Goal: Complete application form

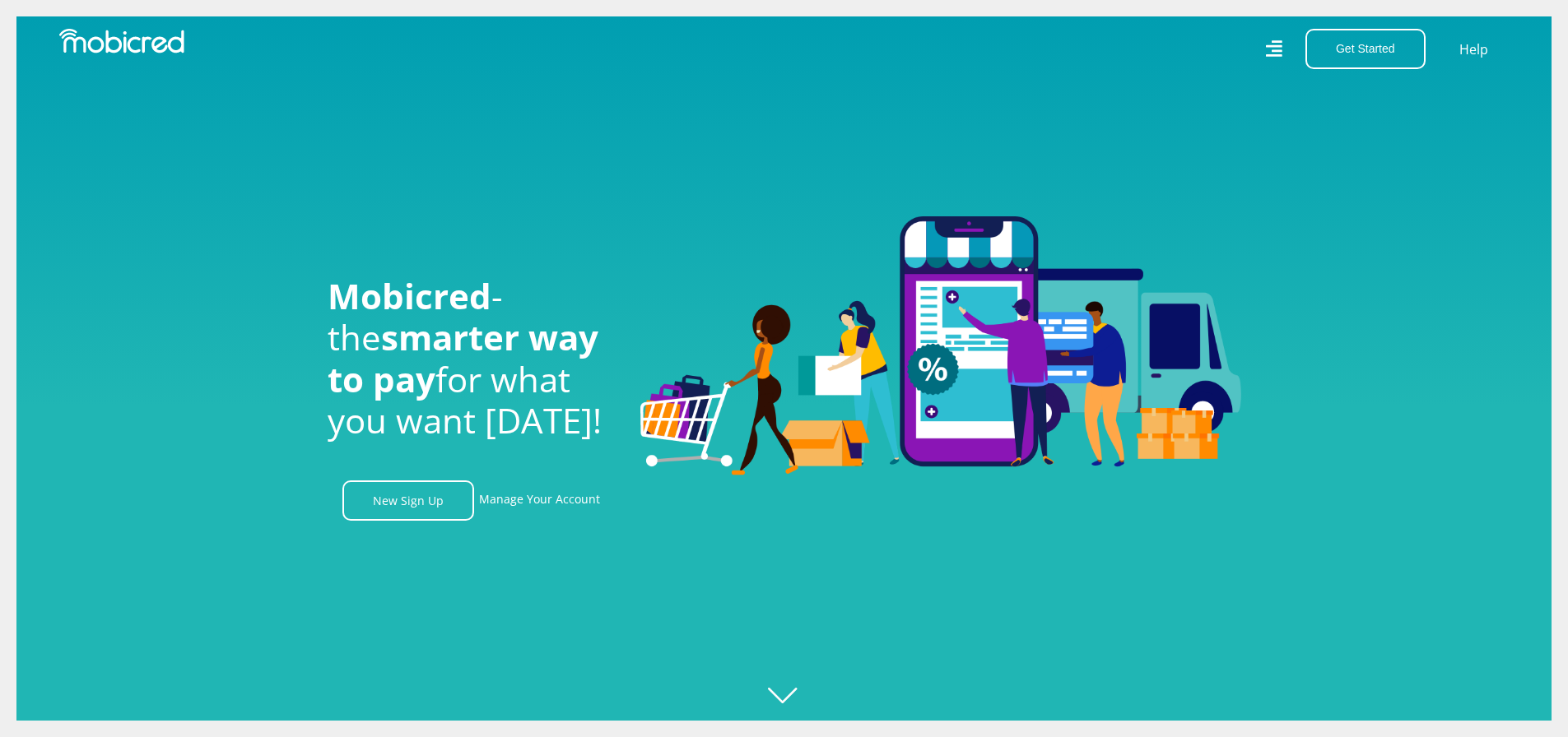
click at [415, 506] on link "New Sign Up" at bounding box center [407, 500] width 131 height 41
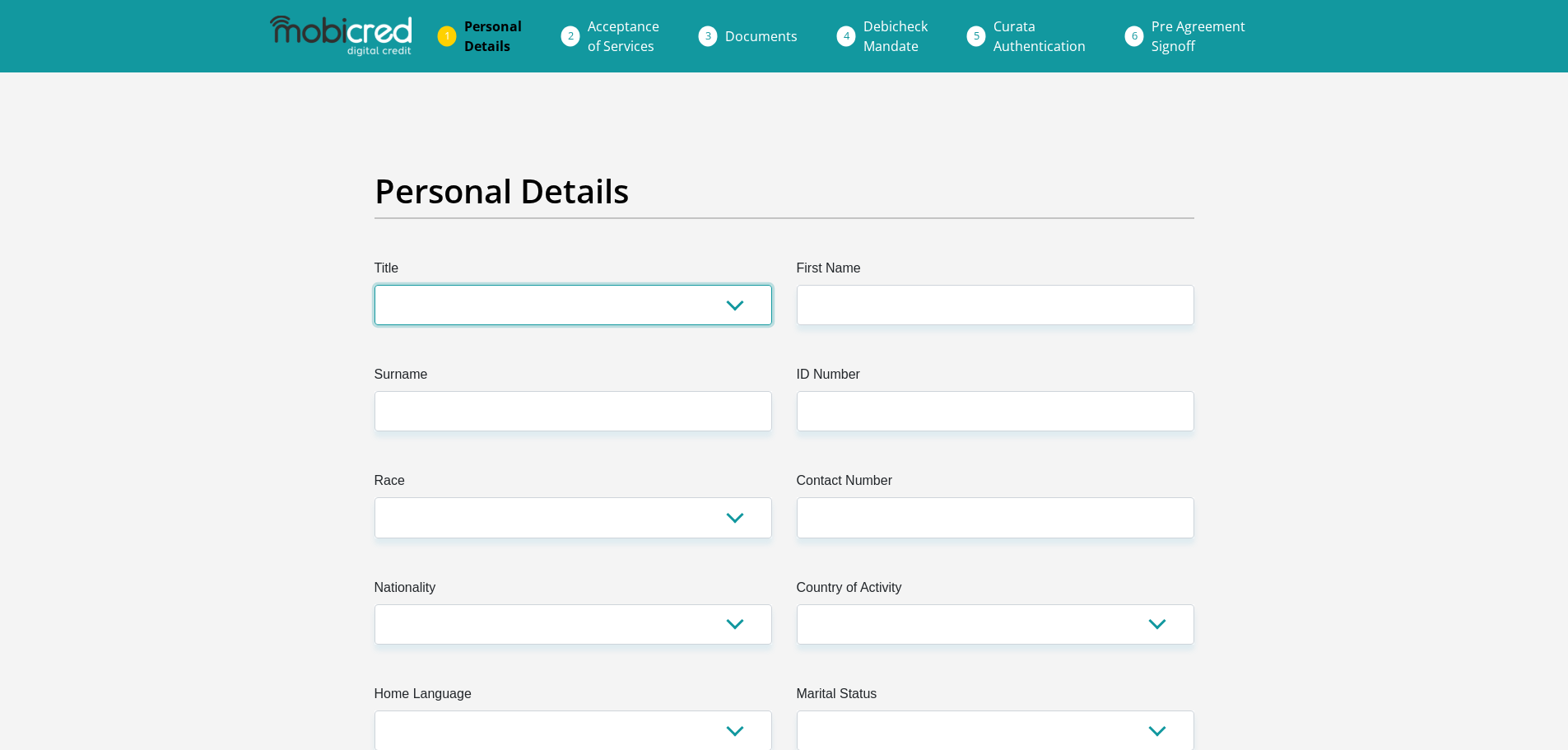
click at [521, 301] on select "Mr Ms Mrs Dr Other" at bounding box center [573, 305] width 398 height 41
select select "Mr"
click at [374, 285] on select "Mr Ms Mrs Dr Other" at bounding box center [573, 305] width 398 height 41
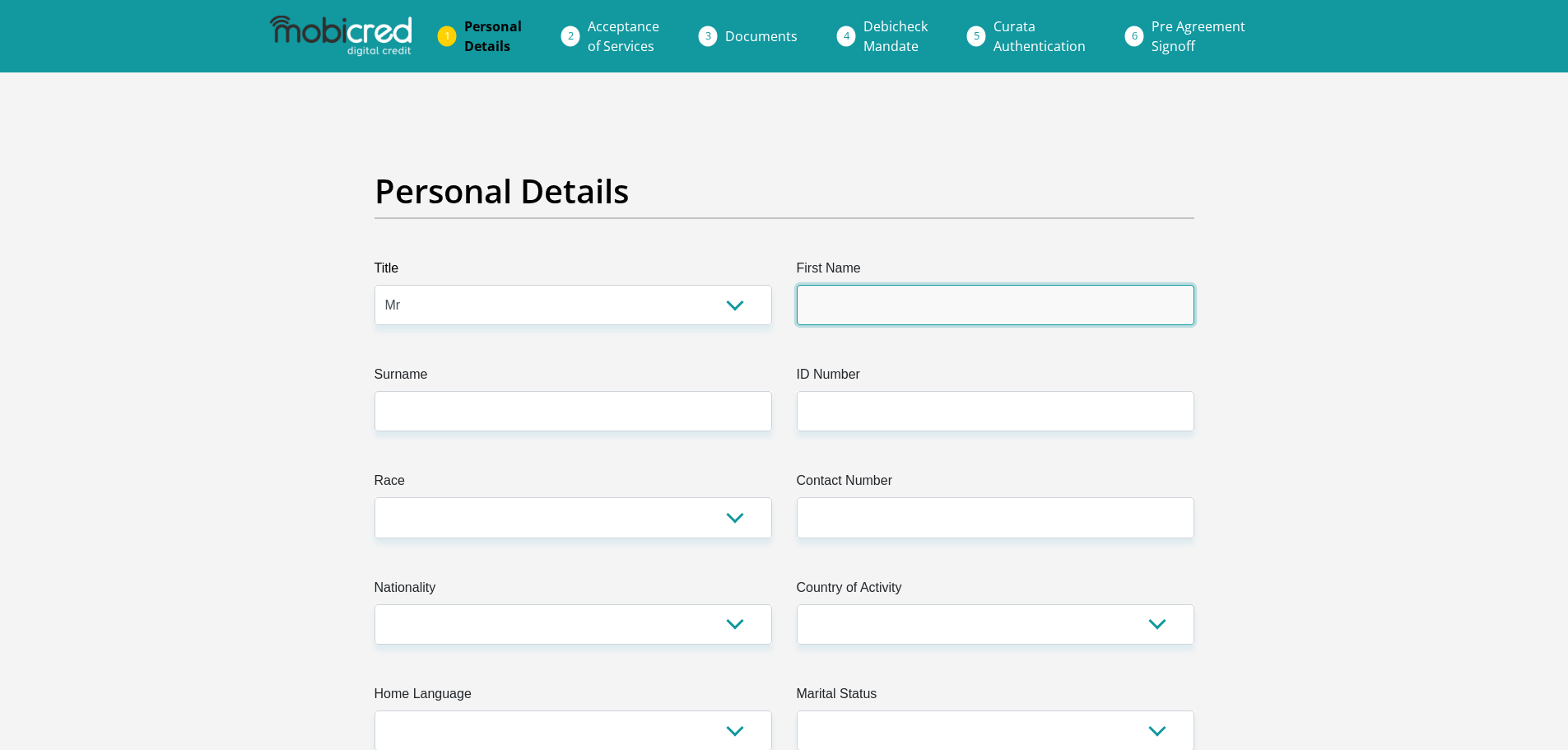
click at [896, 299] on input "First Name" at bounding box center [995, 305] width 398 height 41
type input "Khomotso"
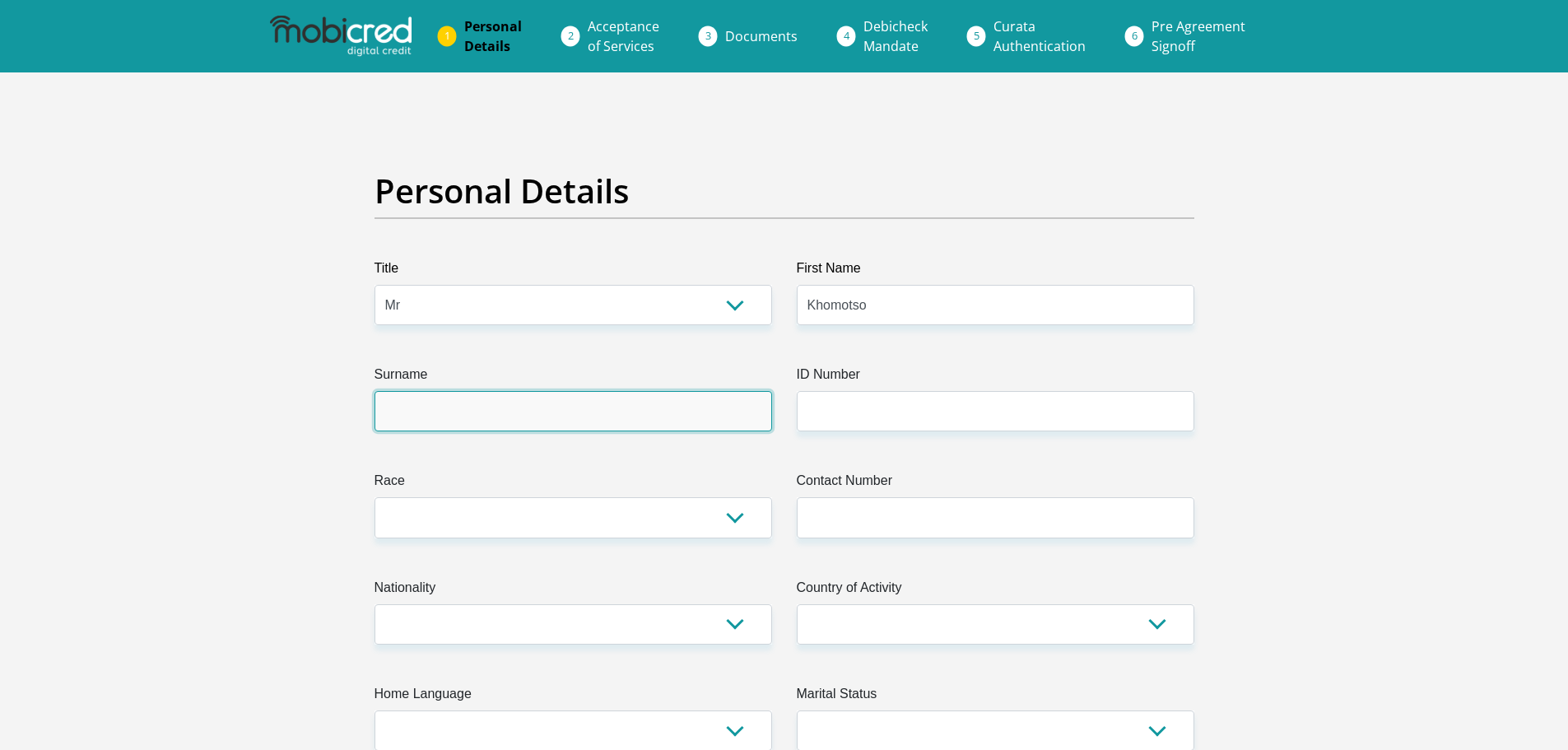
click at [715, 416] on input "Surname" at bounding box center [573, 411] width 398 height 41
type input "Kganakga"
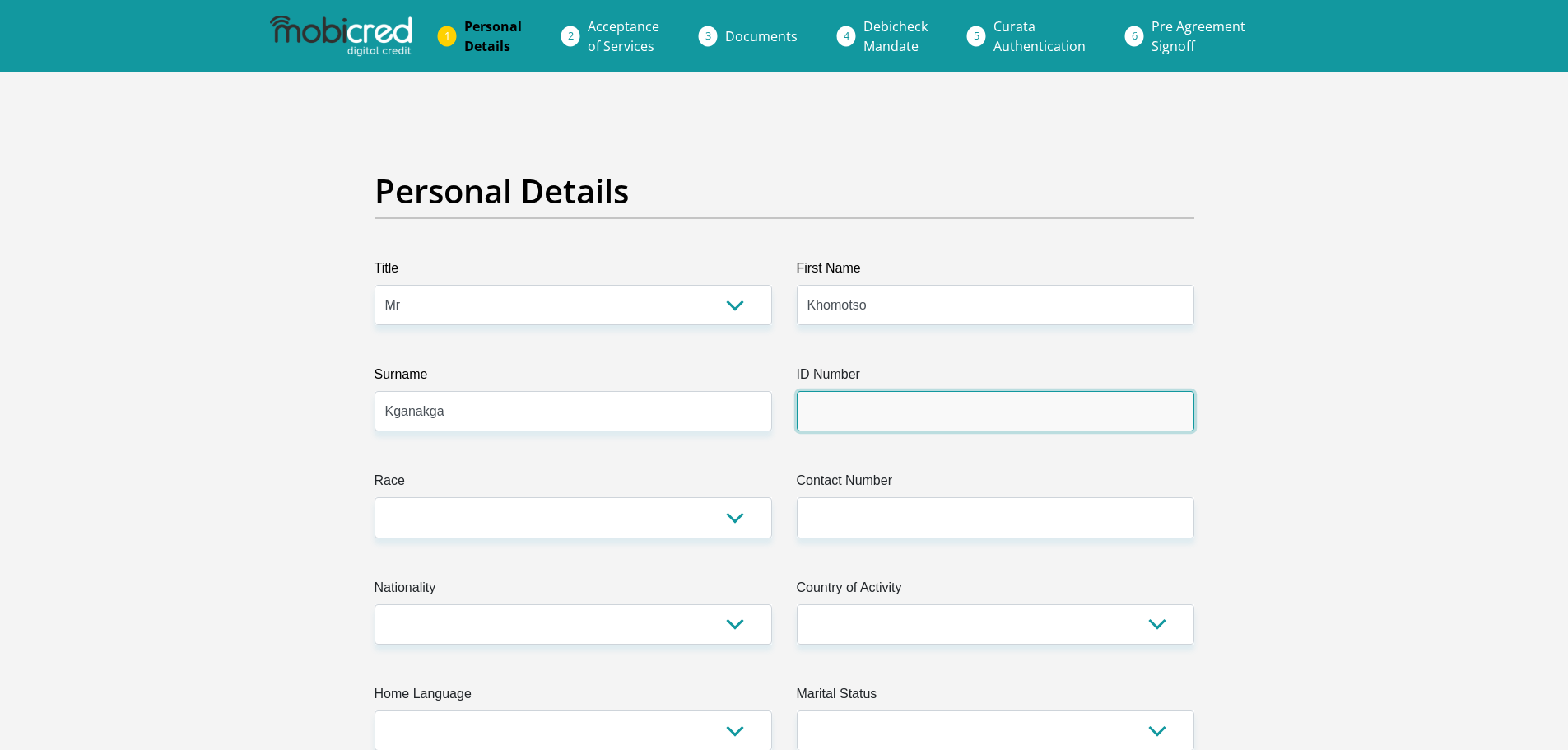
click at [836, 429] on input "ID Number" at bounding box center [995, 411] width 398 height 41
type input "8505135851087"
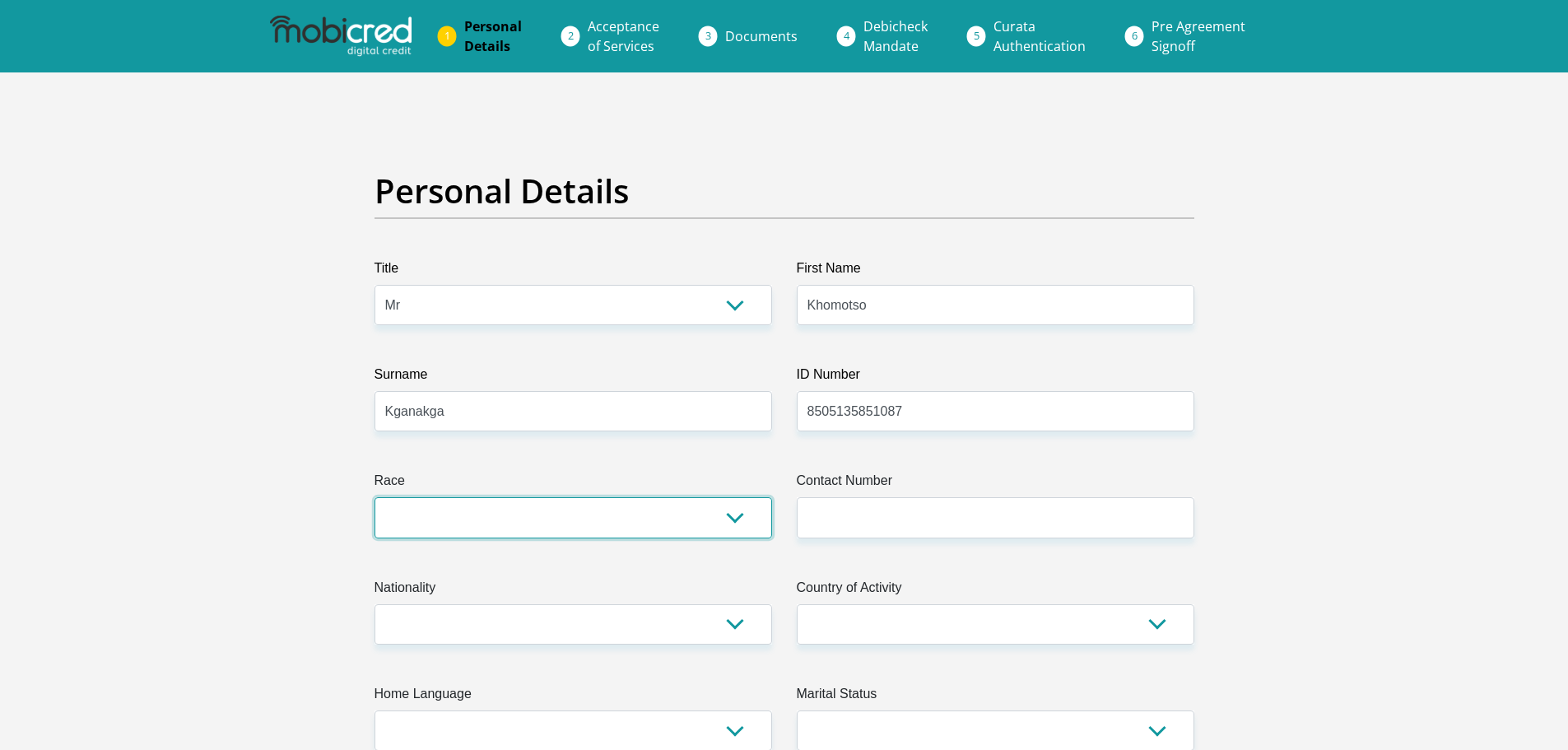
click at [686, 512] on select "Black Coloured Indian White Other" at bounding box center [573, 517] width 398 height 41
select select "1"
click at [374, 497] on select "Black Coloured Indian White Other" at bounding box center [573, 517] width 398 height 41
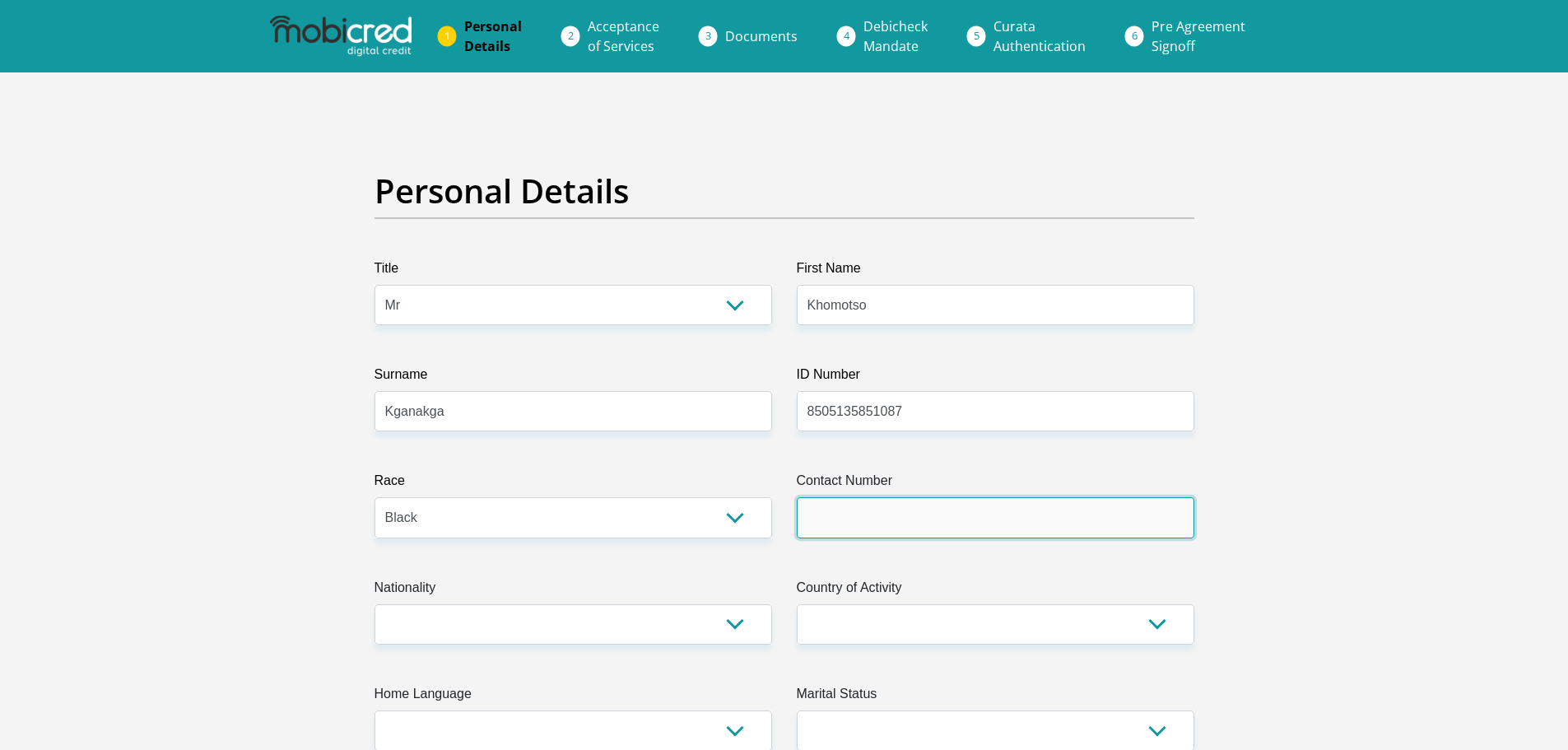
click at [869, 516] on input "Contact Number" at bounding box center [995, 517] width 398 height 41
type input "0768046533"
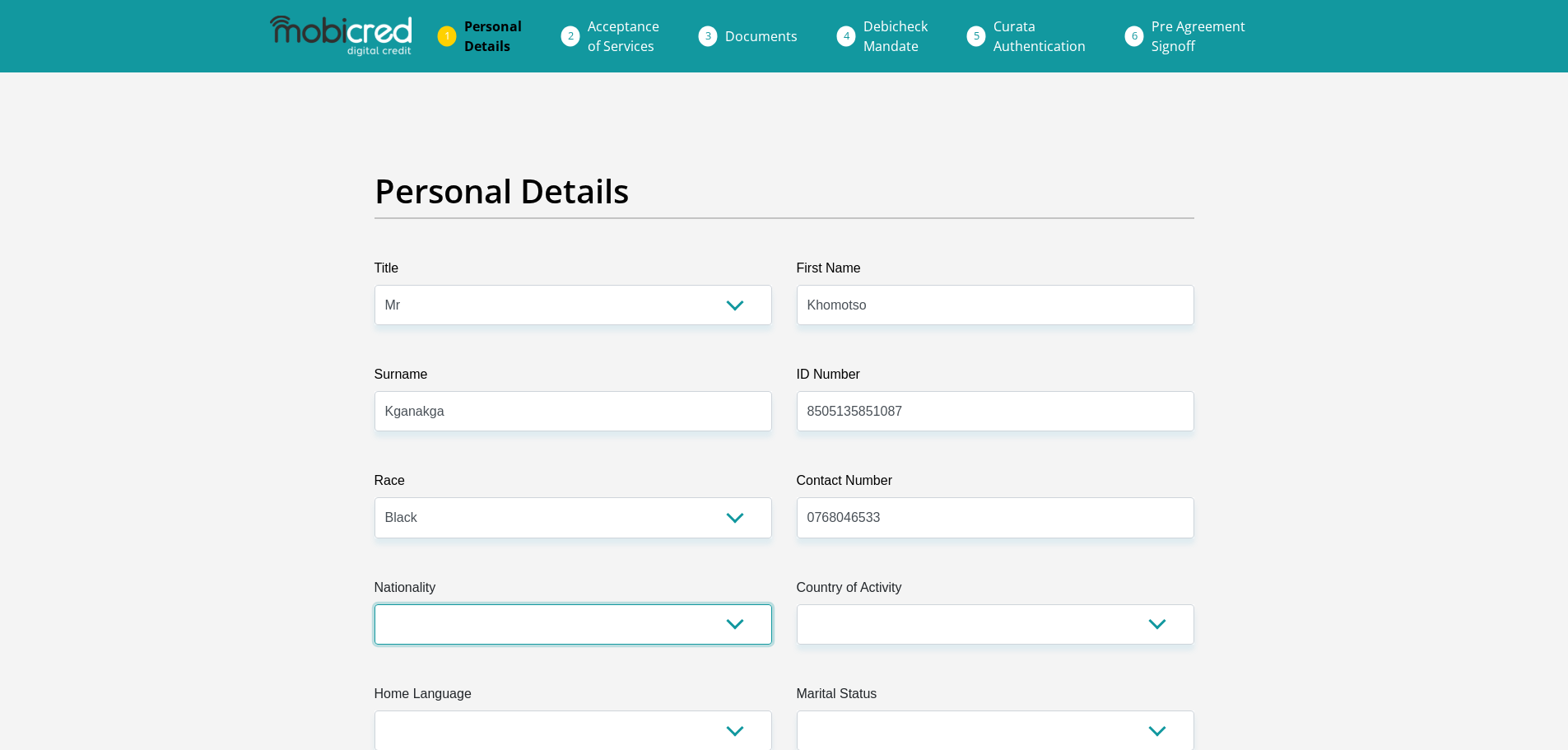
click at [616, 608] on select "South Africa Afghanistan Aland Islands Albania Algeria America Samoa American V…" at bounding box center [573, 624] width 398 height 41
select select "ZAF"
click at [374, 604] on select "South Africa Afghanistan Aland Islands Albania Algeria America Samoa American V…" at bounding box center [573, 624] width 398 height 41
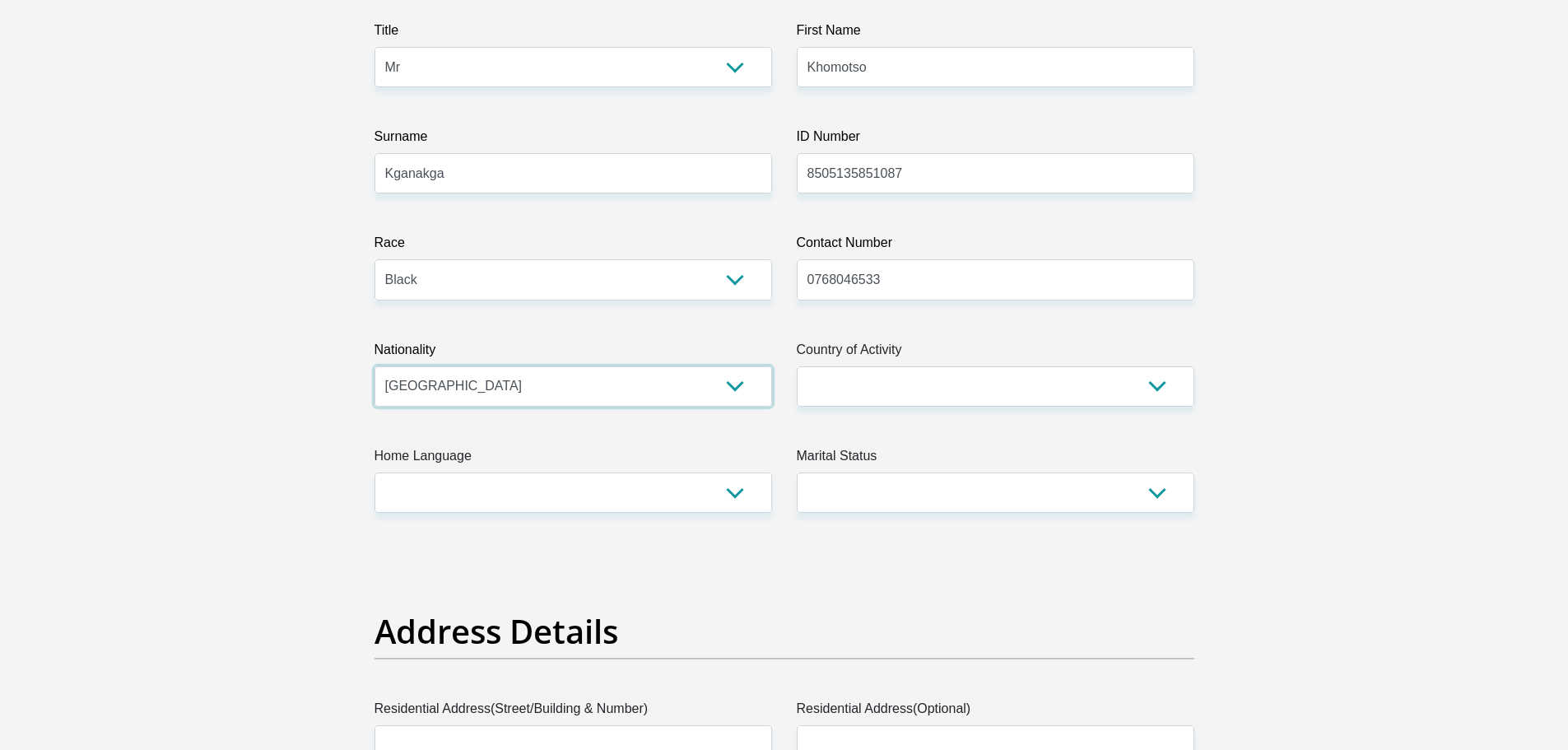
scroll to position [238, 0]
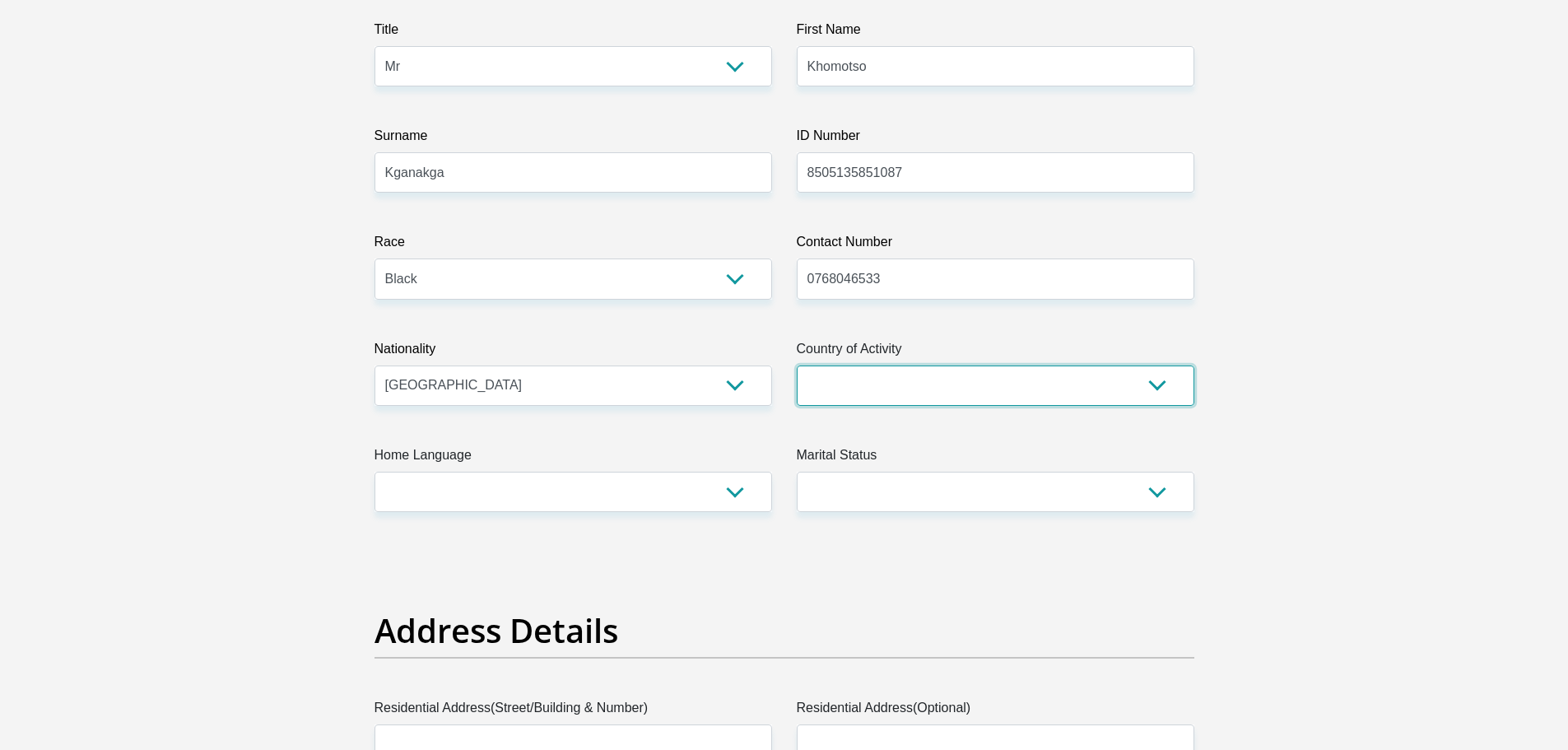
click at [995, 380] on select "South Africa Afghanistan Aland Islands Albania Algeria America Samoa American V…" at bounding box center [995, 386] width 398 height 41
select select "ZAF"
click at [797, 366] on select "South Africa Afghanistan Aland Islands Albania Algeria America Samoa American V…" at bounding box center [995, 386] width 398 height 41
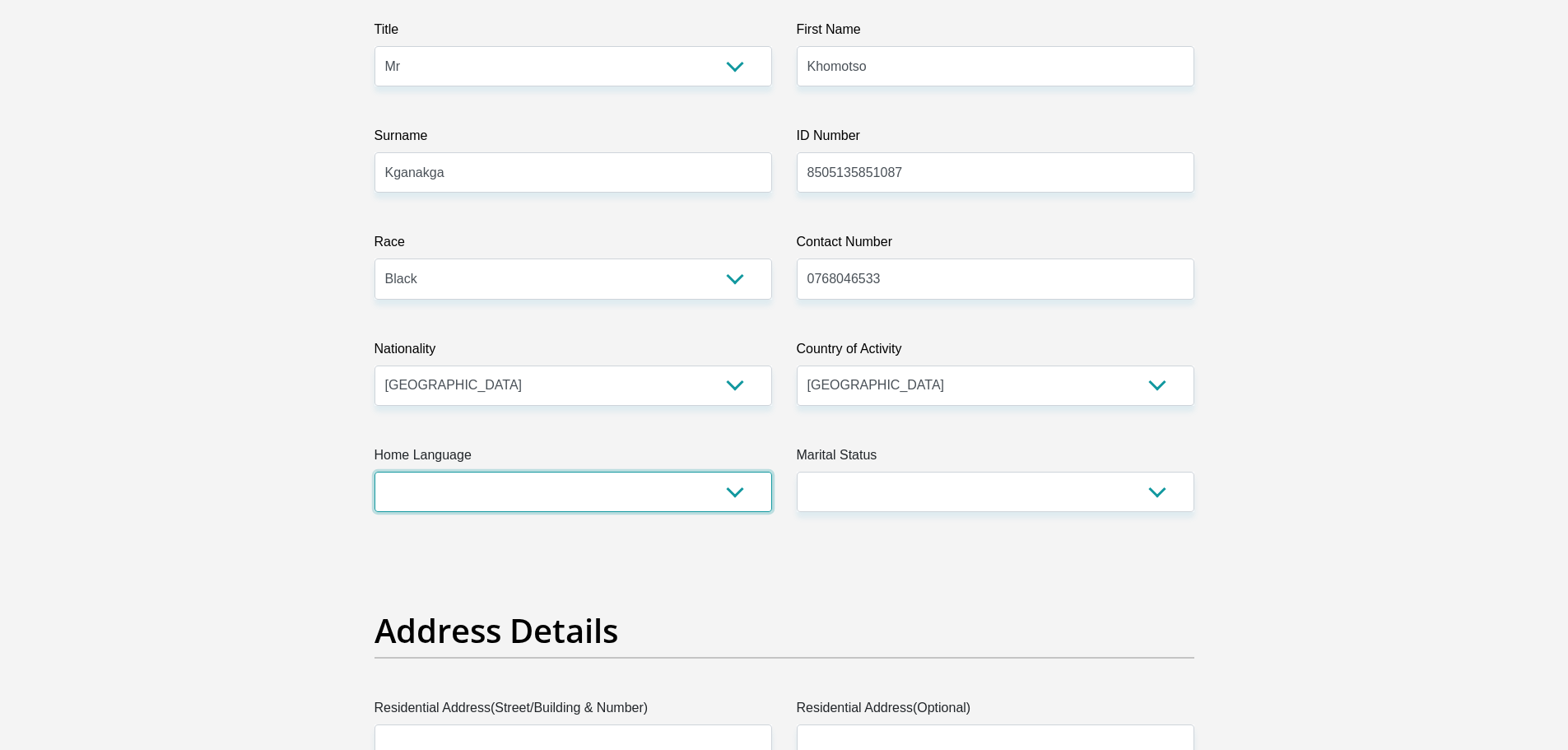
click at [557, 495] on select "Afrikaans English Sepedi South Ndebele Southern Sotho Swati Tsonga Tswana Venda…" at bounding box center [573, 492] width 398 height 41
select select "eng"
click at [374, 472] on select "Afrikaans English Sepedi South Ndebele Southern Sotho Swati Tsonga Tswana Venda…" at bounding box center [573, 492] width 398 height 41
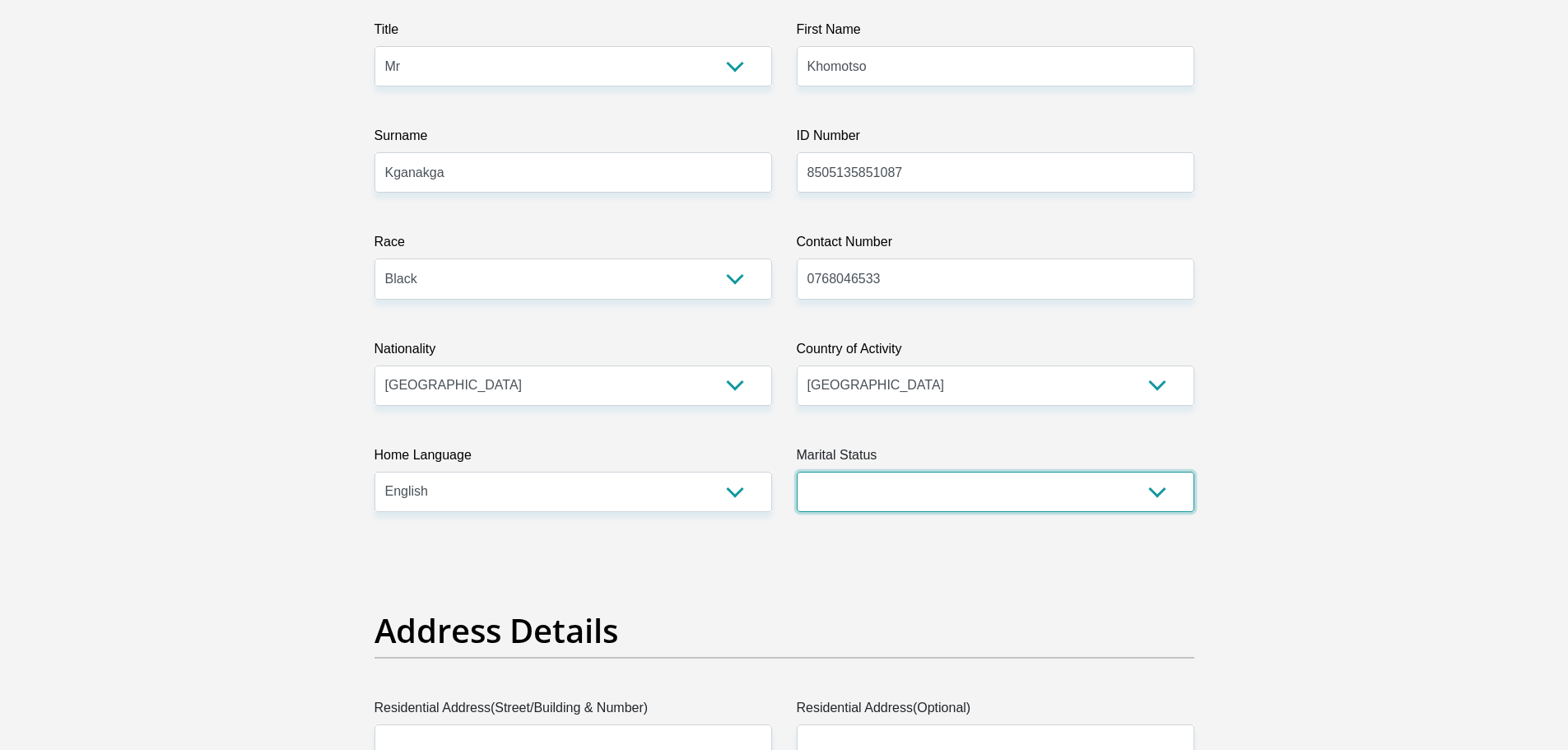
click at [880, 494] on select "Married ANC Single Divorced Widowed Married COP or Customary Law" at bounding box center [995, 492] width 398 height 41
select select "2"
click at [797, 472] on select "Married ANC Single Divorced Widowed Married COP or Customary Law" at bounding box center [995, 492] width 398 height 41
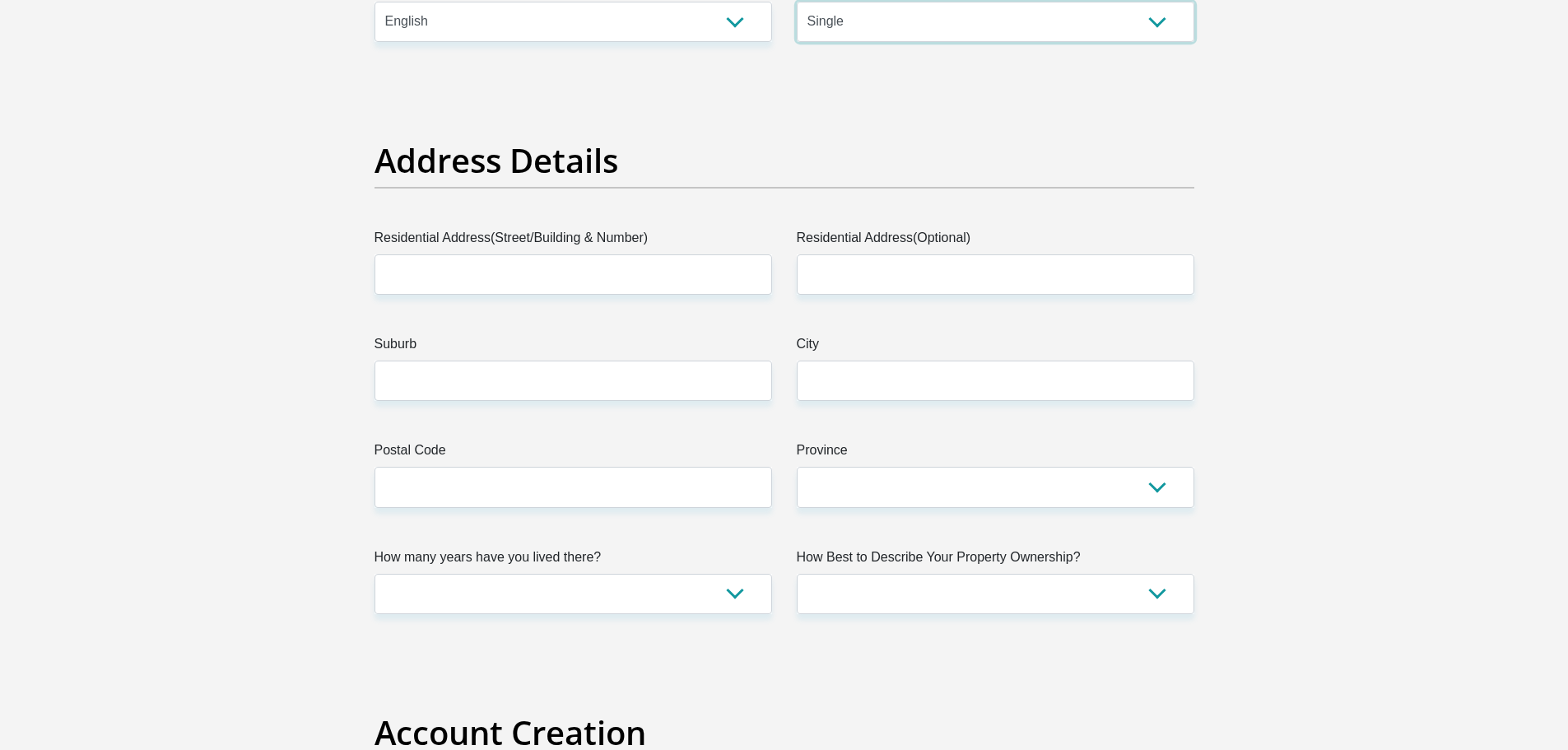
scroll to position [709, 0]
drag, startPoint x: 678, startPoint y: 292, endPoint x: 624, endPoint y: 268, distance: 59.1
click at [624, 268] on input "Residential Address(Street/Building & Number)" at bounding box center [573, 273] width 398 height 41
type input "Unit 39 Masingita Village"
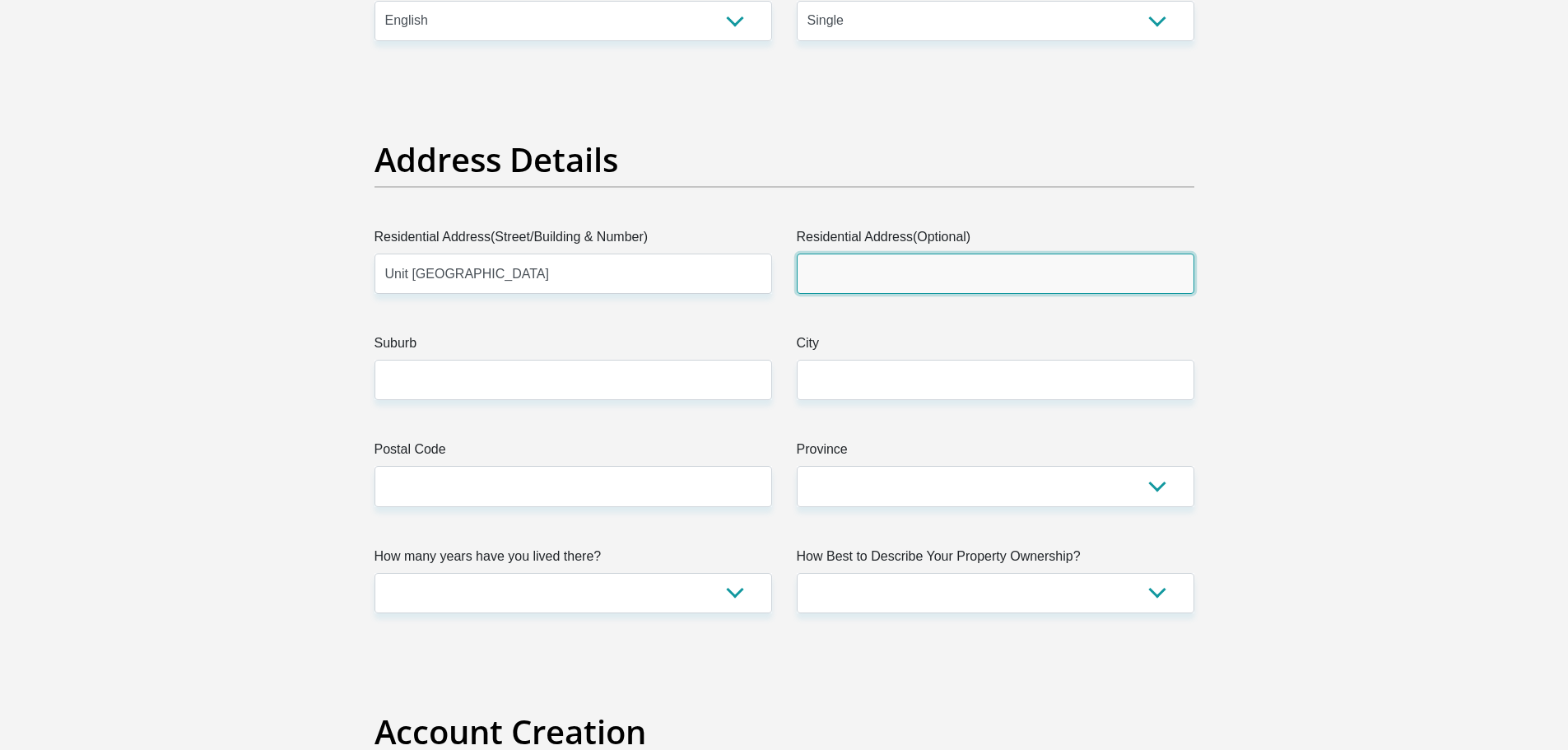
type input "32 Alsation St, Glen Austin AH"
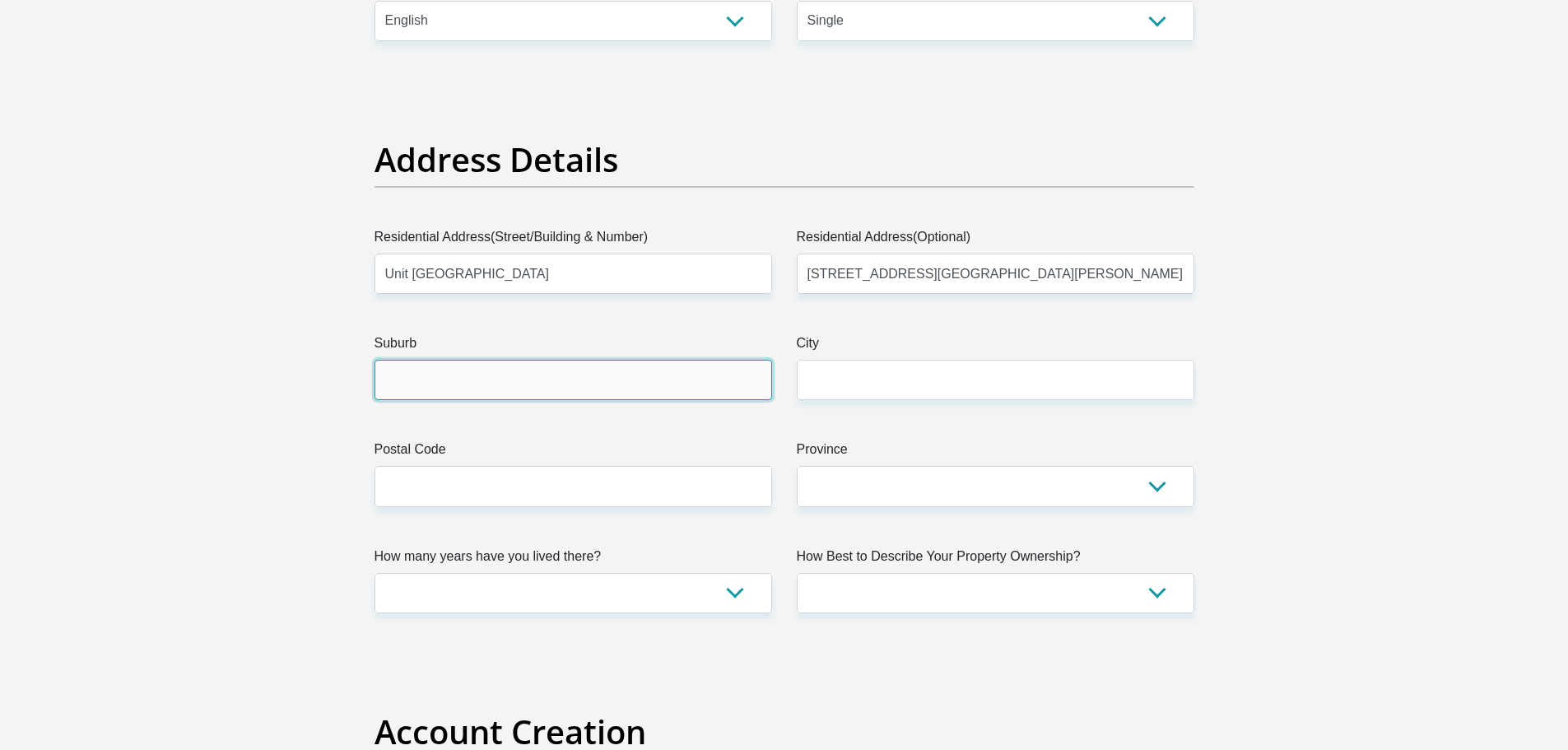
type input "Midrand"
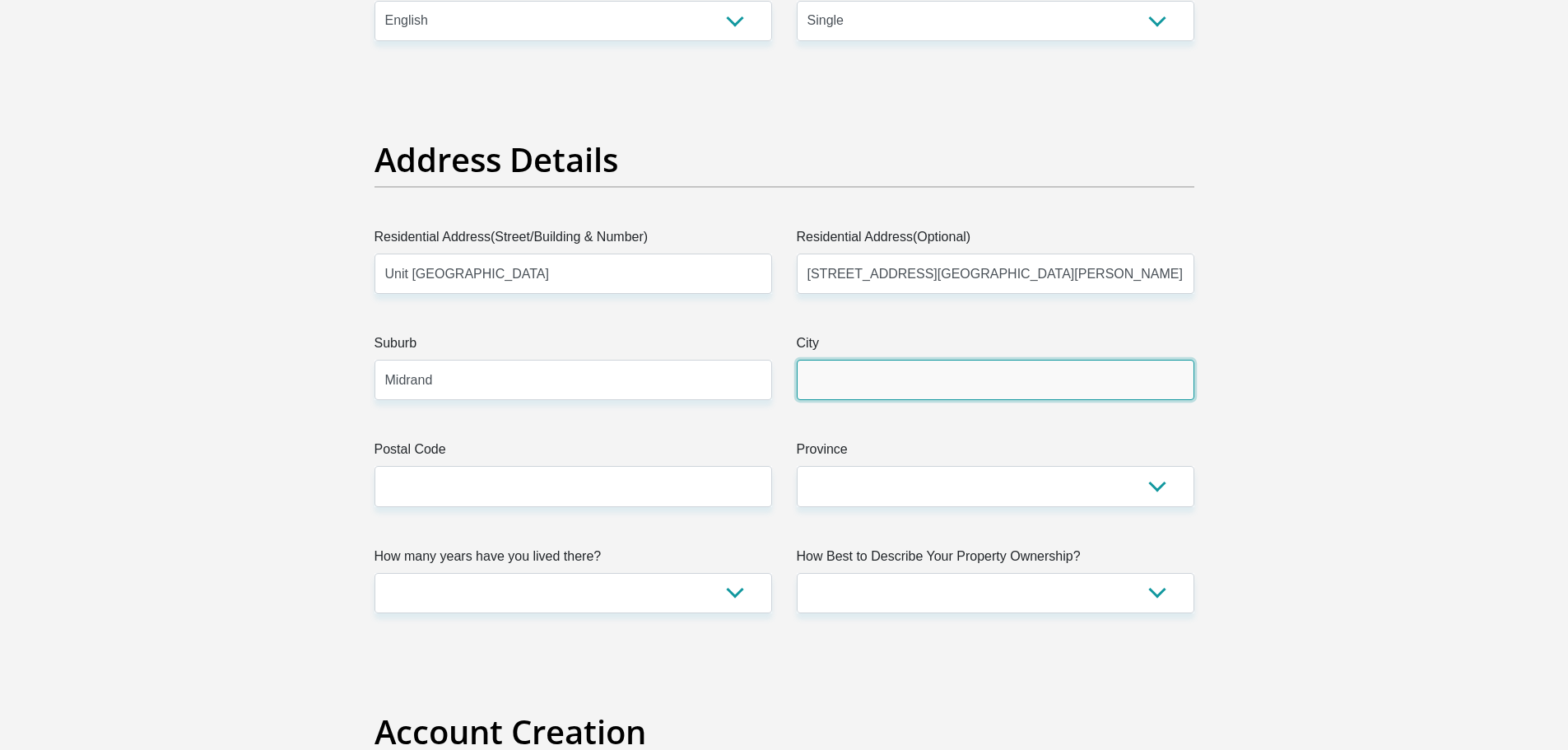
type input "Midrand"
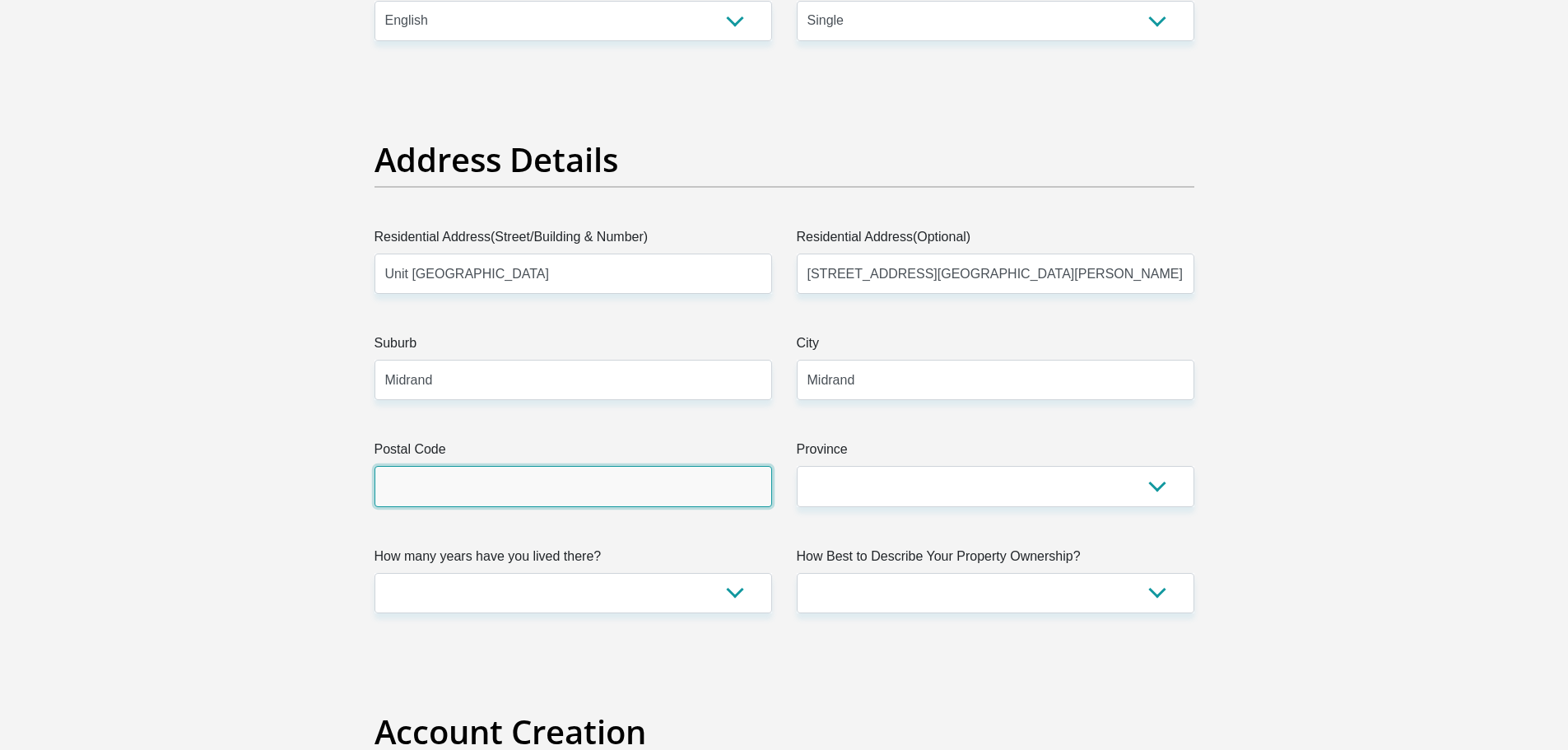
type input "1685"
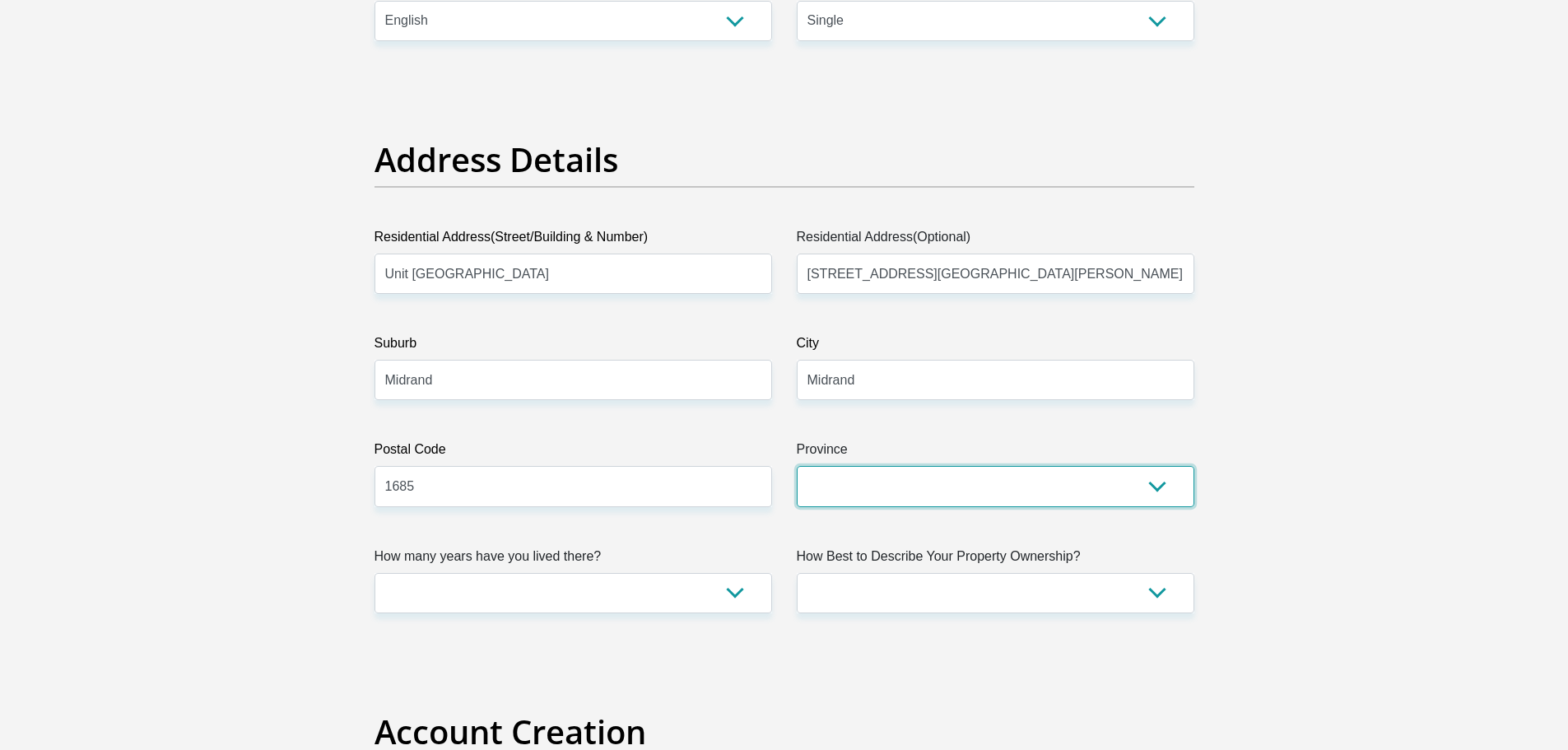
click at [845, 495] on select "Eastern Cape Free State Gauteng KwaZulu-Natal Limpopo Mpumalanga Northern Cape …" at bounding box center [995, 486] width 398 height 41
select select "Gauteng"
click at [797, 466] on select "Eastern Cape Free State Gauteng KwaZulu-Natal Limpopo Mpumalanga Northern Cape …" at bounding box center [995, 486] width 398 height 41
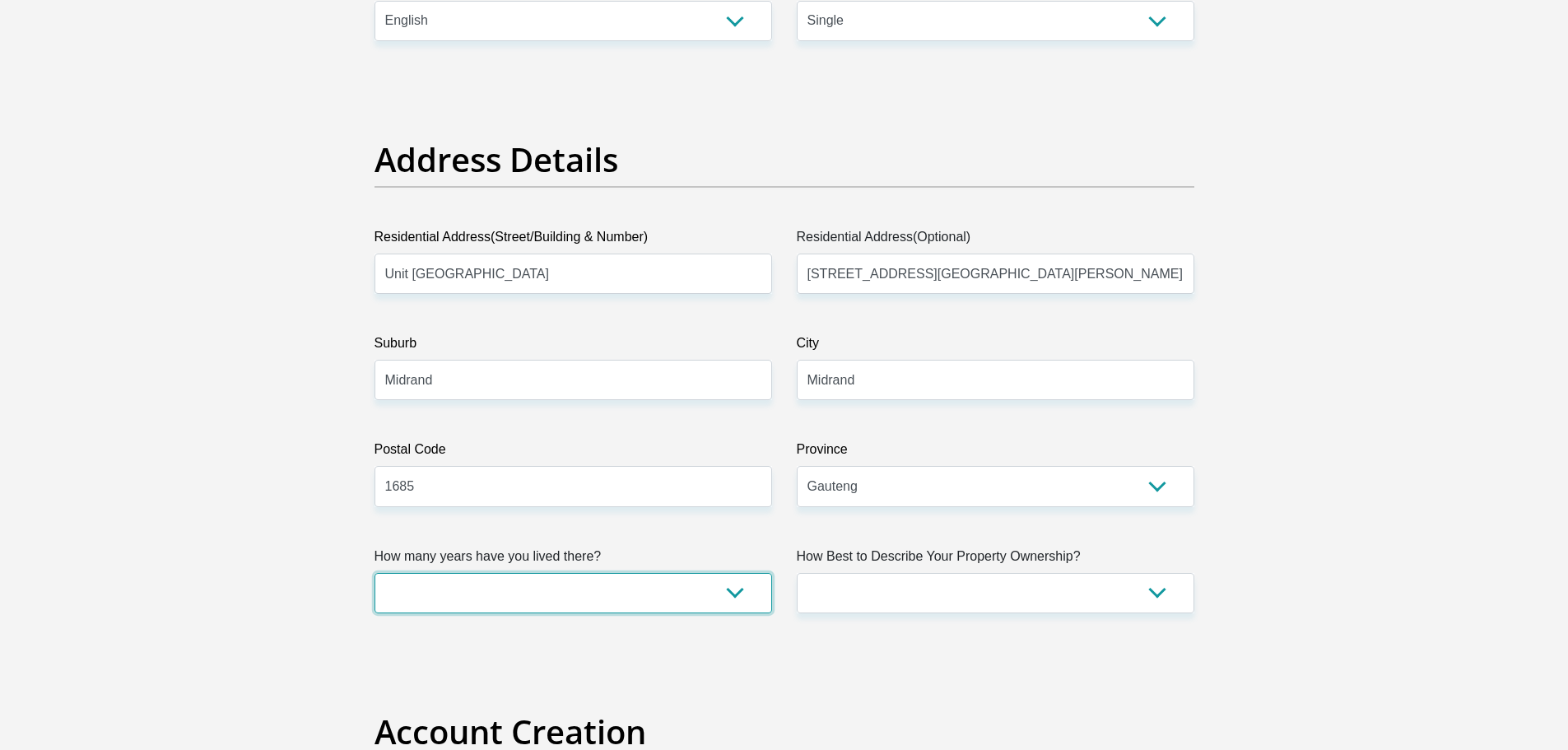
click at [713, 590] on select "less than 1 year 1-3 years 3-5 years 5+ years" at bounding box center [573, 593] width 398 height 41
select select "5"
click at [374, 573] on select "less than 1 year 1-3 years 3-5 years 5+ years" at bounding box center [573, 593] width 398 height 41
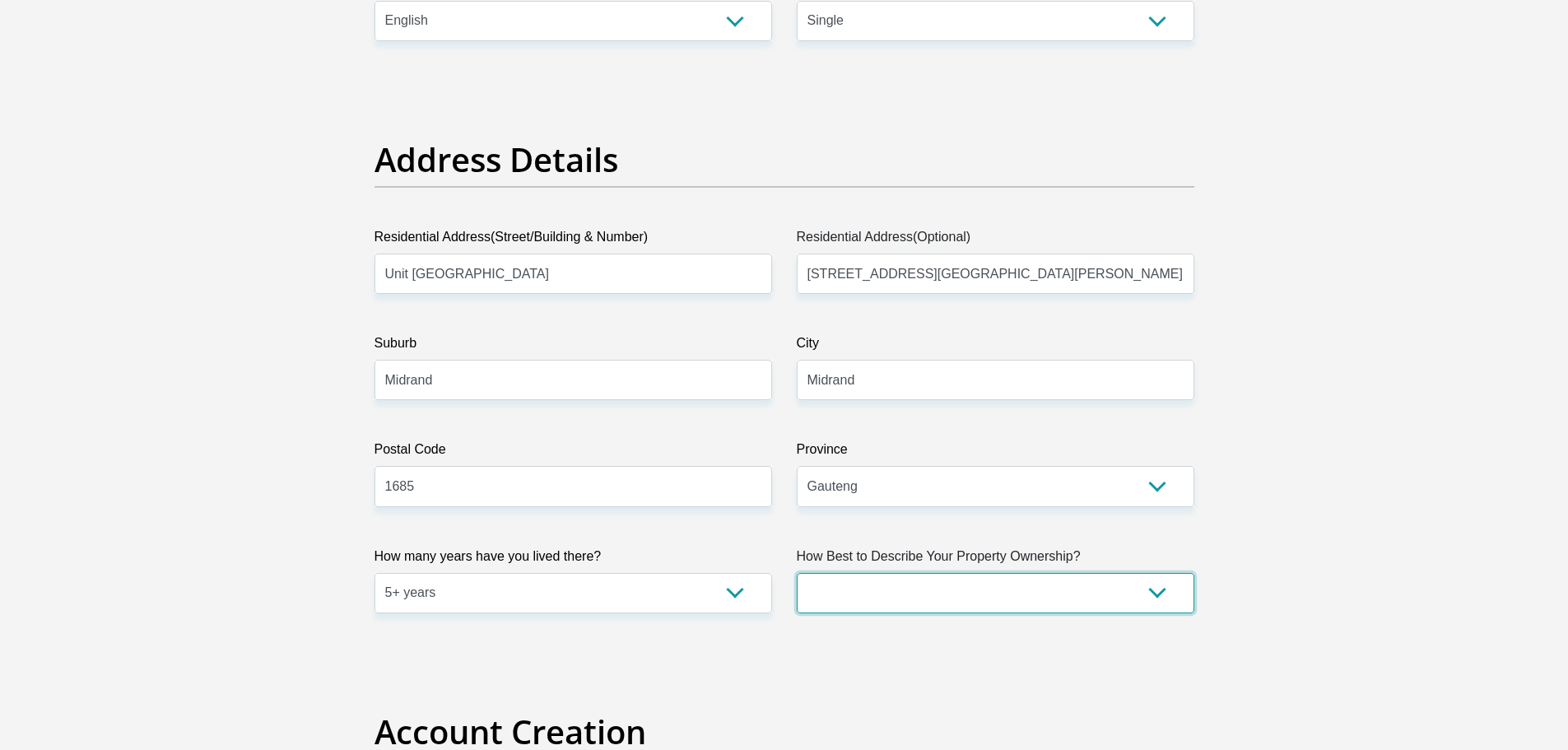
click at [870, 593] on select "Owned Rented Family Owned Company Dwelling" at bounding box center [995, 593] width 398 height 41
click at [797, 573] on select "Owned Rented Family Owned Company Dwelling" at bounding box center [995, 593] width 398 height 41
click at [900, 593] on select "Owned Rented Family Owned Company Dwelling" at bounding box center [995, 593] width 398 height 41
select select "Rented"
click at [797, 573] on select "Owned Rented Family Owned Company Dwelling" at bounding box center [995, 593] width 398 height 41
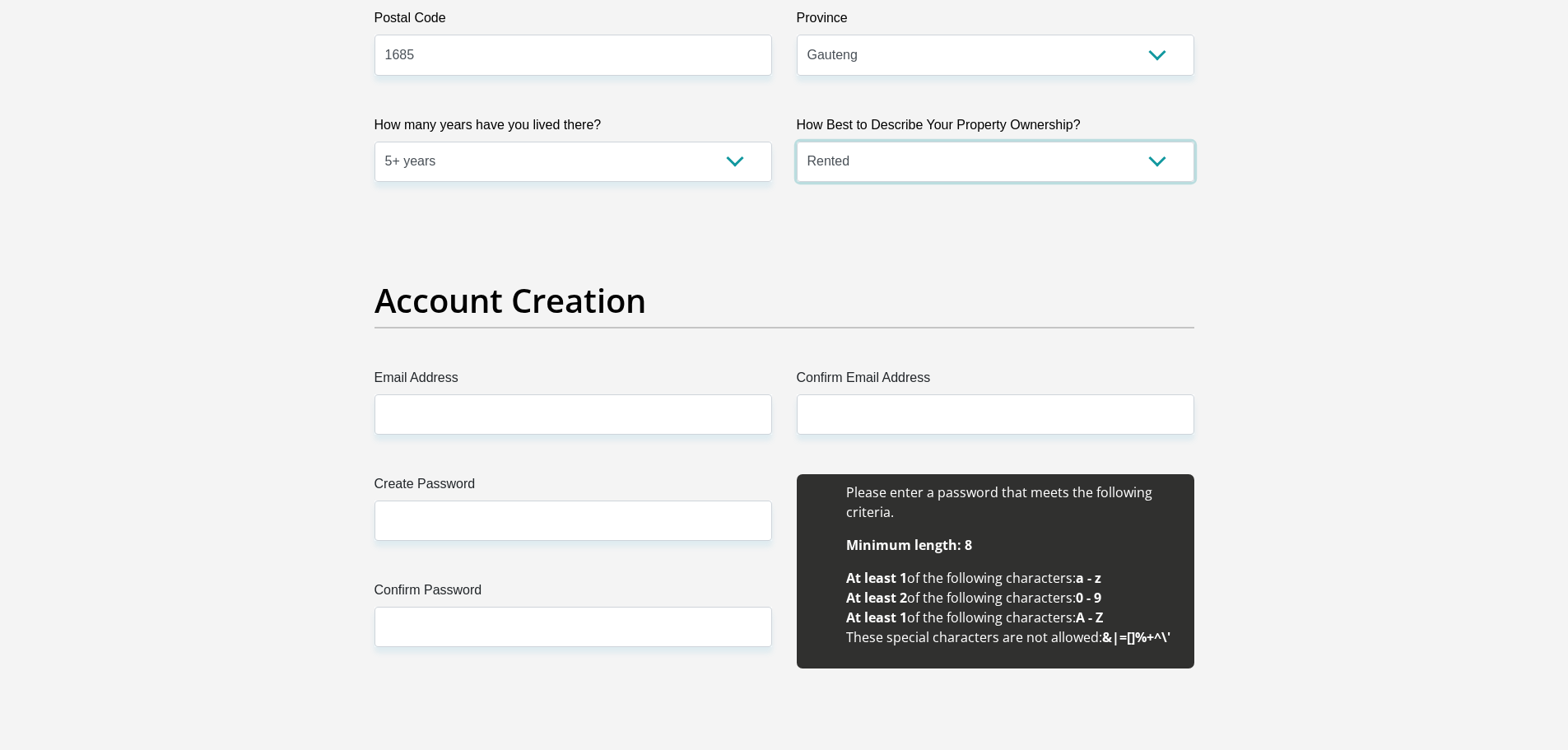
scroll to position [1143, 0]
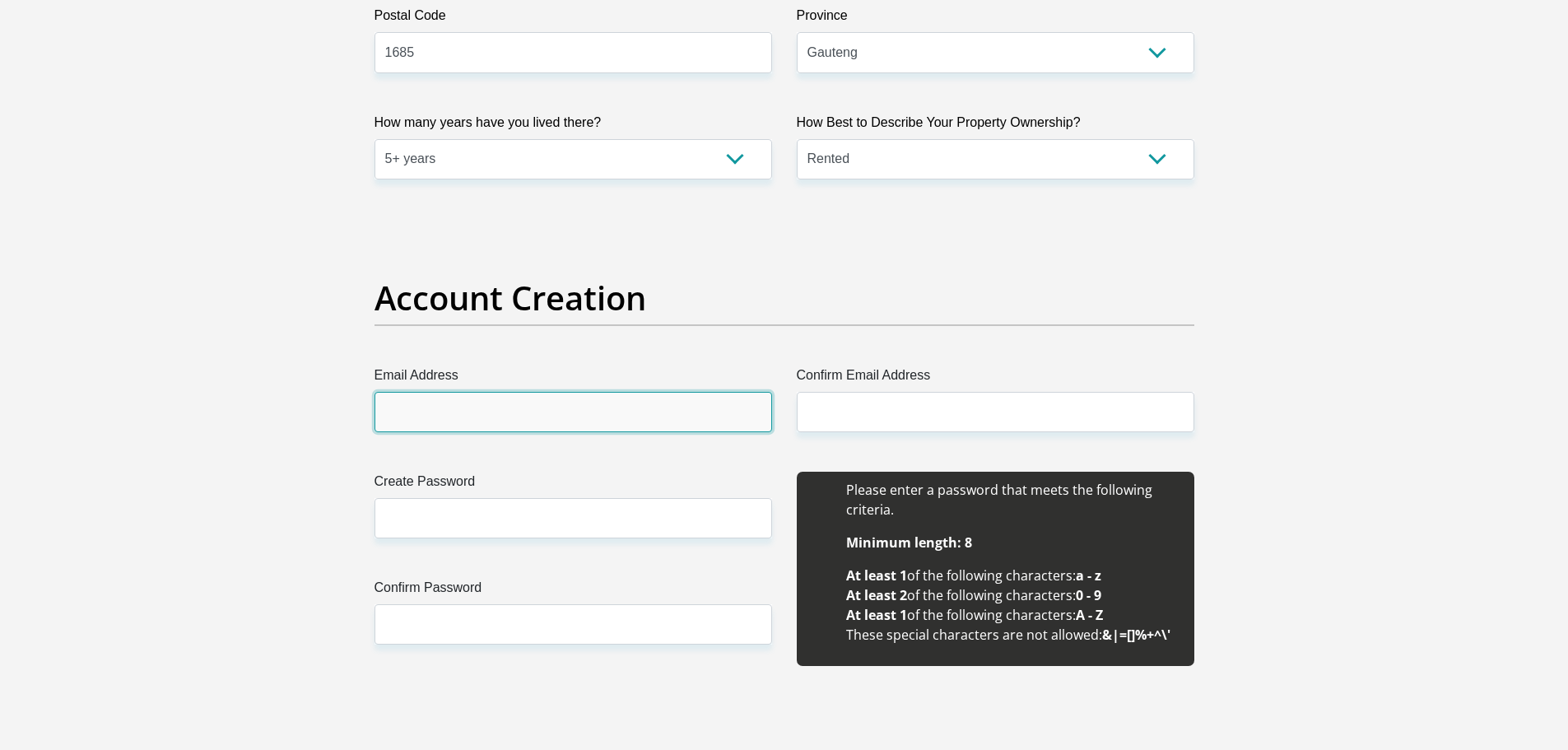
click at [624, 401] on input "Email Address" at bounding box center [573, 411] width 398 height 41
type input "[EMAIL_ADDRESS][DOMAIN_NAME]"
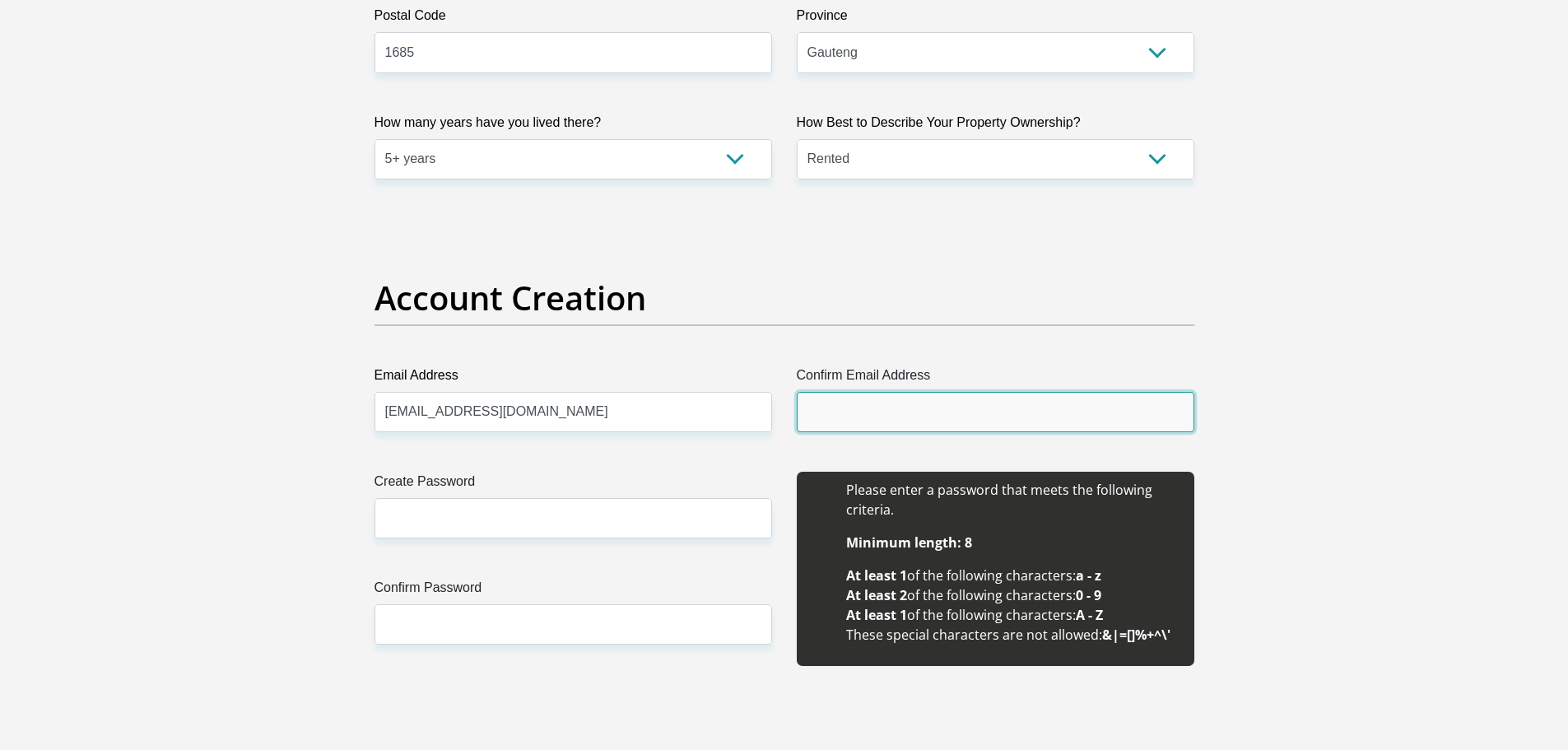
click at [884, 411] on input "Confirm Email Address" at bounding box center [995, 411] width 398 height 41
type input "[EMAIL_ADDRESS][DOMAIN_NAME]"
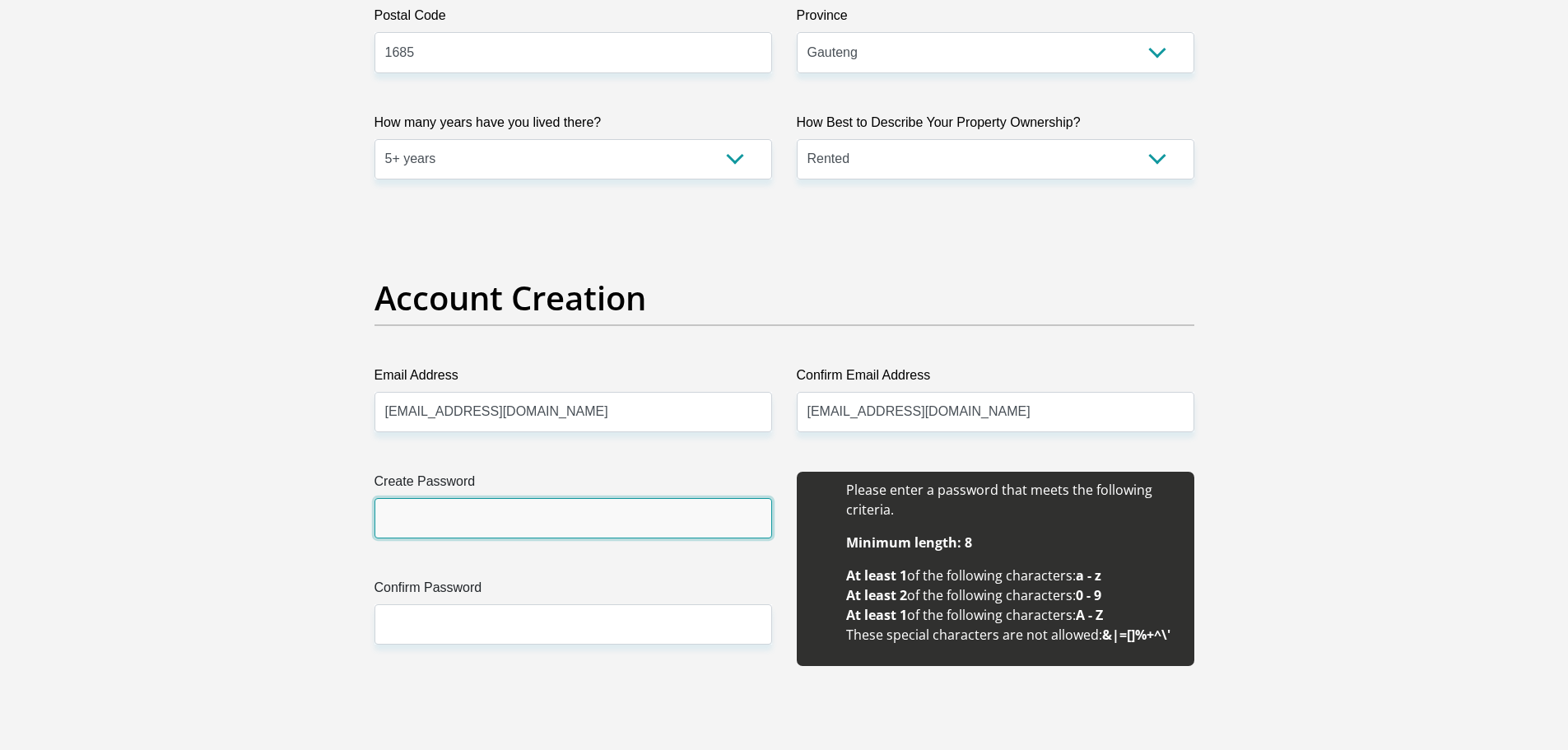
click at [544, 517] on input "Create Password" at bounding box center [573, 518] width 398 height 41
type input "NinoBr0wn2025#"
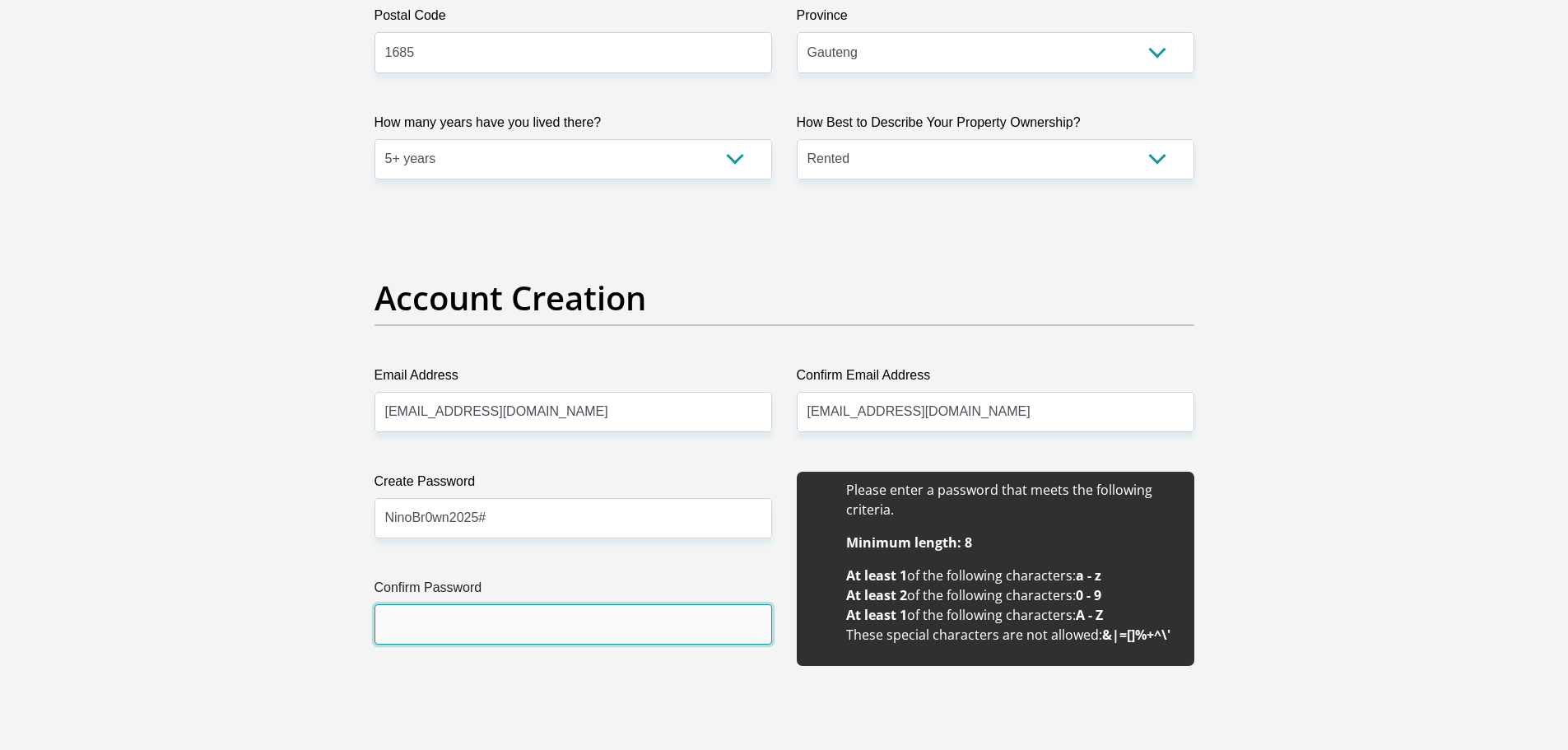
click at [455, 623] on input "Confirm Password" at bounding box center [573, 624] width 398 height 41
type input "NinoBr0wn2025#"
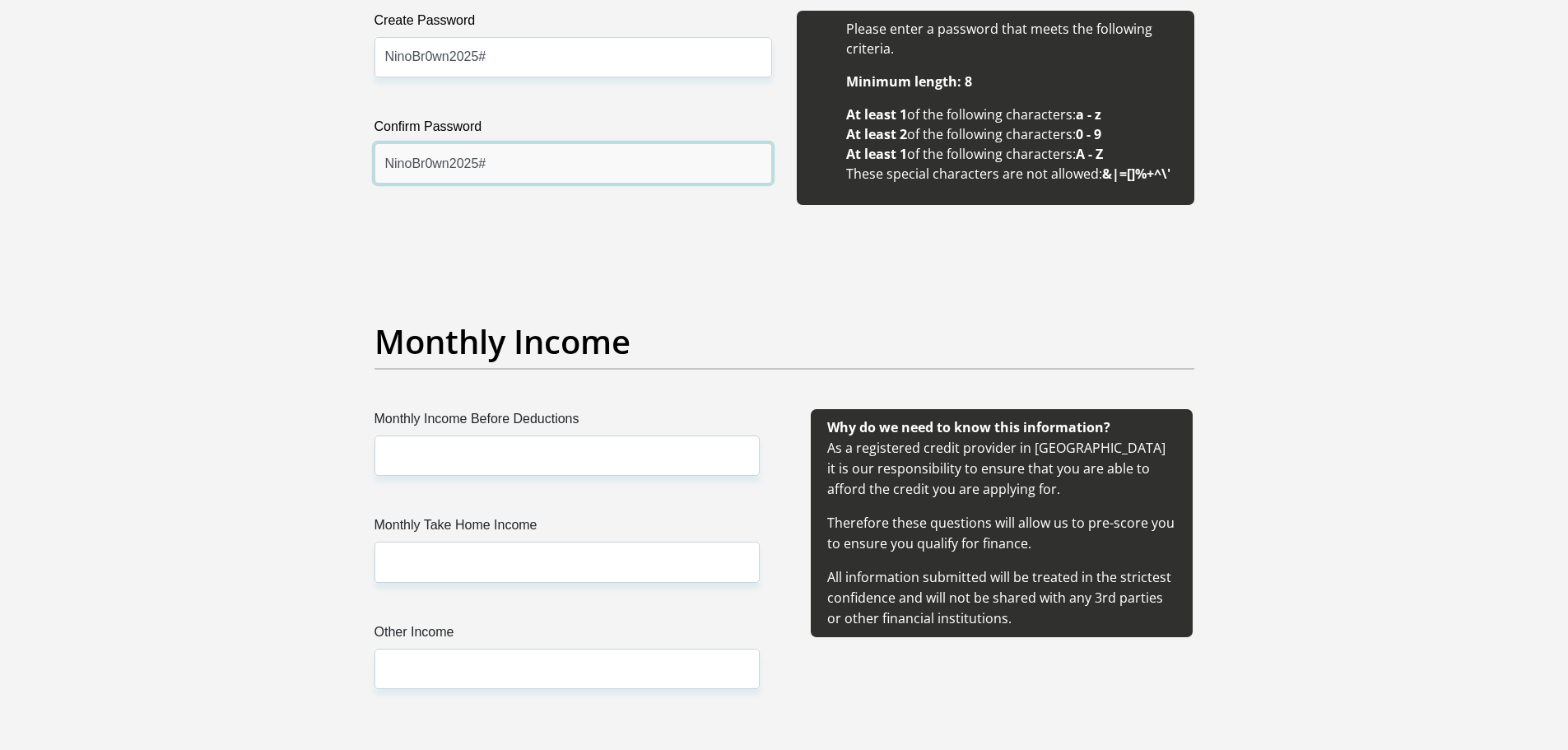
scroll to position [1606, 0]
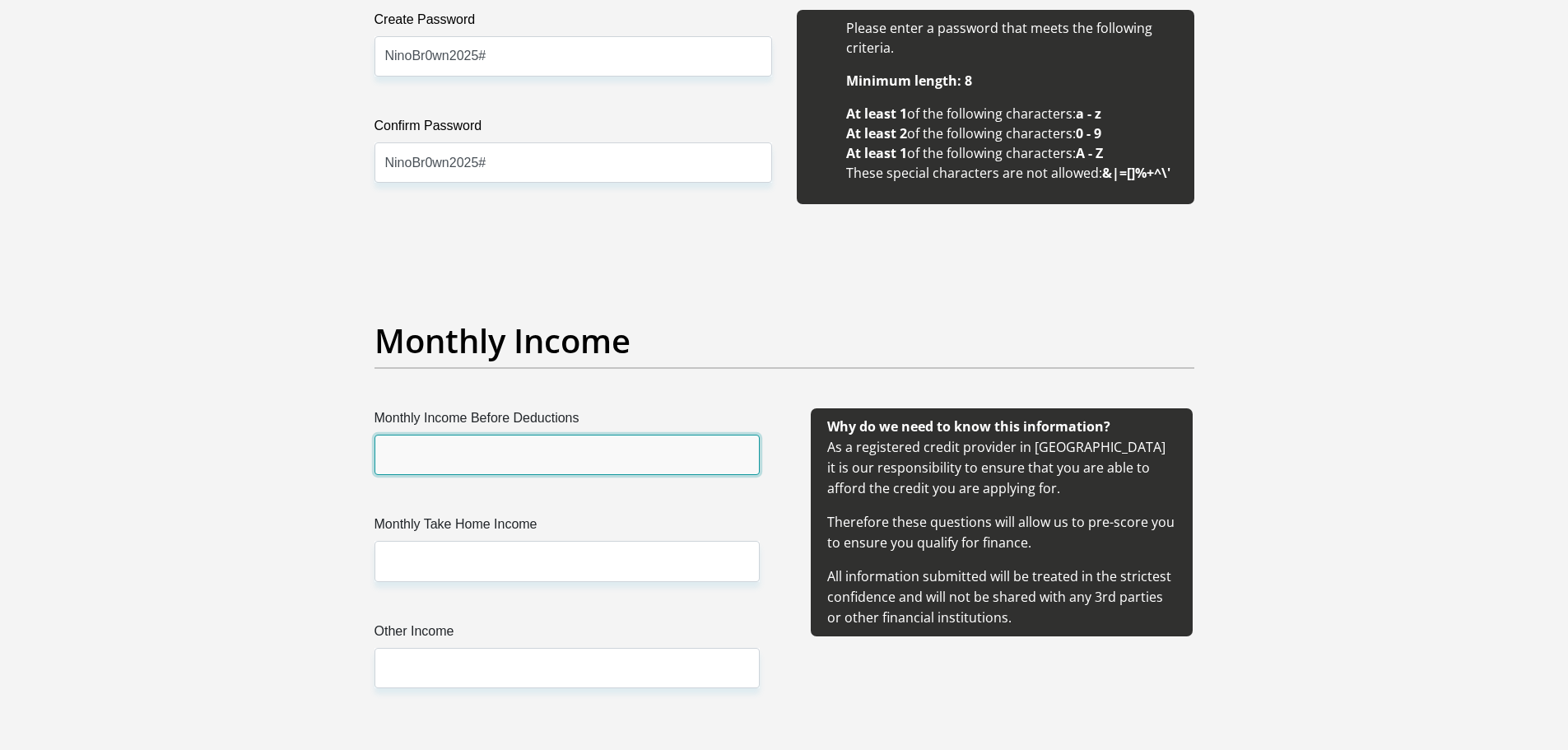
click at [407, 459] on input "Monthly Income Before Deductions" at bounding box center [566, 455] width 385 height 41
type input "88730.58"
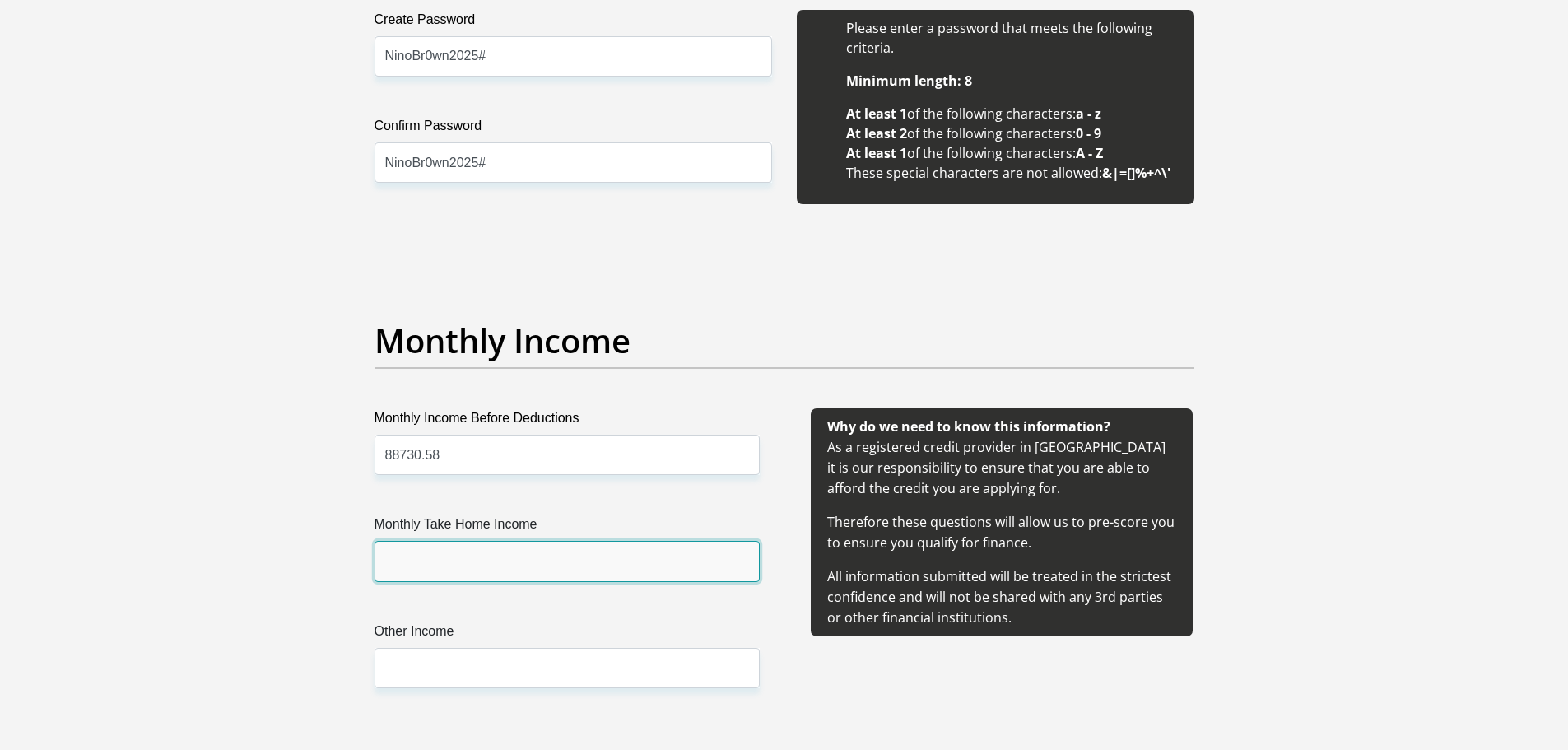
click at [429, 574] on input "Monthly Take Home Income" at bounding box center [566, 561] width 385 height 41
type input "55121.73"
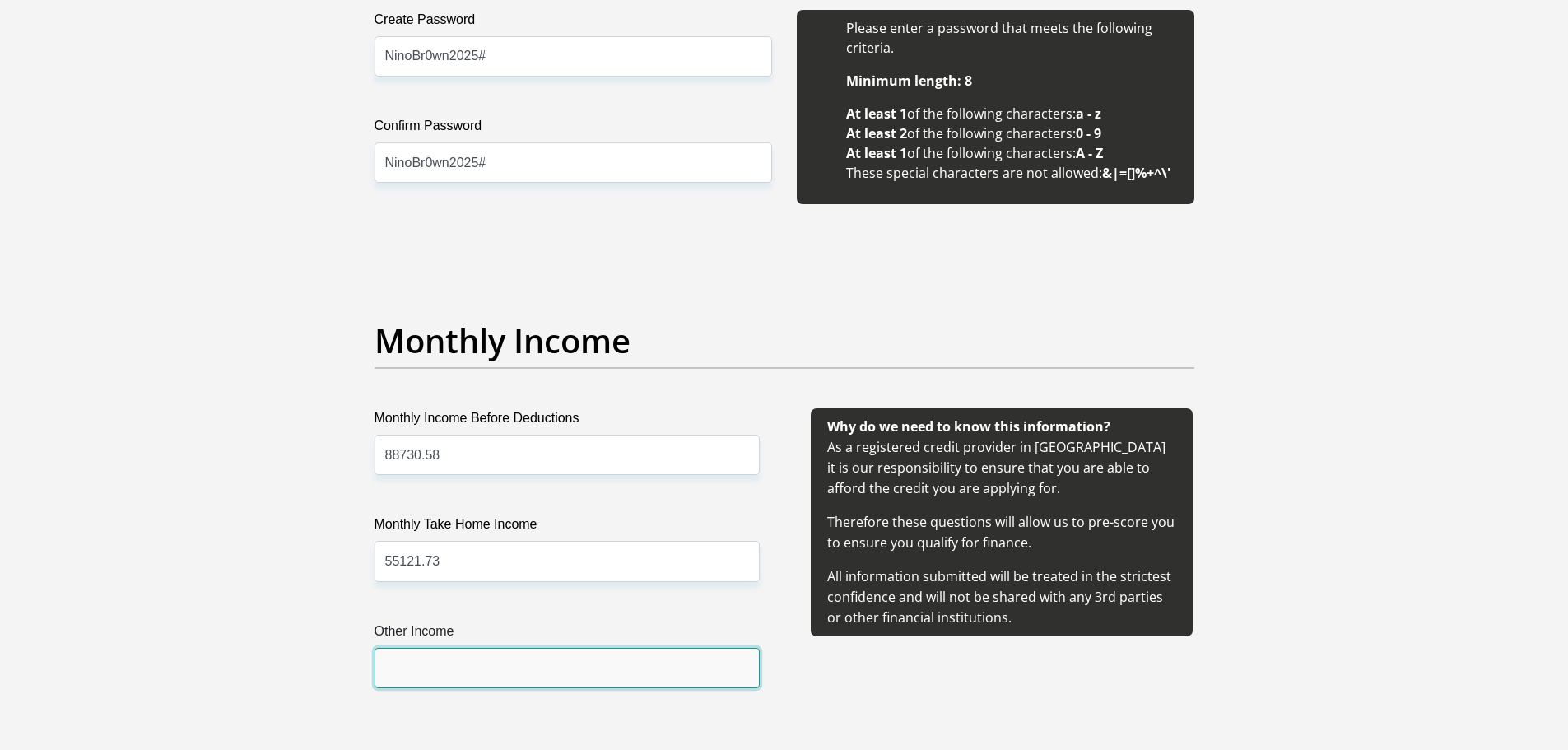
click at [423, 653] on input "Other Income" at bounding box center [566, 668] width 385 height 41
type input "0"
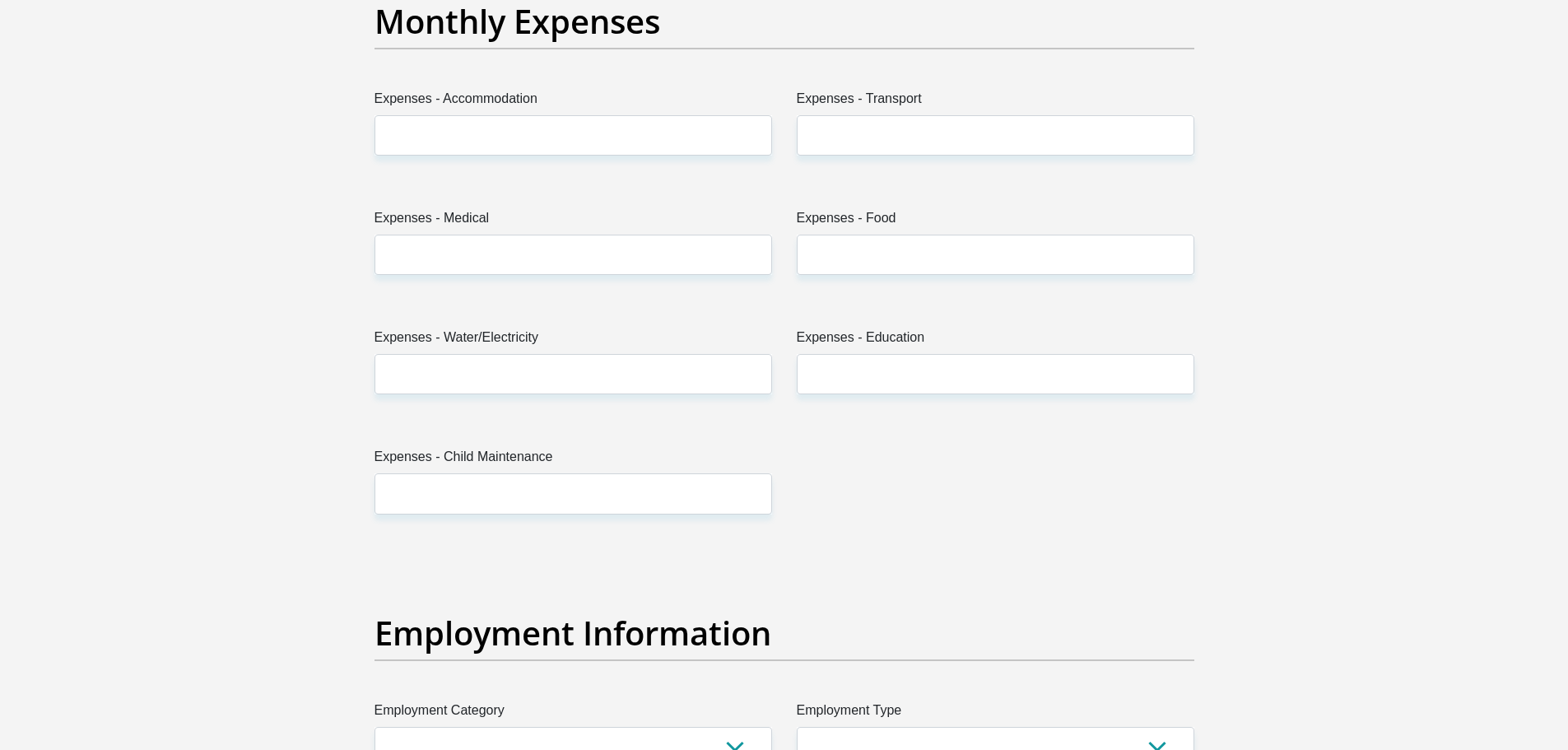
scroll to position [2418, 0]
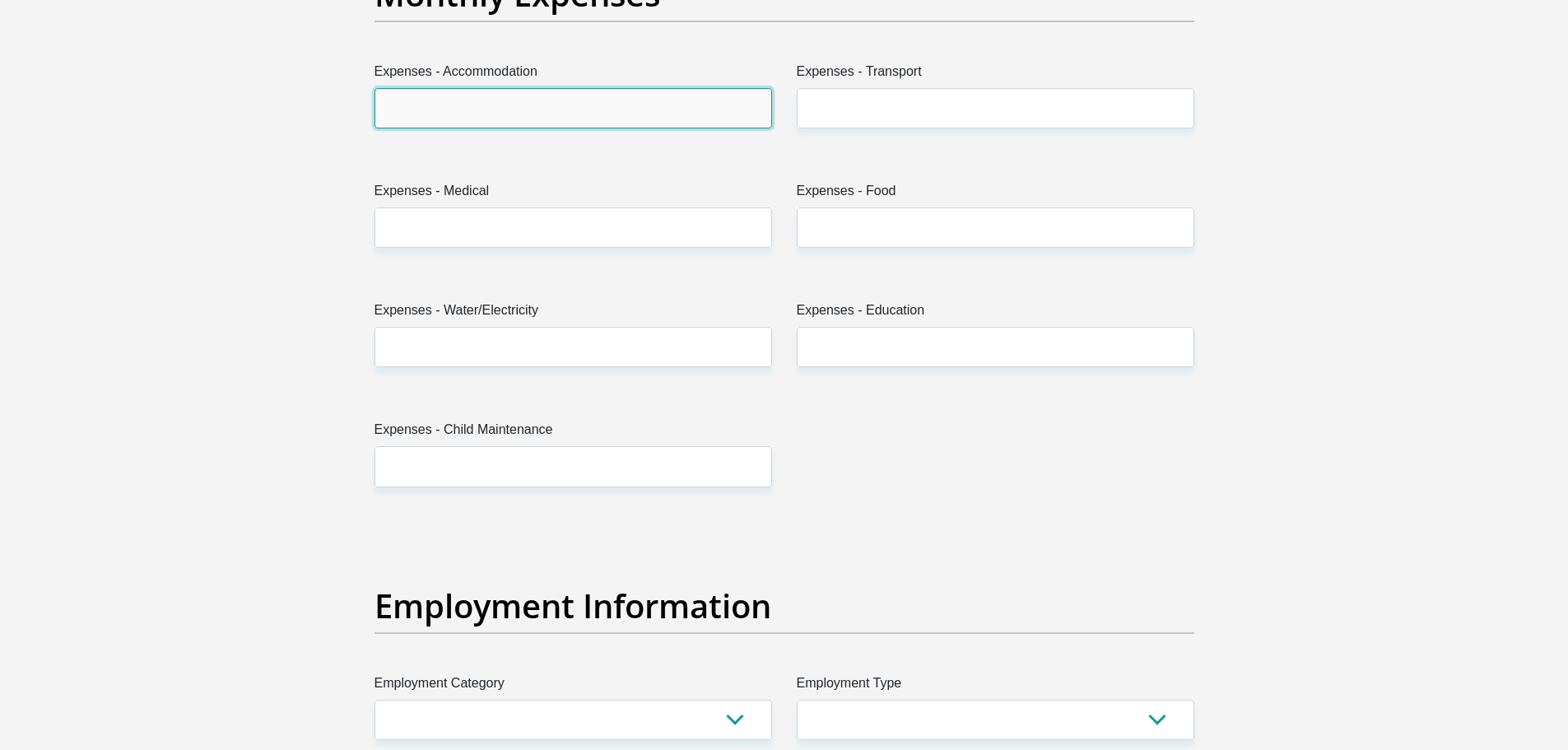
click at [448, 116] on input "Expenses - Accommodation" at bounding box center [573, 108] width 398 height 41
type input "3000"
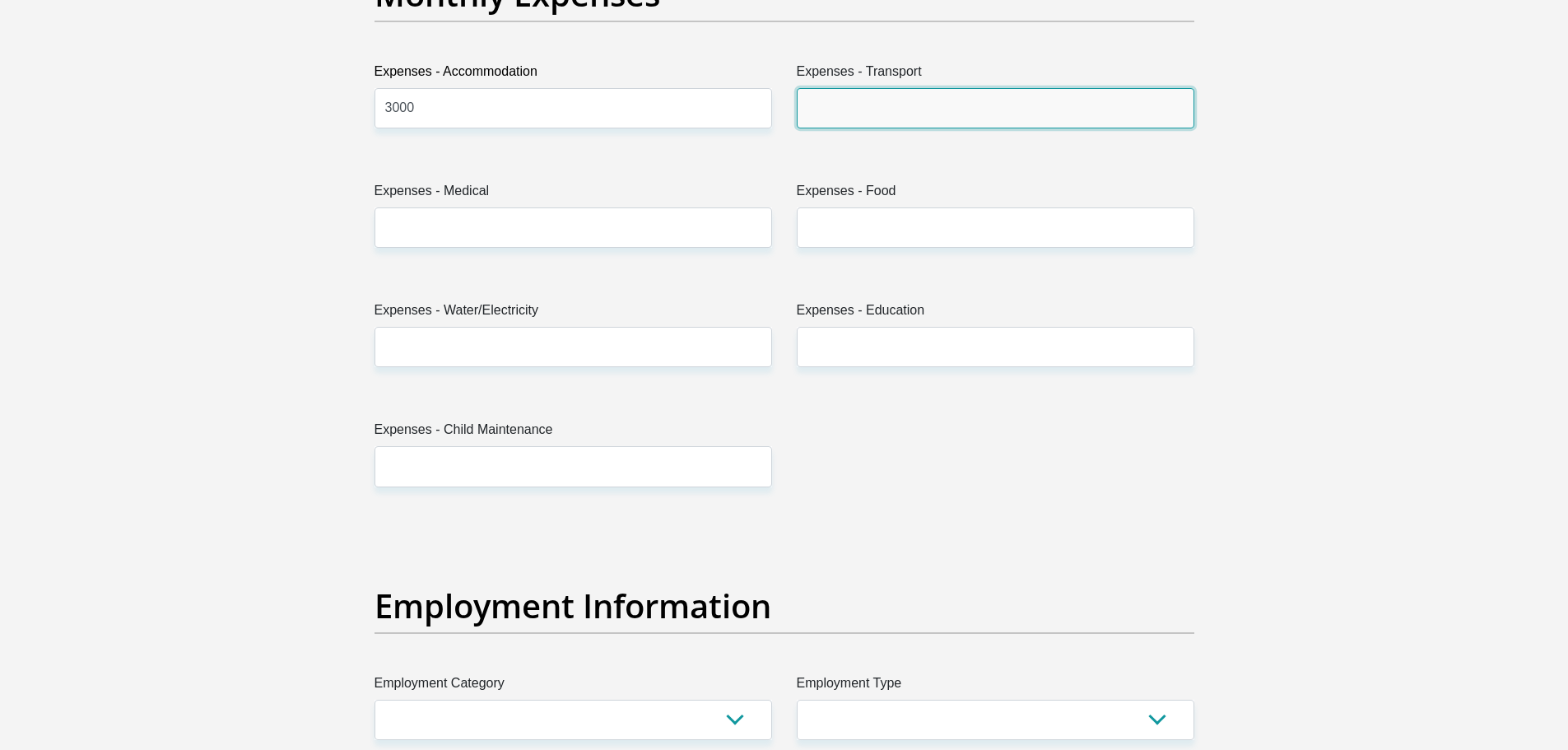
drag, startPoint x: 978, startPoint y: 110, endPoint x: 913, endPoint y: 119, distance: 65.6
click at [913, 119] on input "Expenses - Transport" at bounding box center [995, 108] width 398 height 41
type input "2000"
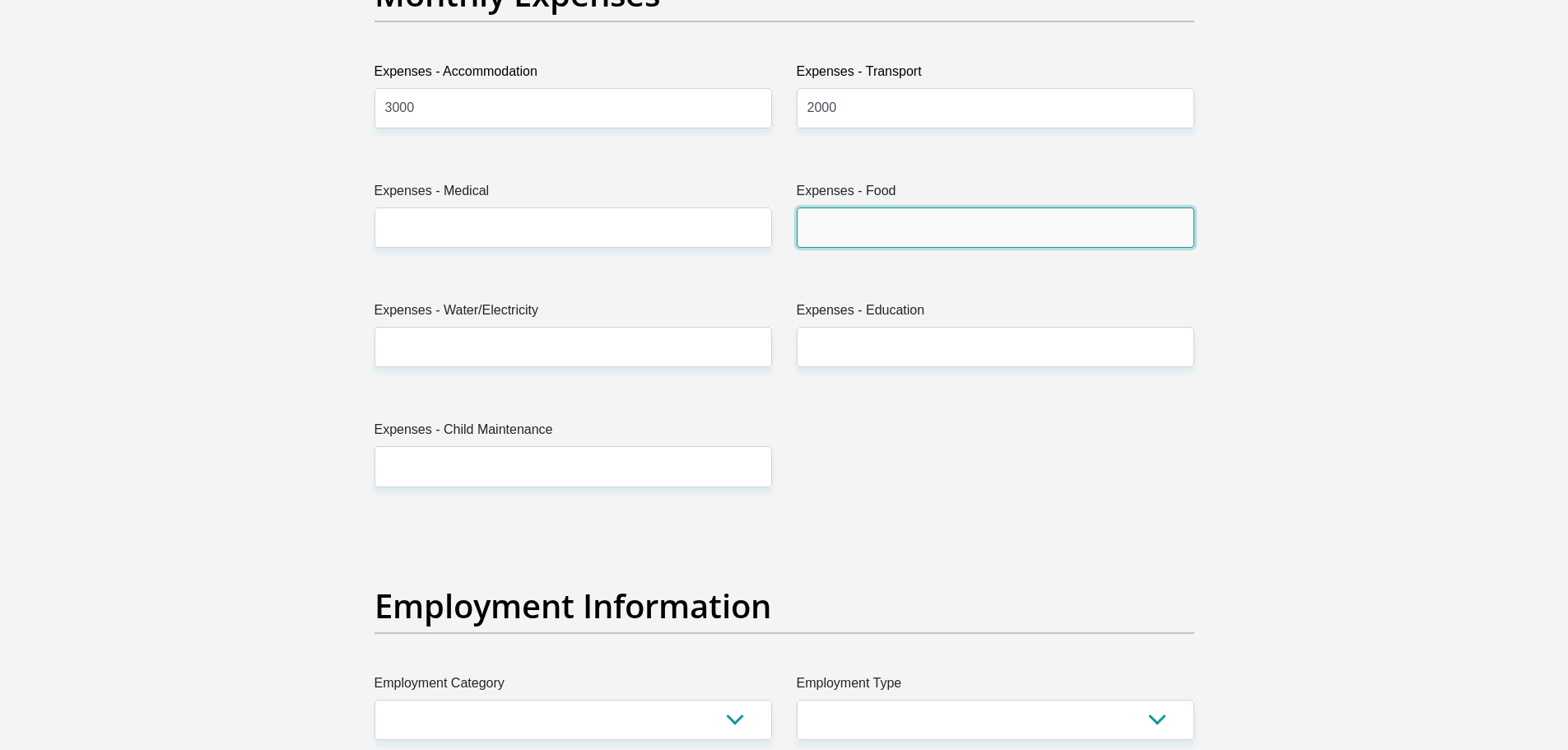
click at [849, 224] on input "Expenses - Food" at bounding box center [995, 227] width 398 height 41
type input "2000"
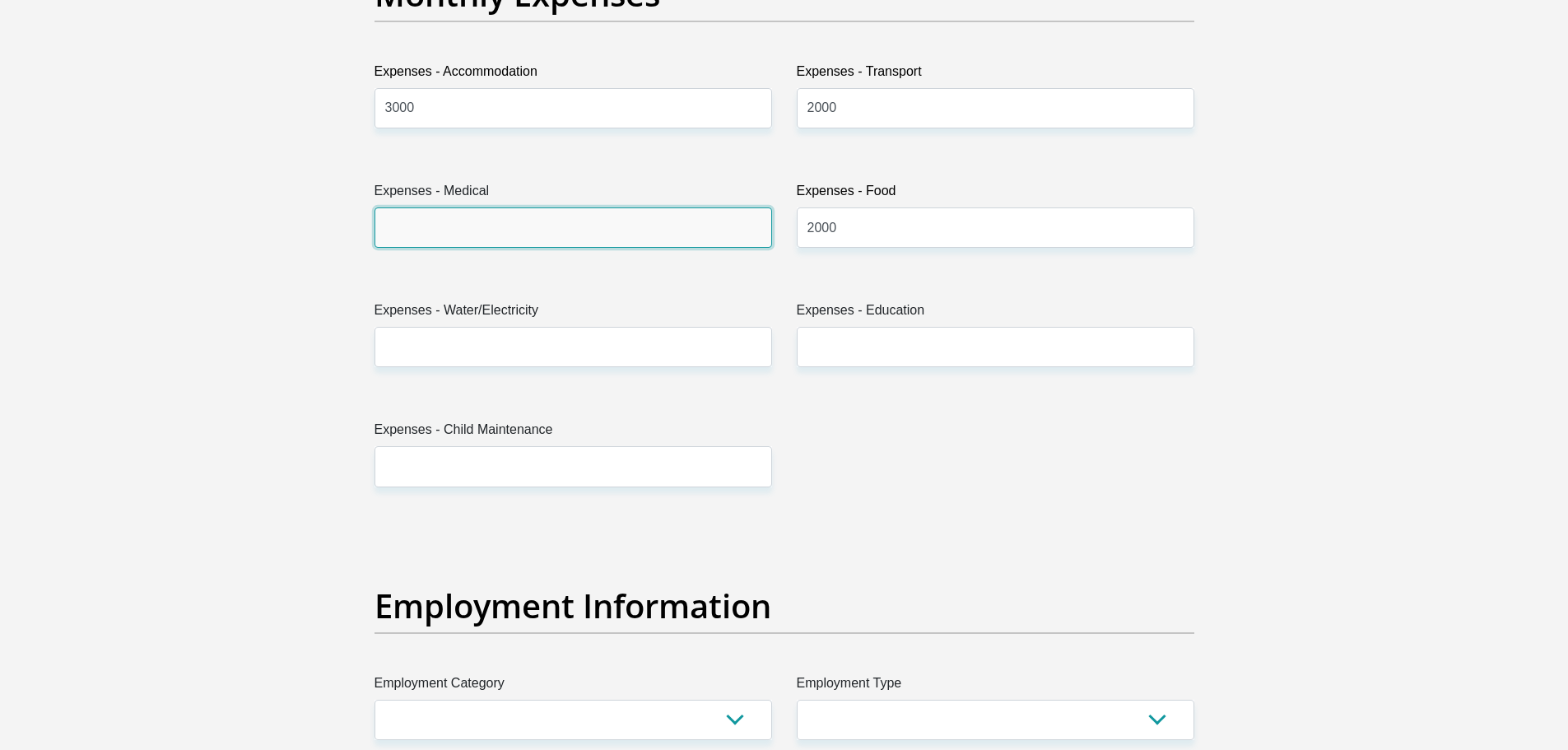
click at [646, 233] on input "Expenses - Medical" at bounding box center [573, 227] width 398 height 41
type input "0"
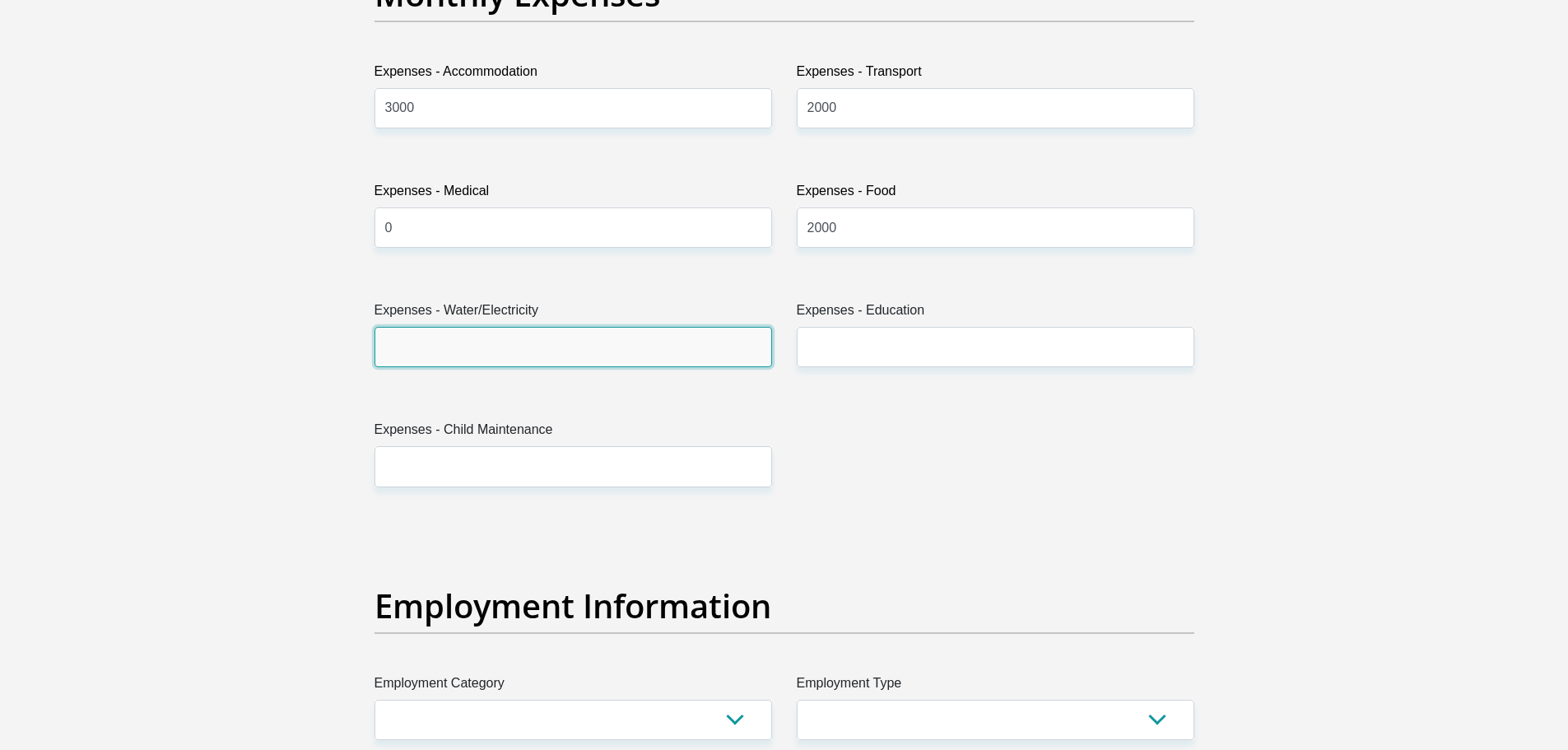
click at [649, 344] on input "Expenses - Water/Electricity" at bounding box center [573, 347] width 398 height 41
click at [601, 337] on input "Expenses - Water/Electricity" at bounding box center [573, 347] width 398 height 41
type input "1000"
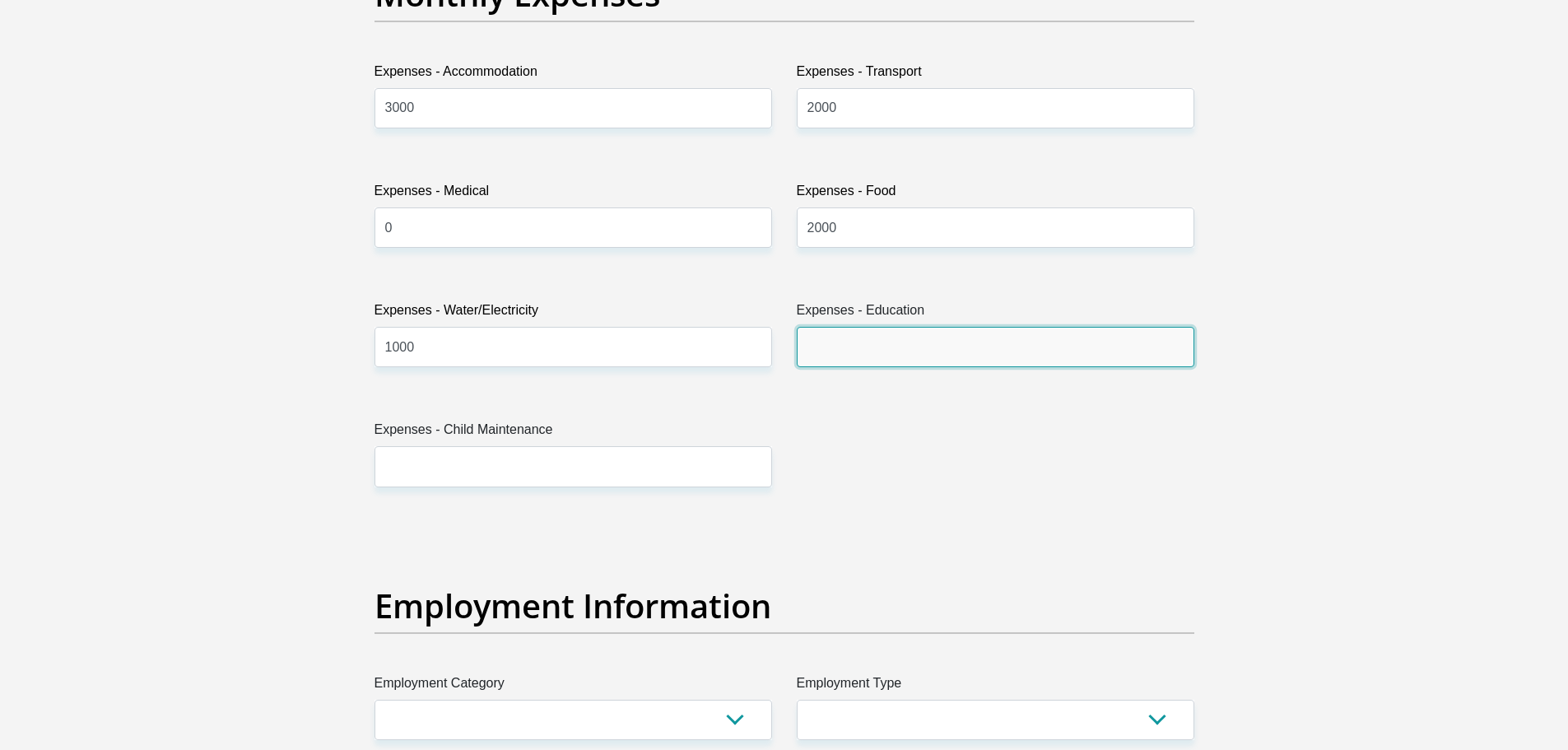
click at [930, 337] on input "Expenses - Education" at bounding box center [995, 347] width 398 height 41
type input "0"
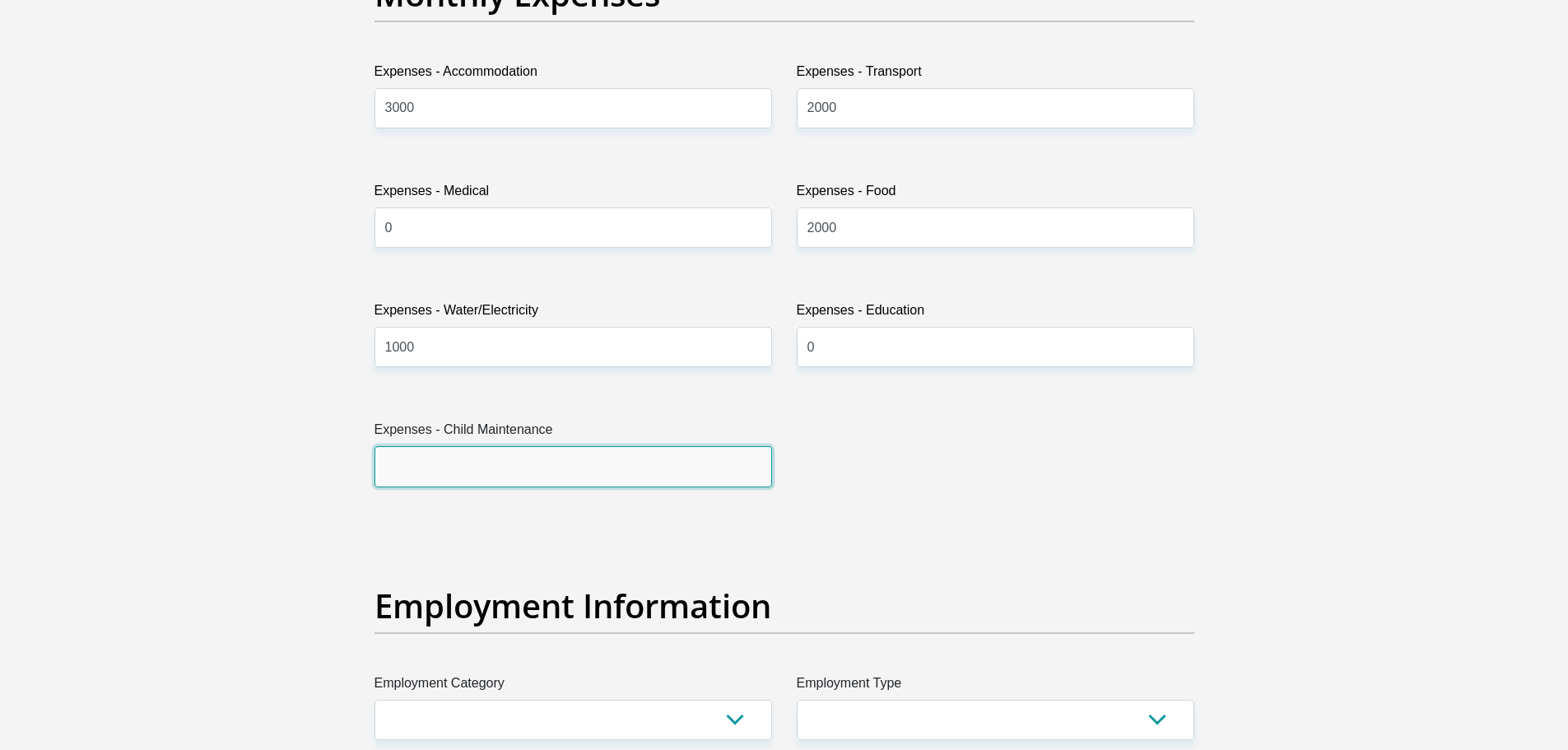
click at [607, 474] on input "Expenses - Child Maintenance" at bounding box center [573, 466] width 398 height 41
type input "0"
click at [474, 341] on input "1000" at bounding box center [573, 347] width 398 height 41
type input "1"
type input "600"
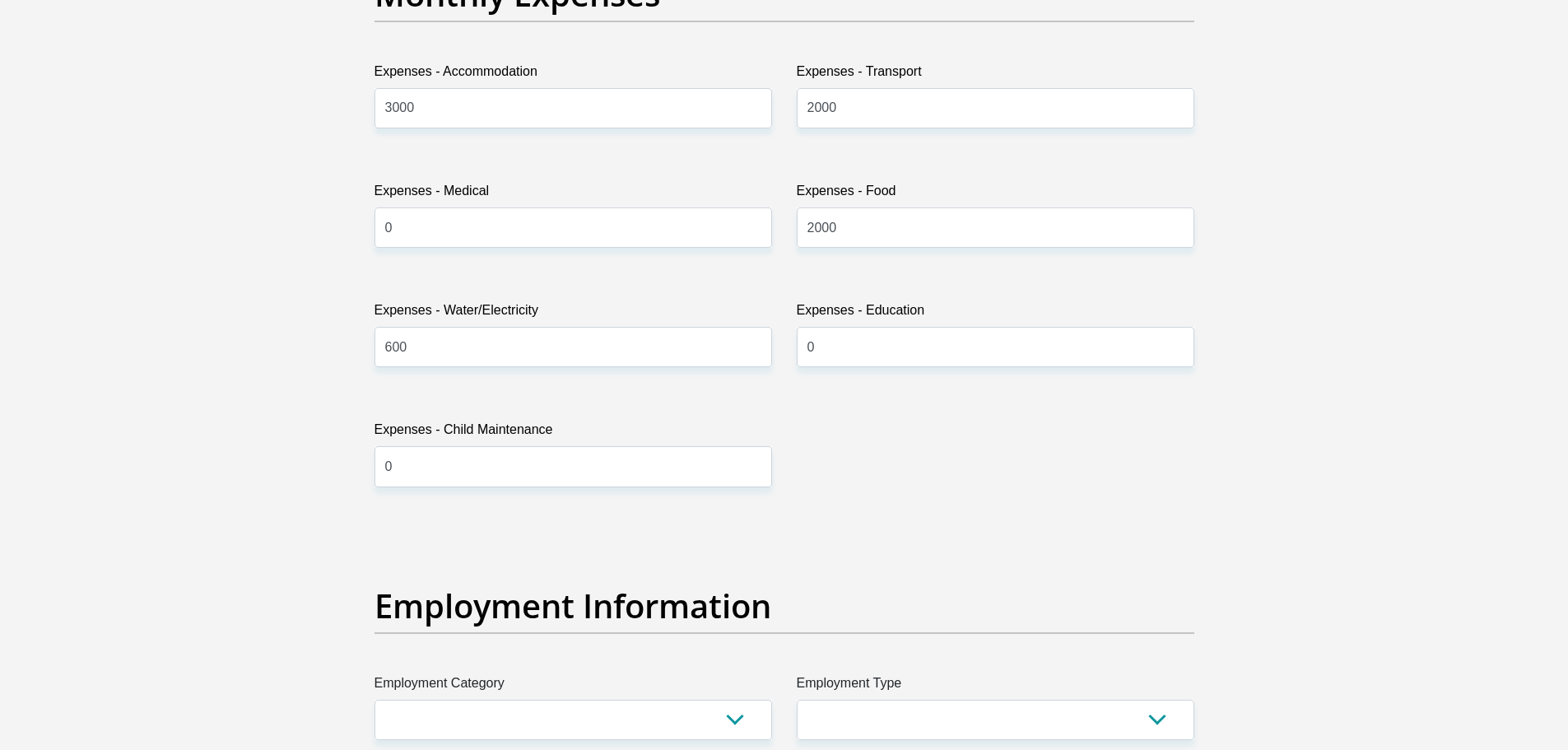
click at [1180, 433] on div "Title Mr Ms Mrs Dr Other First Name Khomotso Surname Kganakga ID Number 8505135…" at bounding box center [784, 518] width 844 height 5358
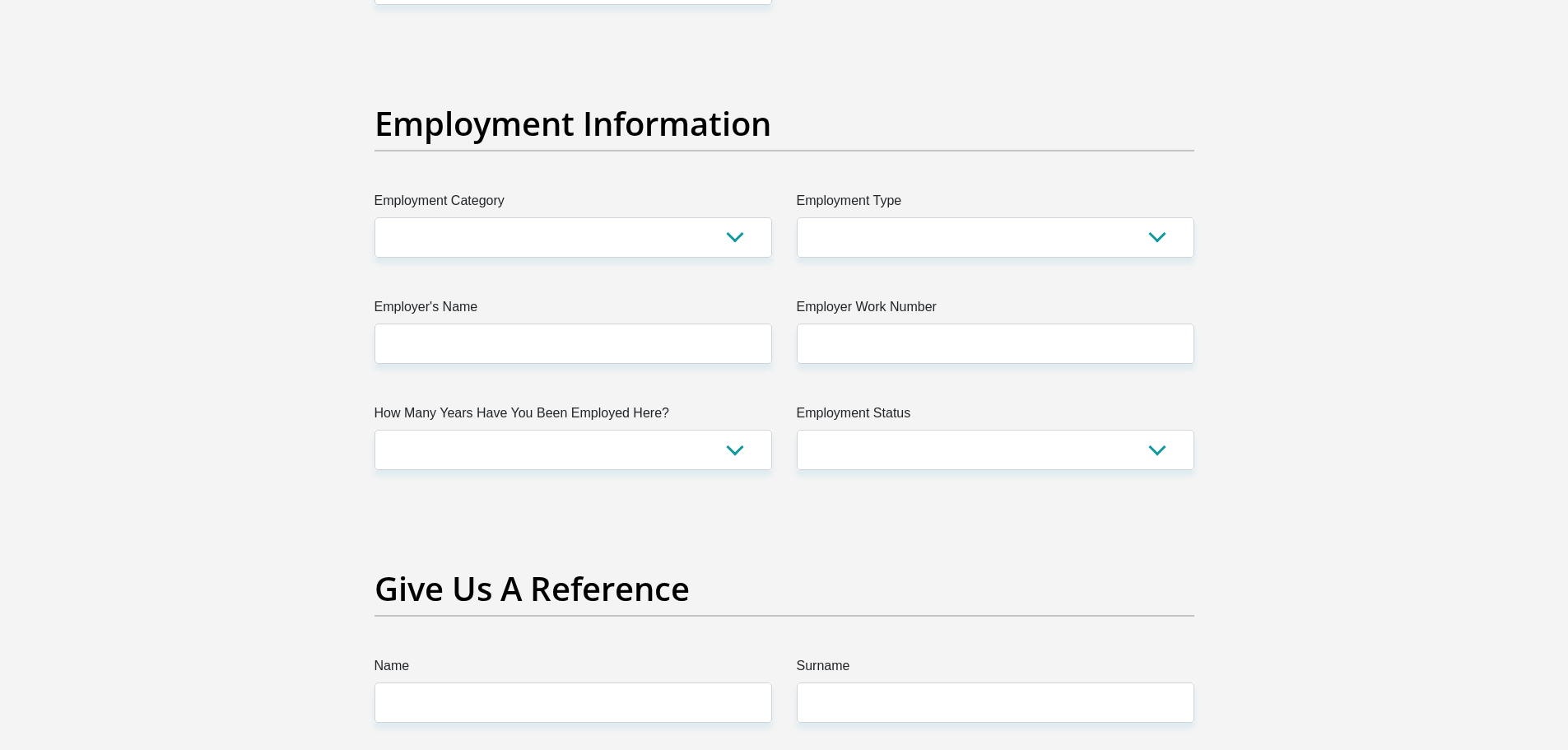
scroll to position [2934, 0]
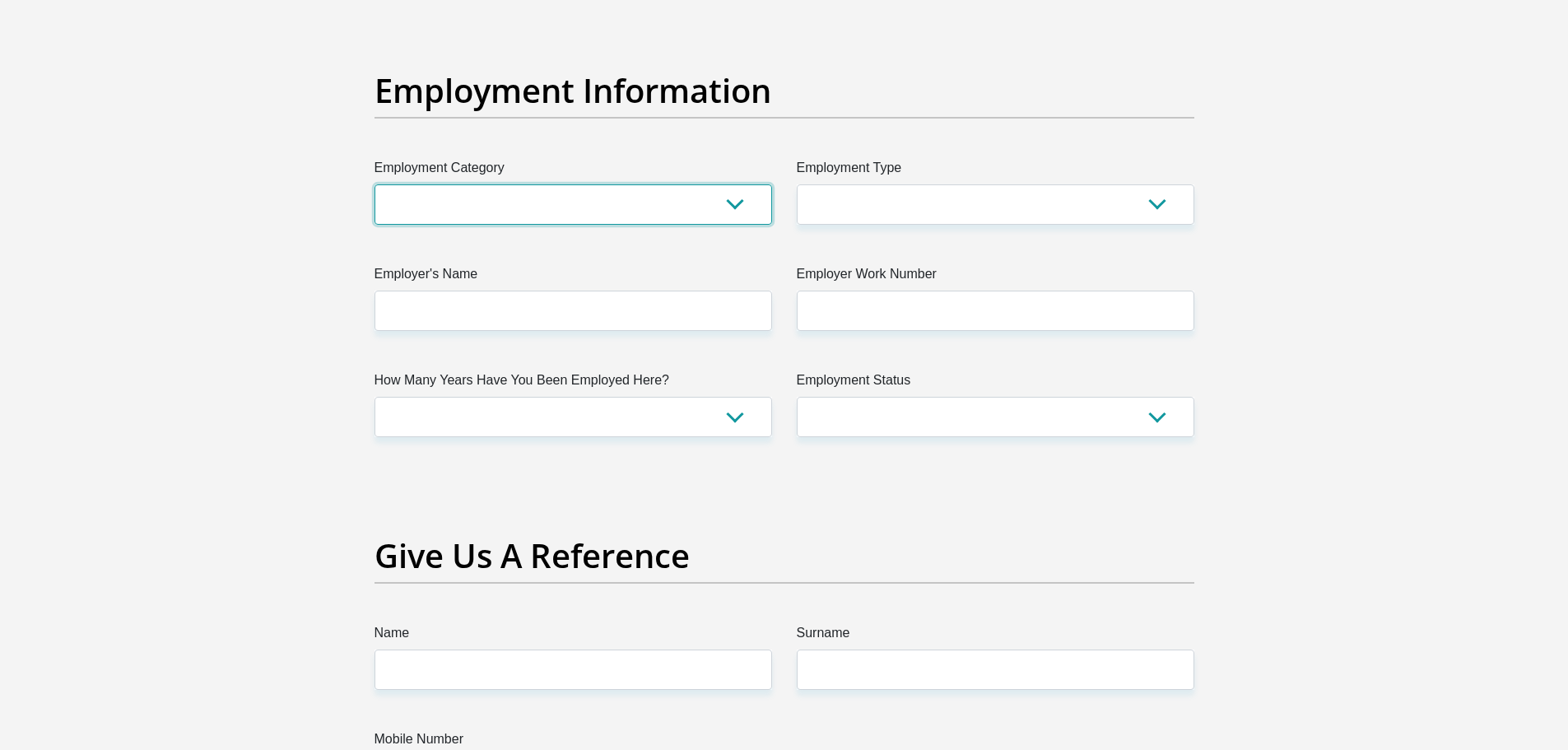
click at [634, 204] on select "AGRICULTURE ALCOHOL & TOBACCO CONSTRUCTION MATERIALS METALLURGY EQUIPMENT FOR R…" at bounding box center [573, 204] width 398 height 41
select select "71"
click at [374, 184] on select "AGRICULTURE ALCOHOL & TOBACCO CONSTRUCTION MATERIALS METALLURGY EQUIPMENT FOR R…" at bounding box center [573, 204] width 398 height 41
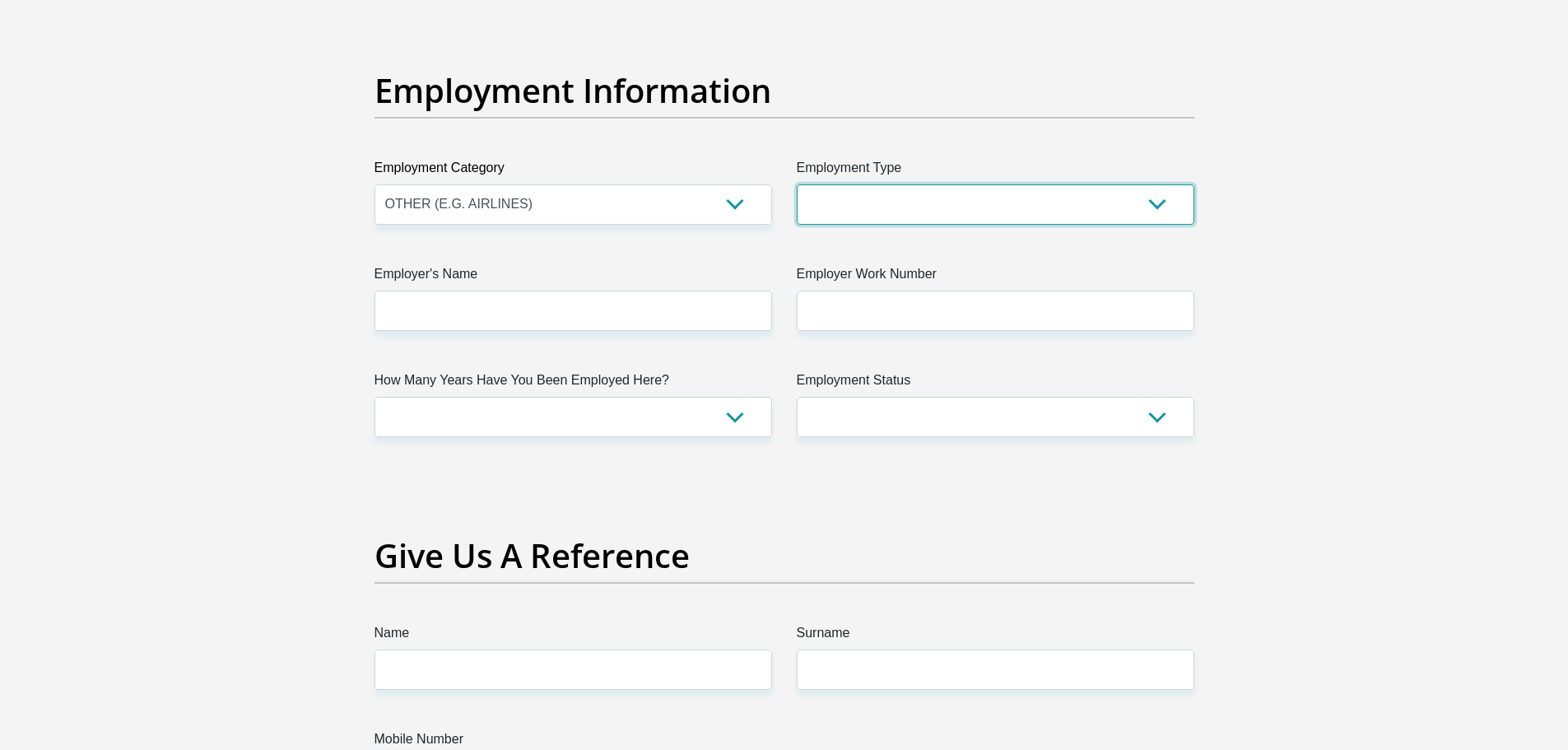
click at [849, 209] on select "College/Lecturer Craft Seller Creative Driver Executive Farmer Forces - Non Com…" at bounding box center [995, 204] width 398 height 41
select select "Manager"
click at [797, 184] on select "College/Lecturer Craft Seller Creative Driver Executive Farmer Forces - Non Com…" at bounding box center [995, 204] width 398 height 41
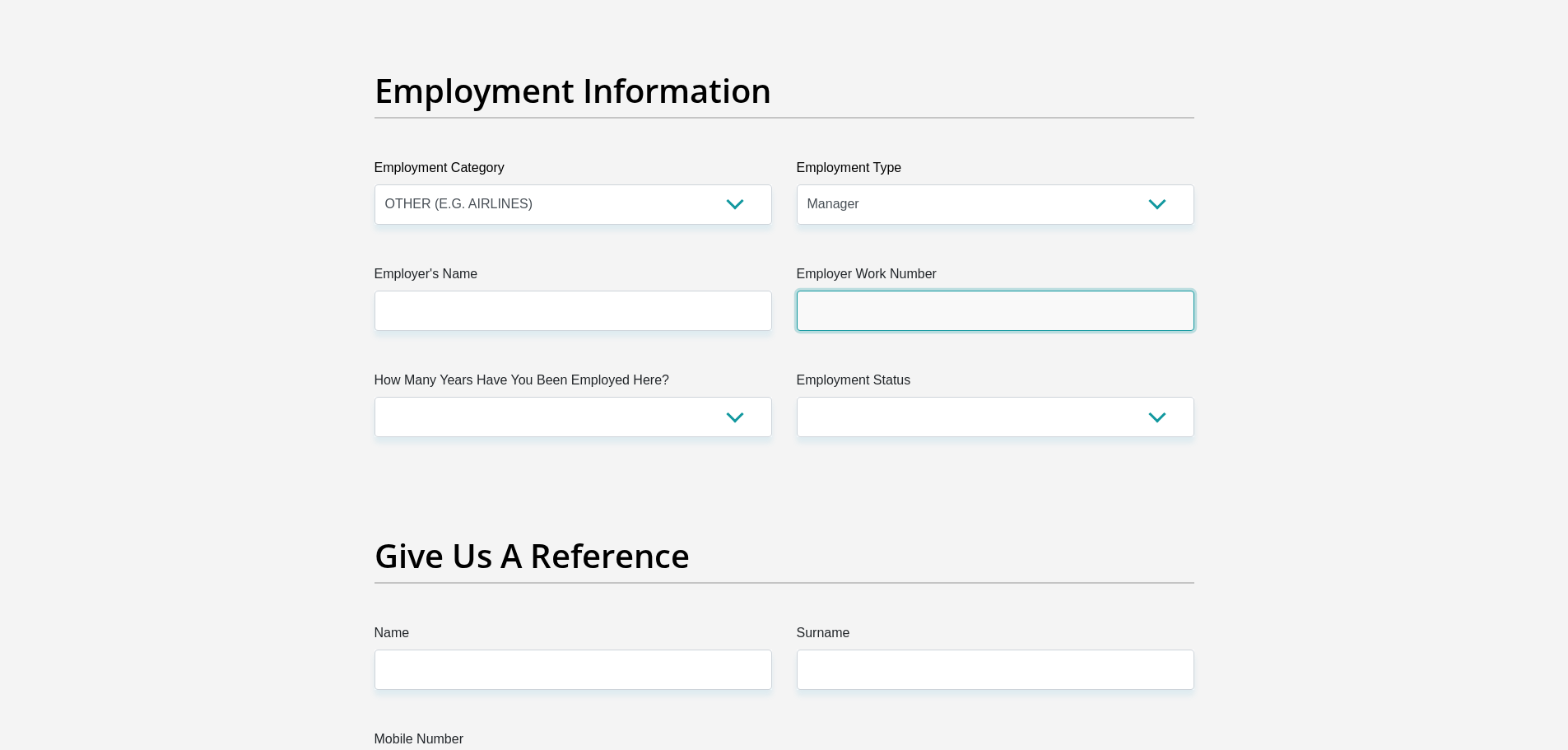
click at [893, 315] on input "Employer Work Number" at bounding box center [995, 310] width 398 height 41
type input "0115750000"
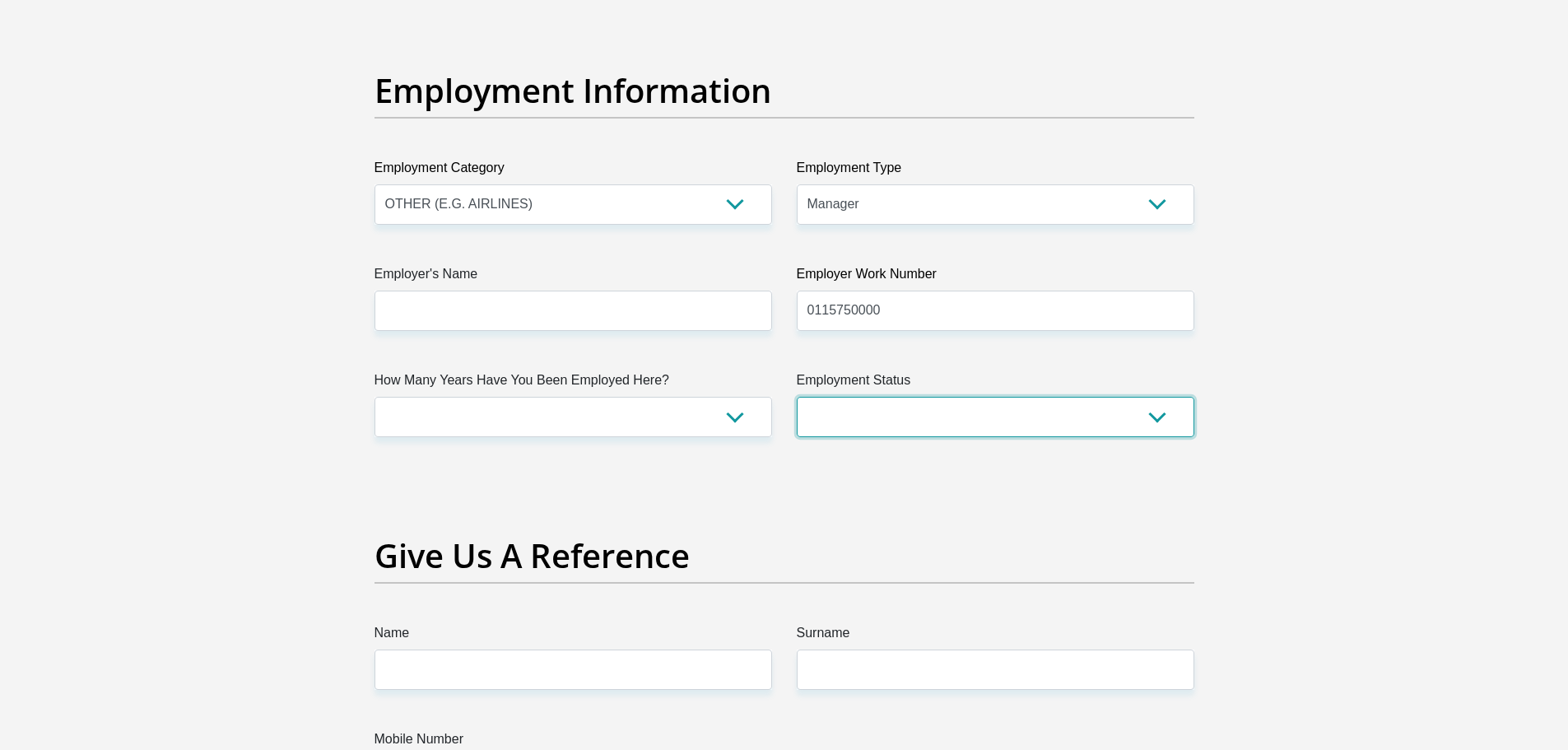
click at [867, 421] on select "Permanent/Full-time Part-time/Casual Contract Worker Self-Employed Housewife Re…" at bounding box center [995, 417] width 398 height 41
select select "1"
click at [797, 397] on select "Permanent/Full-time Part-time/Casual Contract Worker Self-Employed Housewife Re…" at bounding box center [995, 417] width 398 height 41
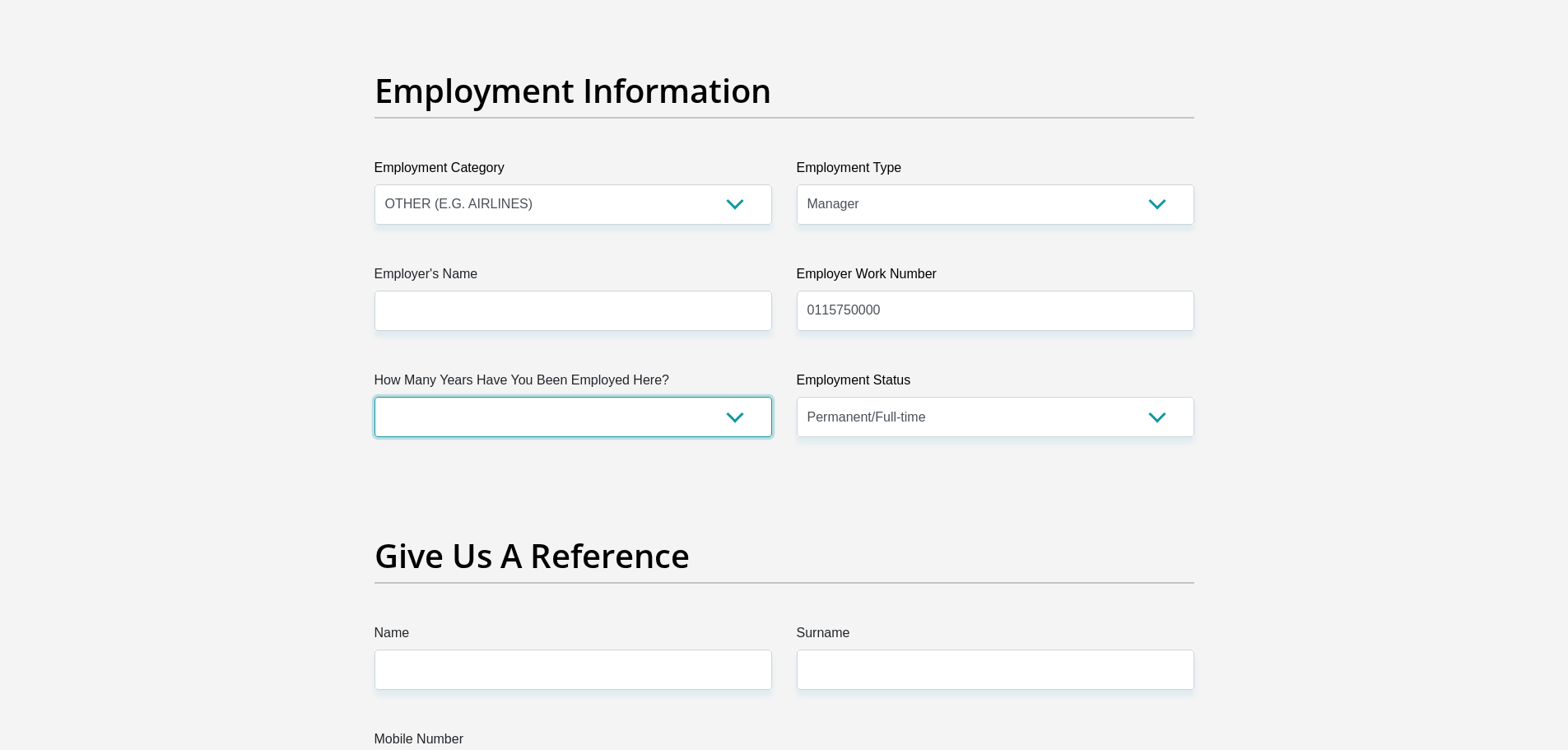
click at [726, 406] on select "less than 1 year 1-3 years 3-5 years 5+ years" at bounding box center [573, 417] width 398 height 41
select select "60"
click at [374, 397] on select "less than 1 year 1-3 years 3-5 years 5+ years" at bounding box center [573, 417] width 398 height 41
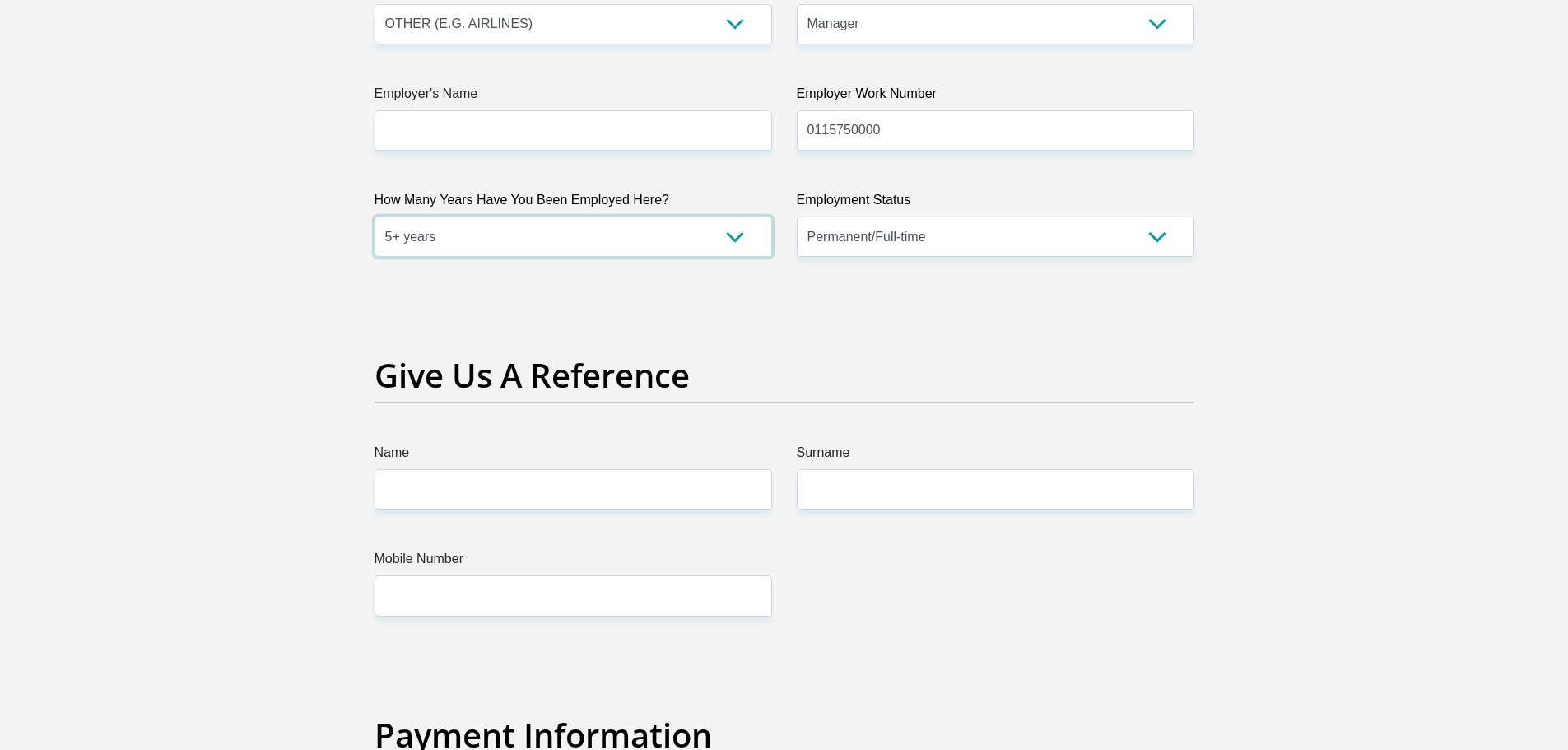
scroll to position [3115, 0]
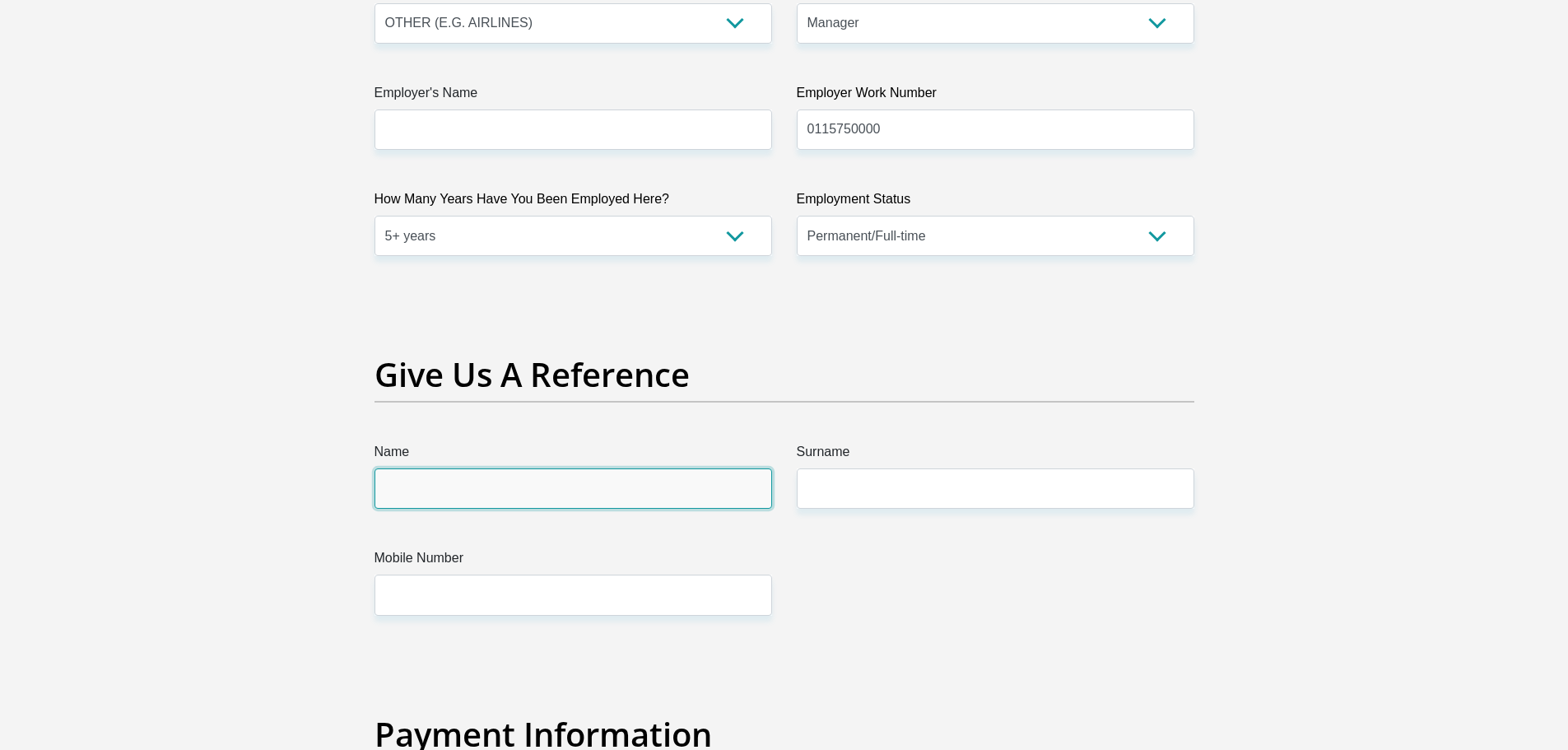
click at [569, 487] on input "Name" at bounding box center [573, 488] width 398 height 41
type input "Manoj"
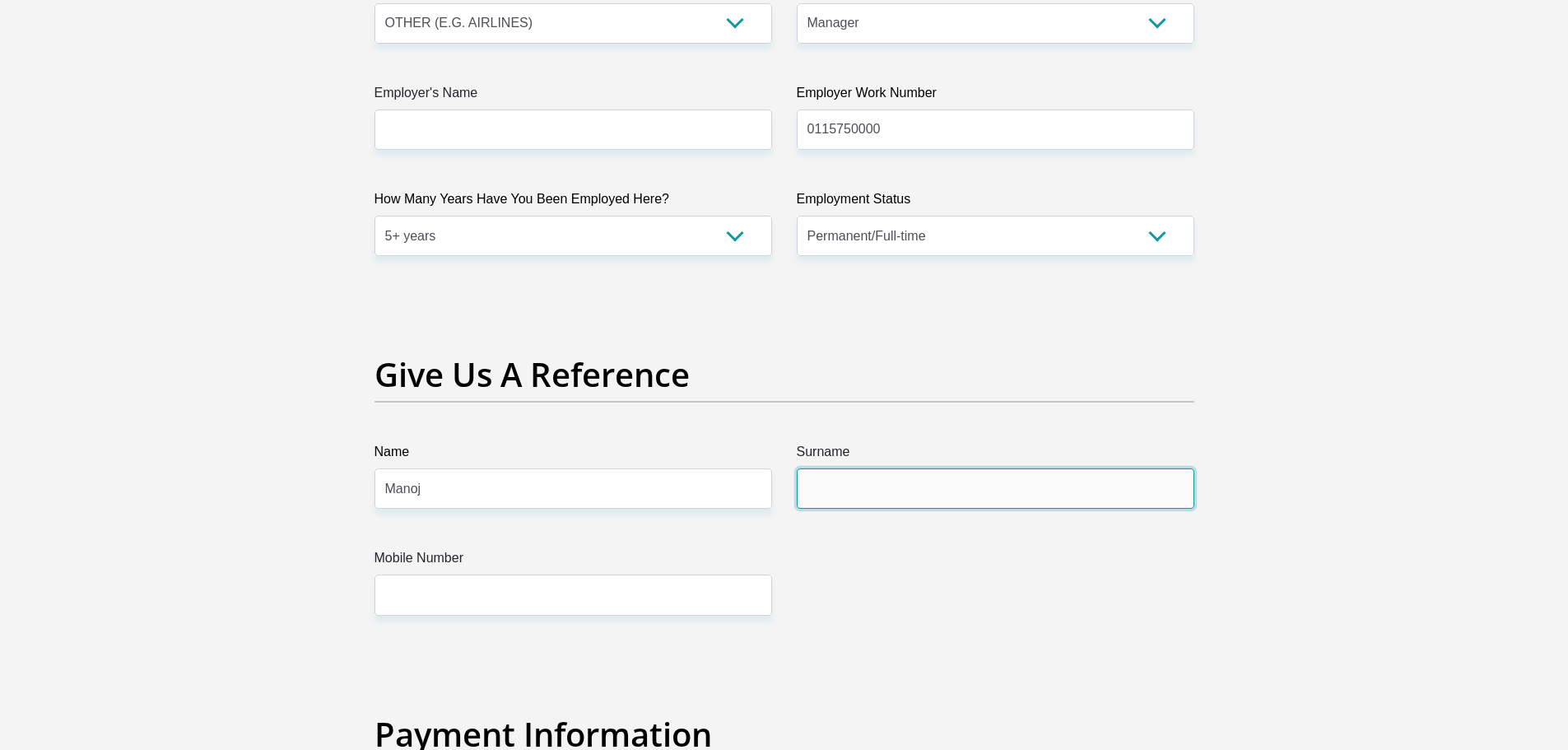
click at [832, 485] on input "Surname" at bounding box center [995, 488] width 398 height 41
type input "Prabhu"
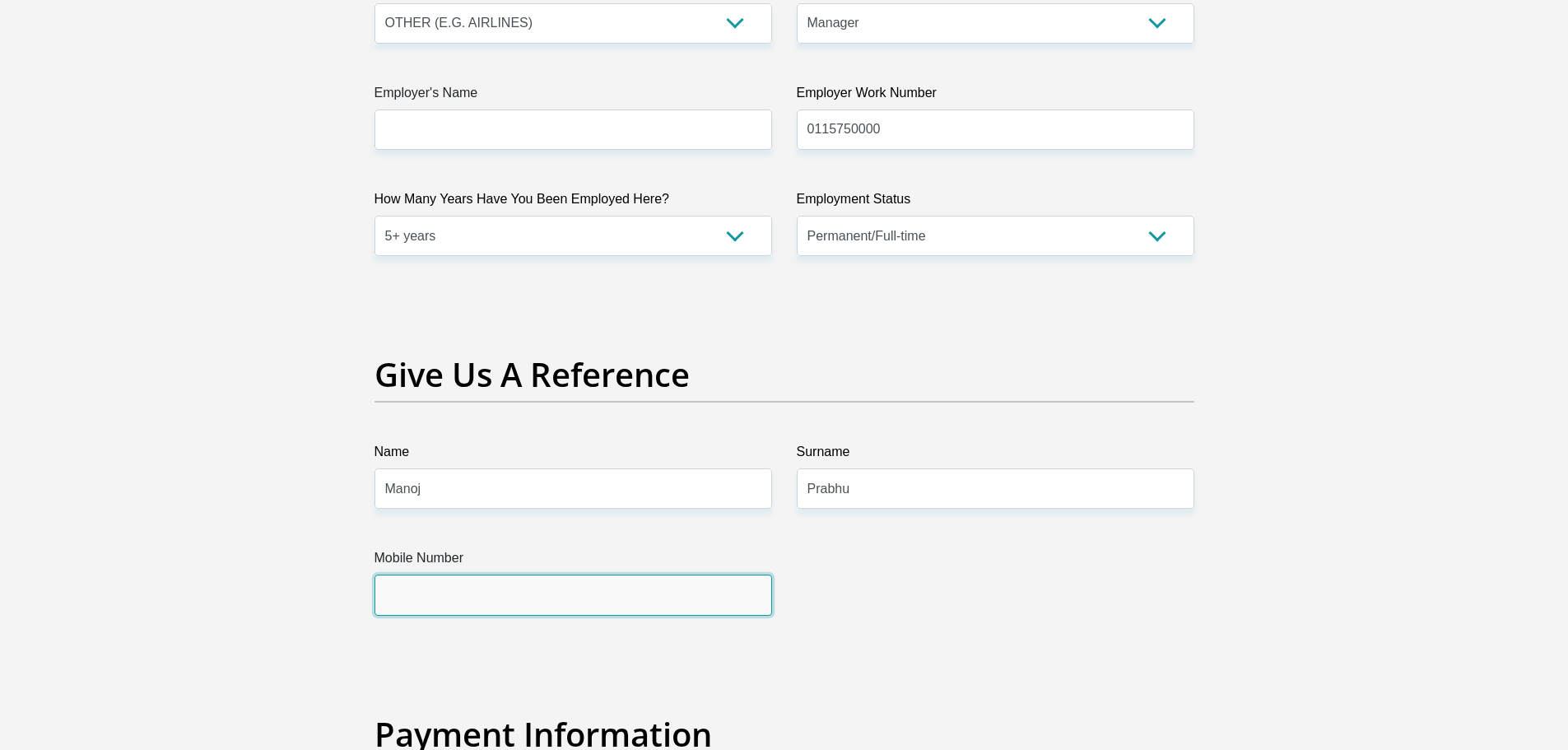
click at [535, 595] on input "Mobile Number" at bounding box center [573, 595] width 398 height 41
type input "0673277317"
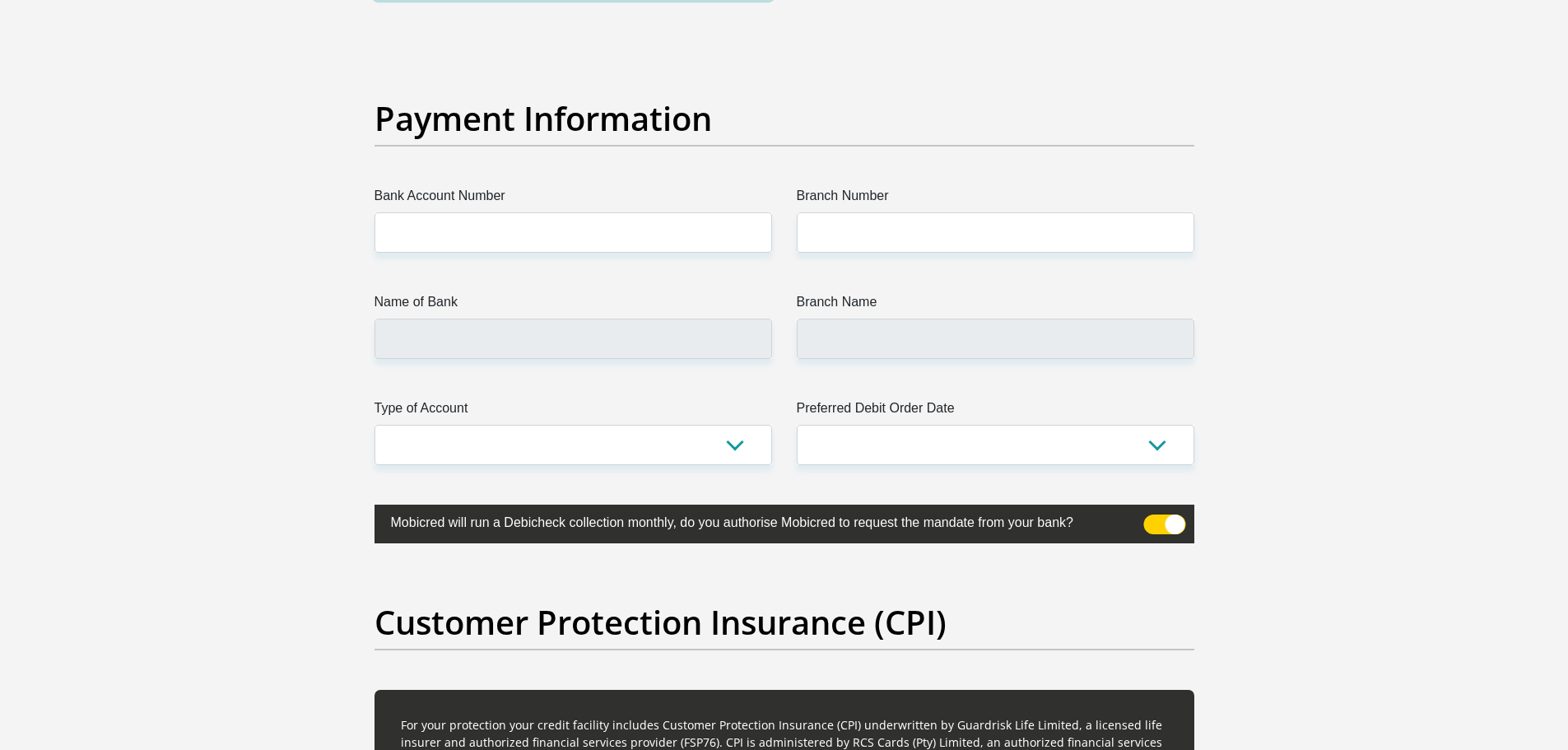
scroll to position [3733, 0]
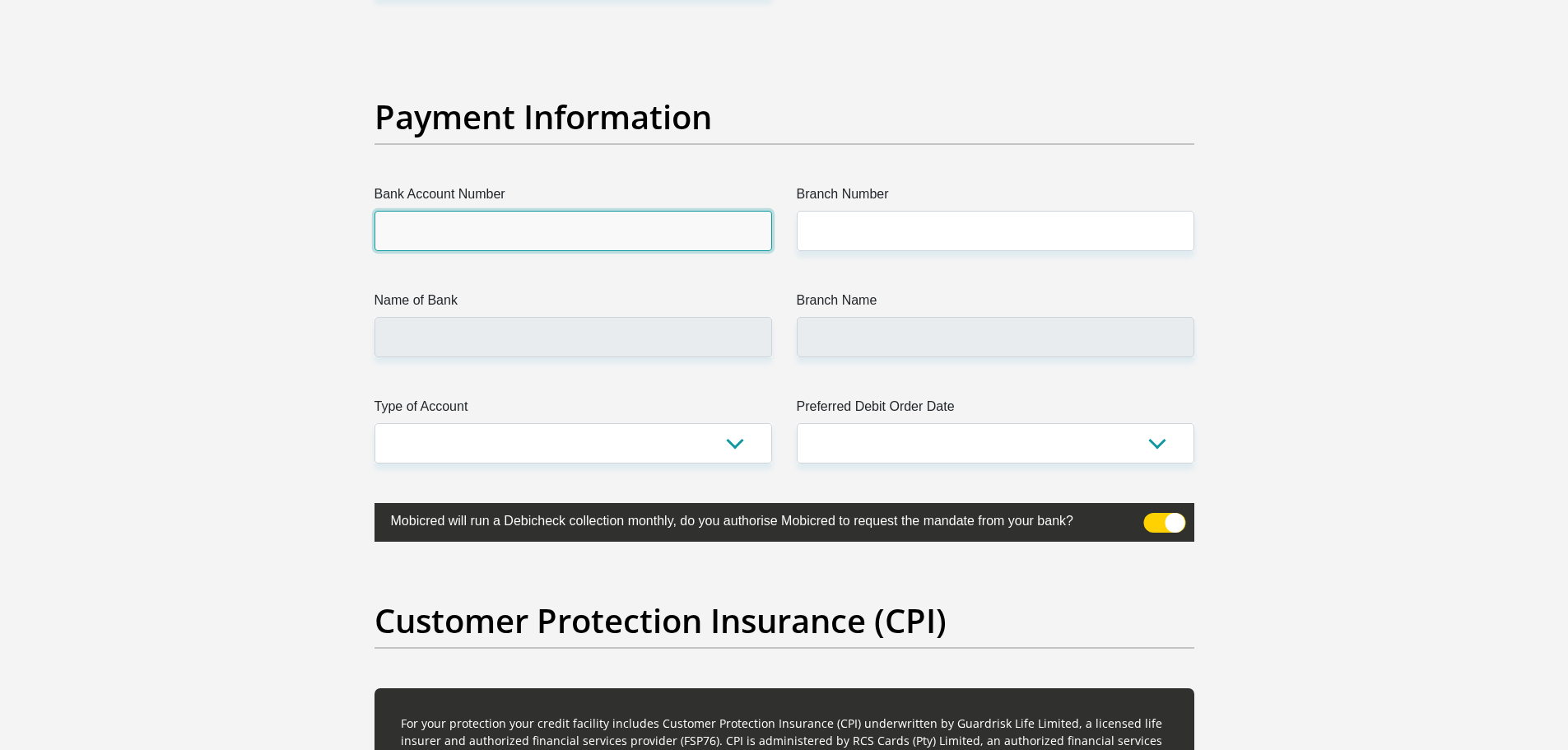
click at [691, 226] on input "Bank Account Number" at bounding box center [573, 231] width 398 height 41
type input "4069433868"
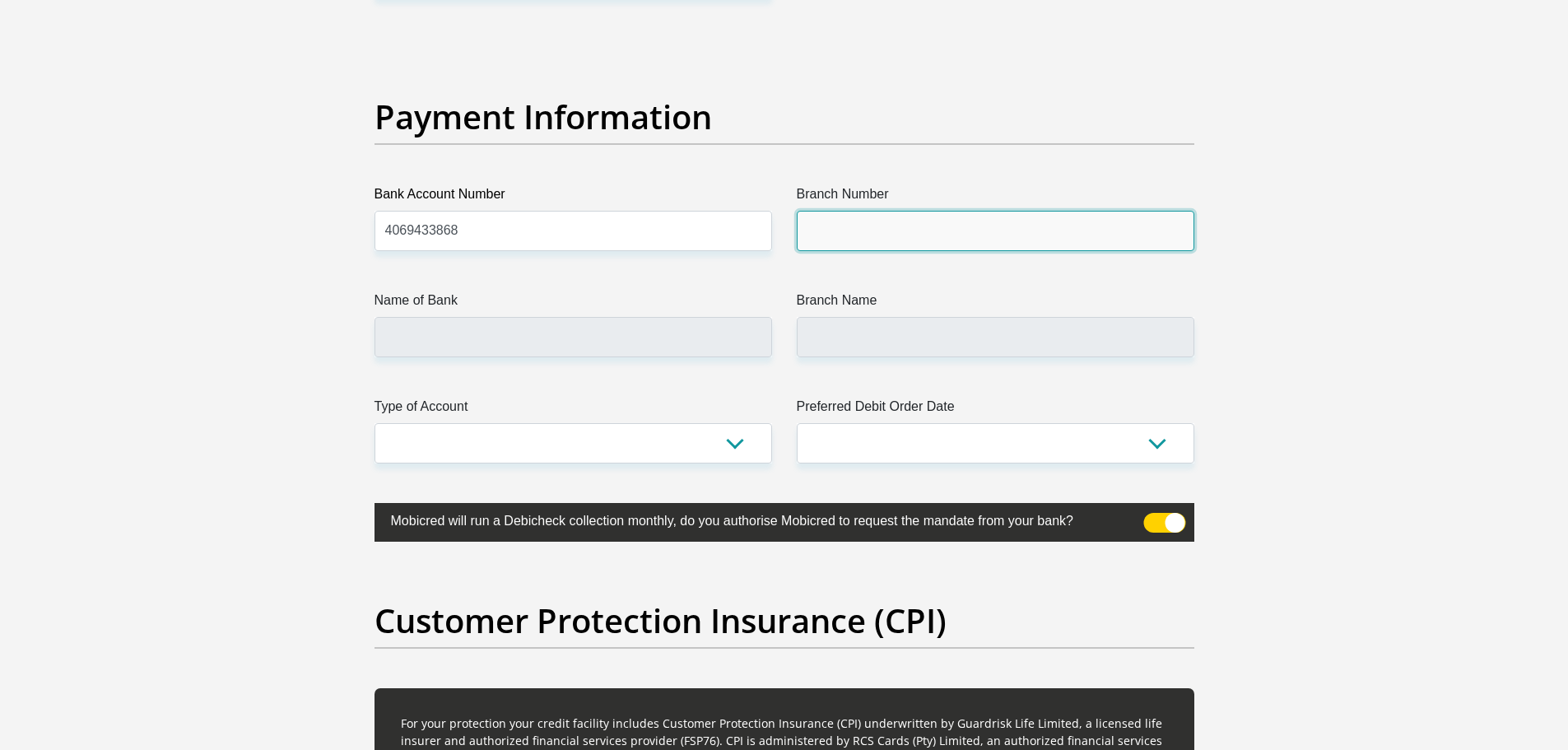
click at [861, 213] on input "Branch Number" at bounding box center [995, 231] width 398 height 41
type input "632005"
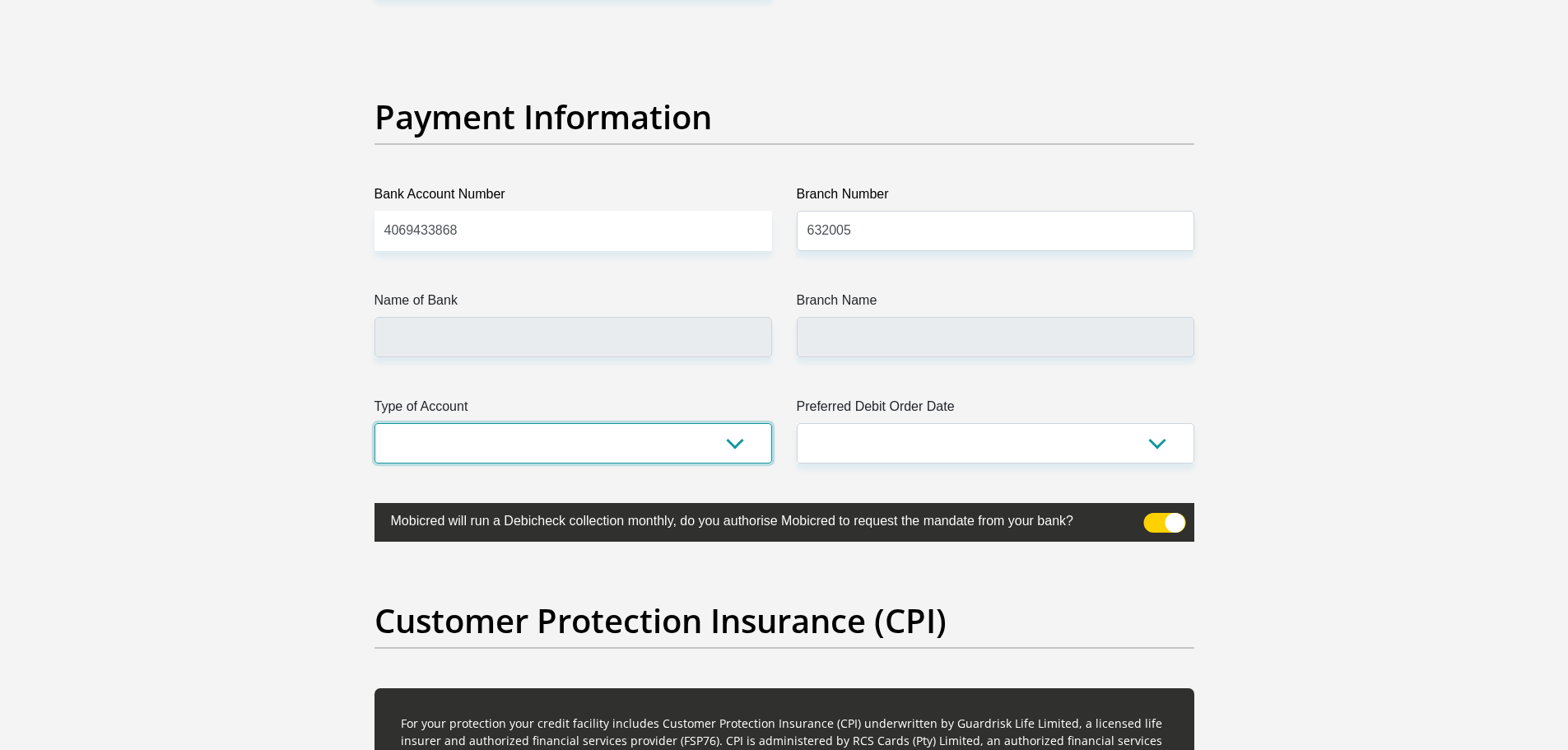
click at [576, 433] on select "Cheque Savings" at bounding box center [573, 444] width 398 height 41
type input "ABSA BANK"
type input "ABSA ELECTRONIC SETTLEMENT CNT"
select select "CUR"
click at [374, 424] on select "Cheque Savings" at bounding box center [573, 444] width 398 height 41
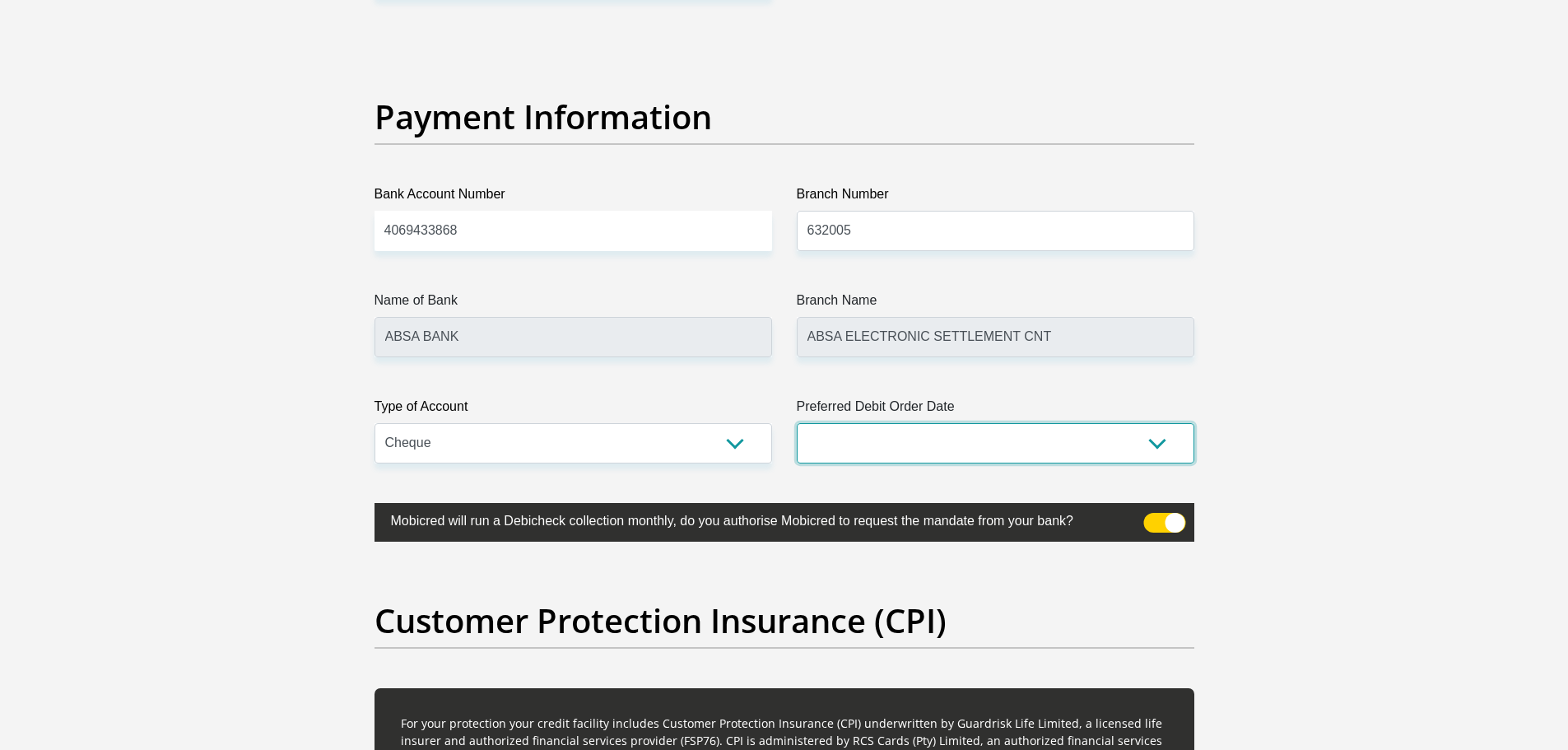
click at [944, 443] on select "1st 2nd 3rd 4th 5th 7th 18th 19th 20th 21st 22nd 23rd 24th 25th 26th 27th 28th …" at bounding box center [995, 444] width 398 height 41
select select "30"
click at [797, 424] on select "1st 2nd 3rd 4th 5th 7th 18th 19th 20th 21st 22nd 23rd 24th 25th 26th 27th 28th …" at bounding box center [995, 444] width 398 height 41
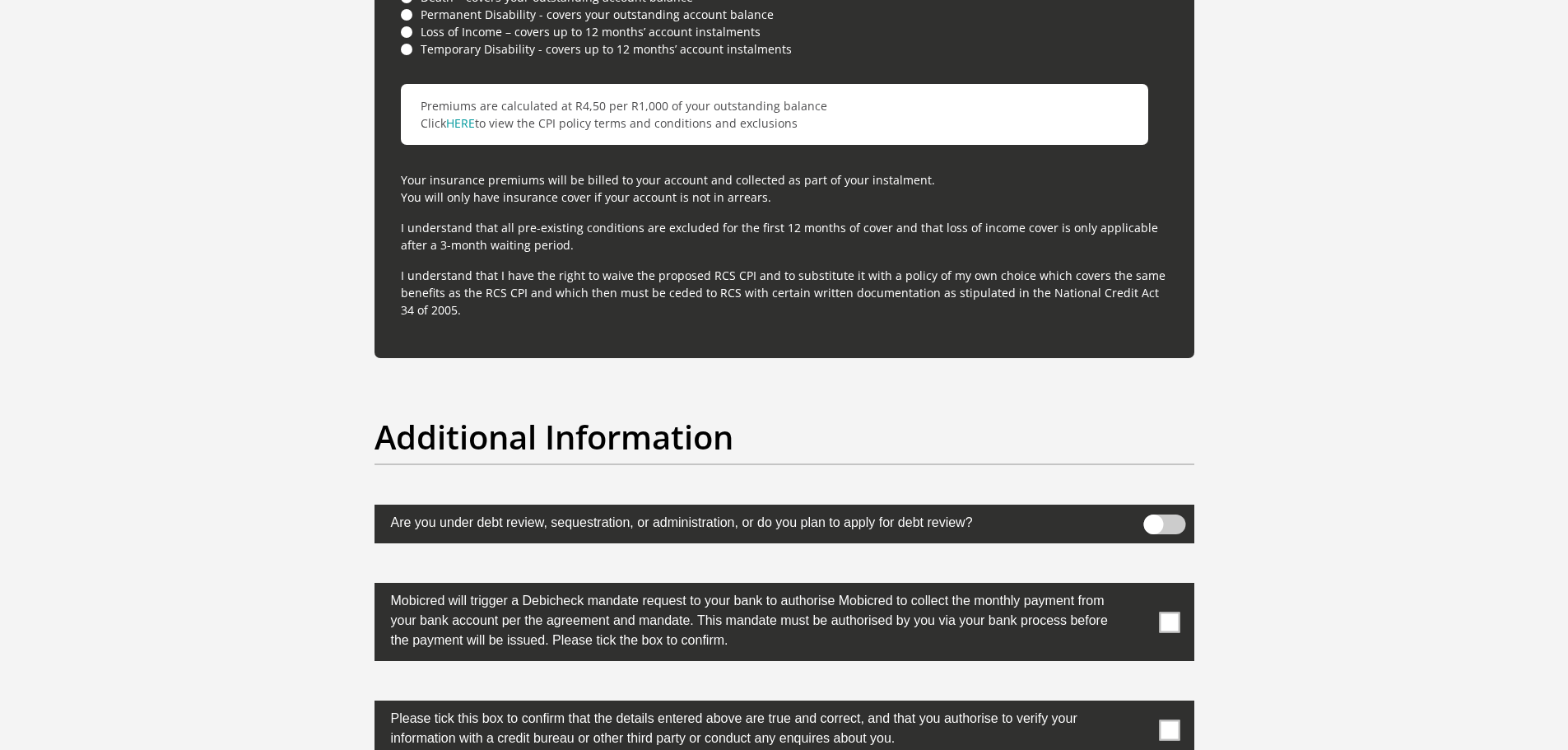
scroll to position [4760, 0]
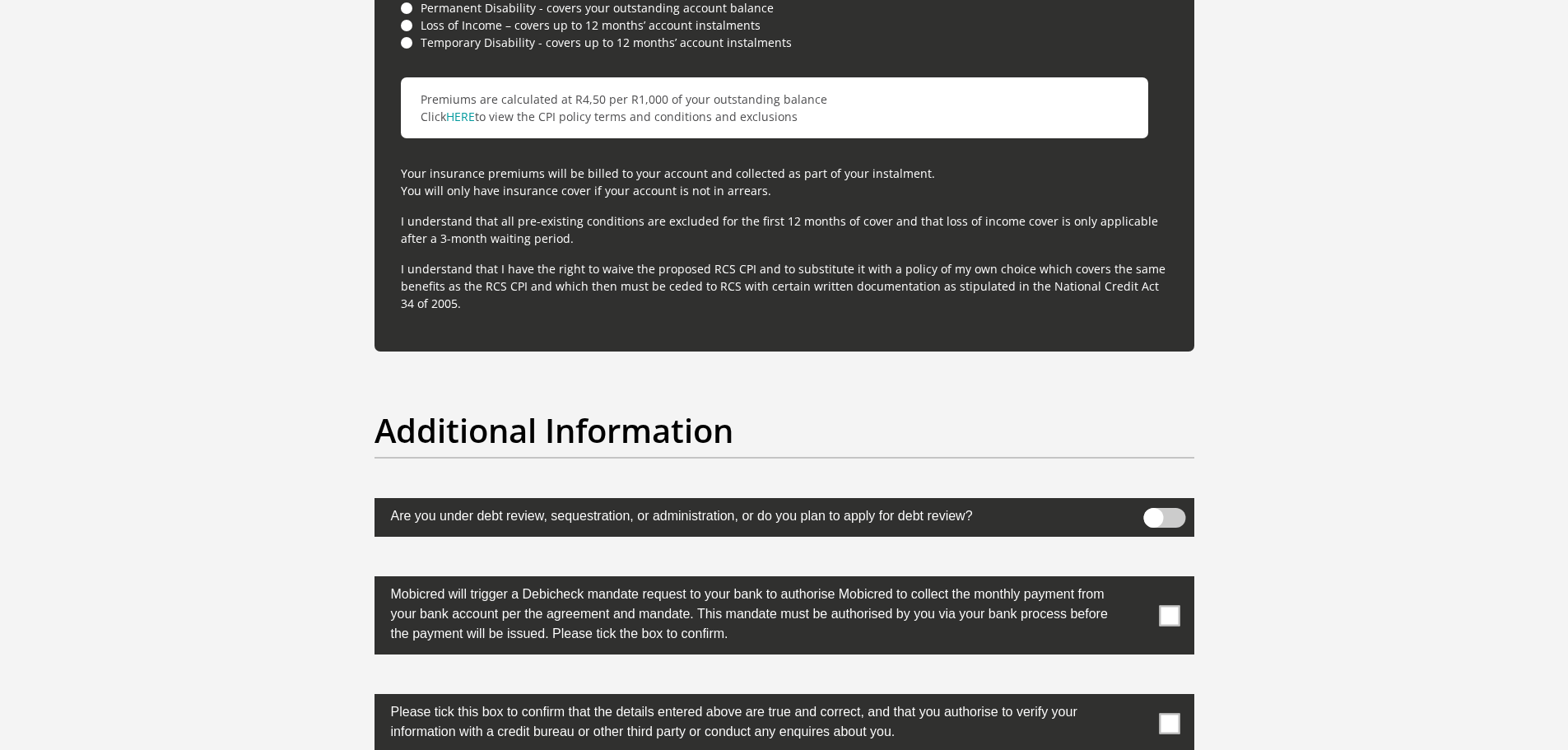
click at [1170, 613] on span at bounding box center [1169, 616] width 21 height 21
click at [1136, 581] on input "checkbox" at bounding box center [1136, 581] width 0 height 0
click at [1170, 724] on span at bounding box center [1169, 724] width 21 height 21
click at [1136, 698] on input "checkbox" at bounding box center [1136, 698] width 0 height 0
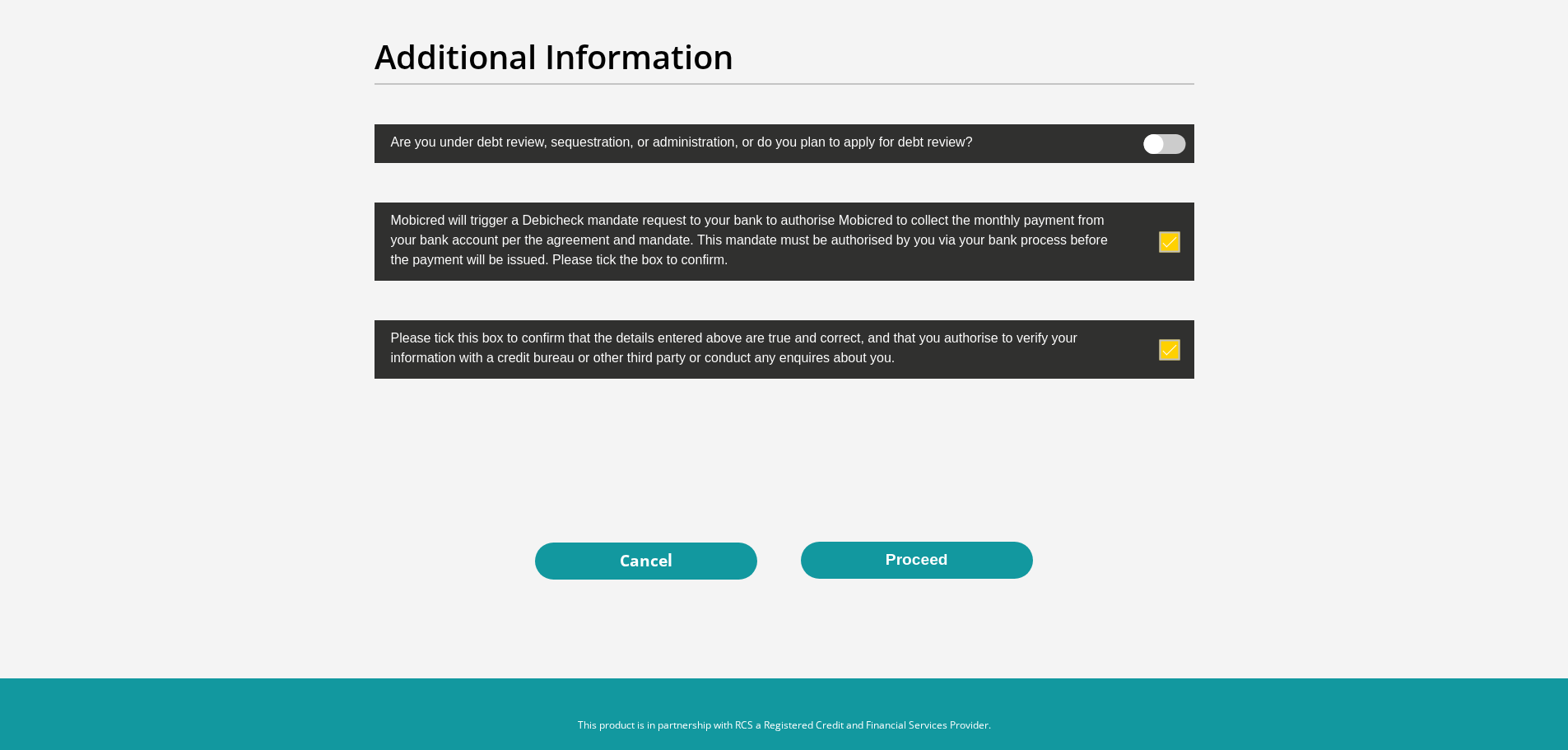
scroll to position [5135, 0]
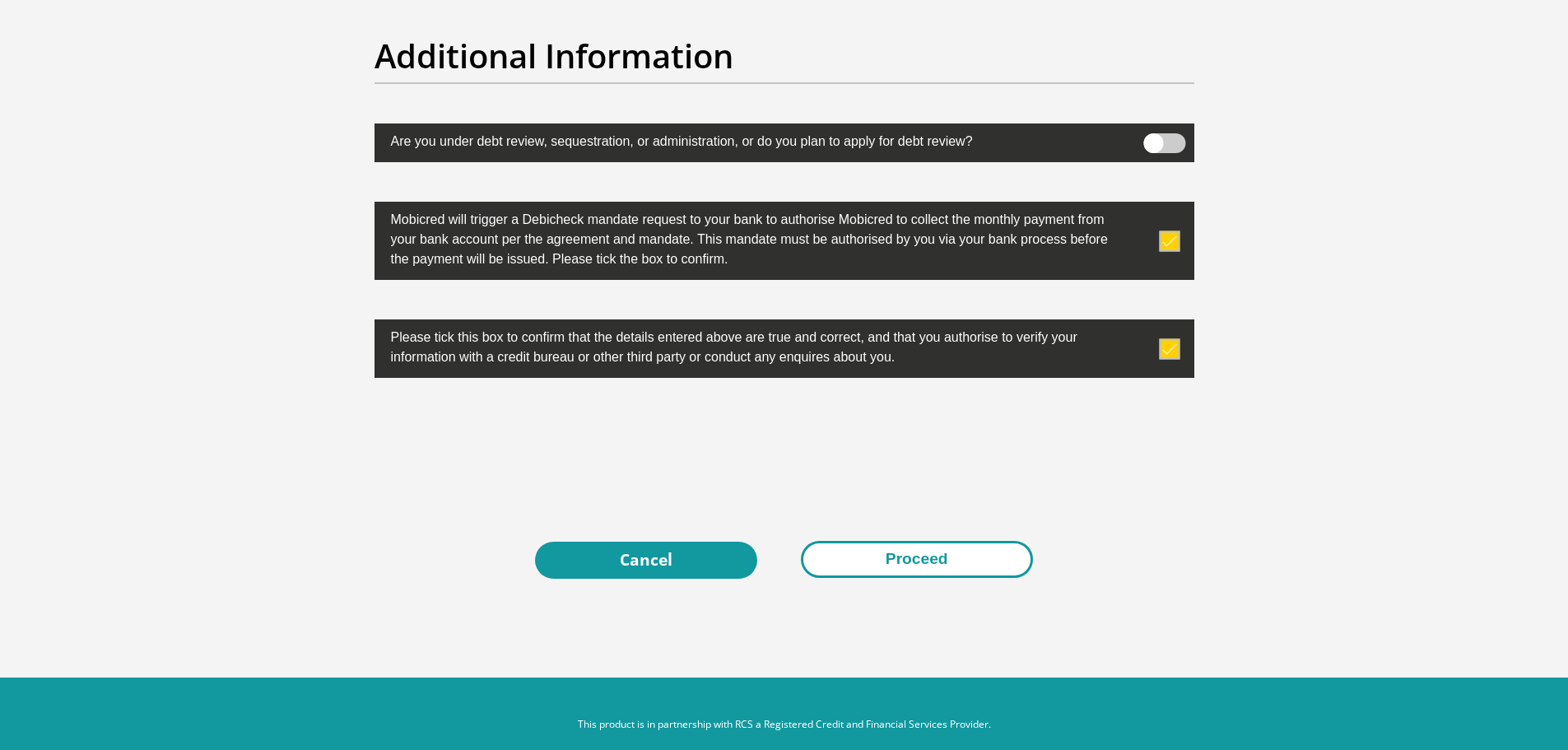
click at [956, 557] on button "Proceed" at bounding box center [917, 559] width 233 height 37
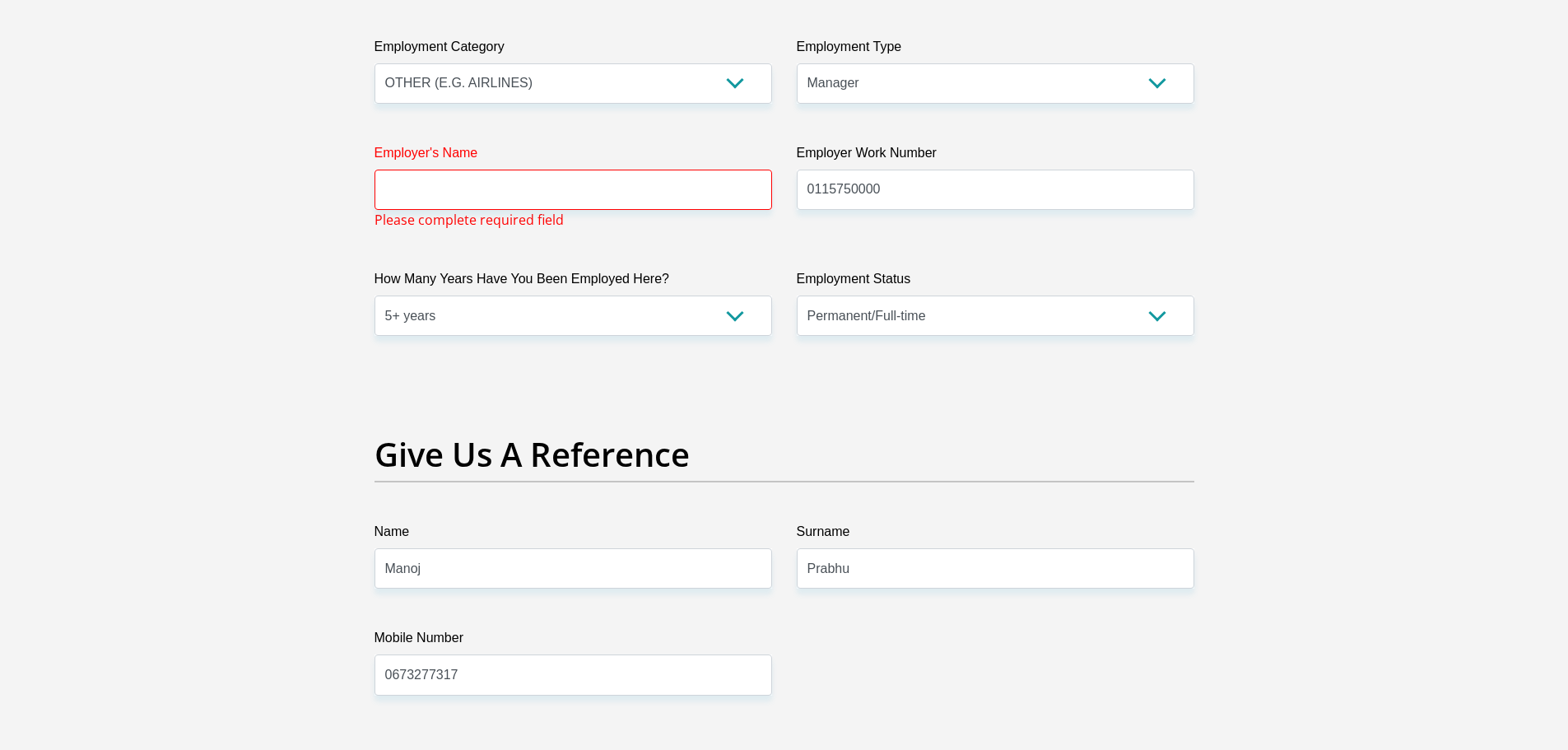
scroll to position [3018, 0]
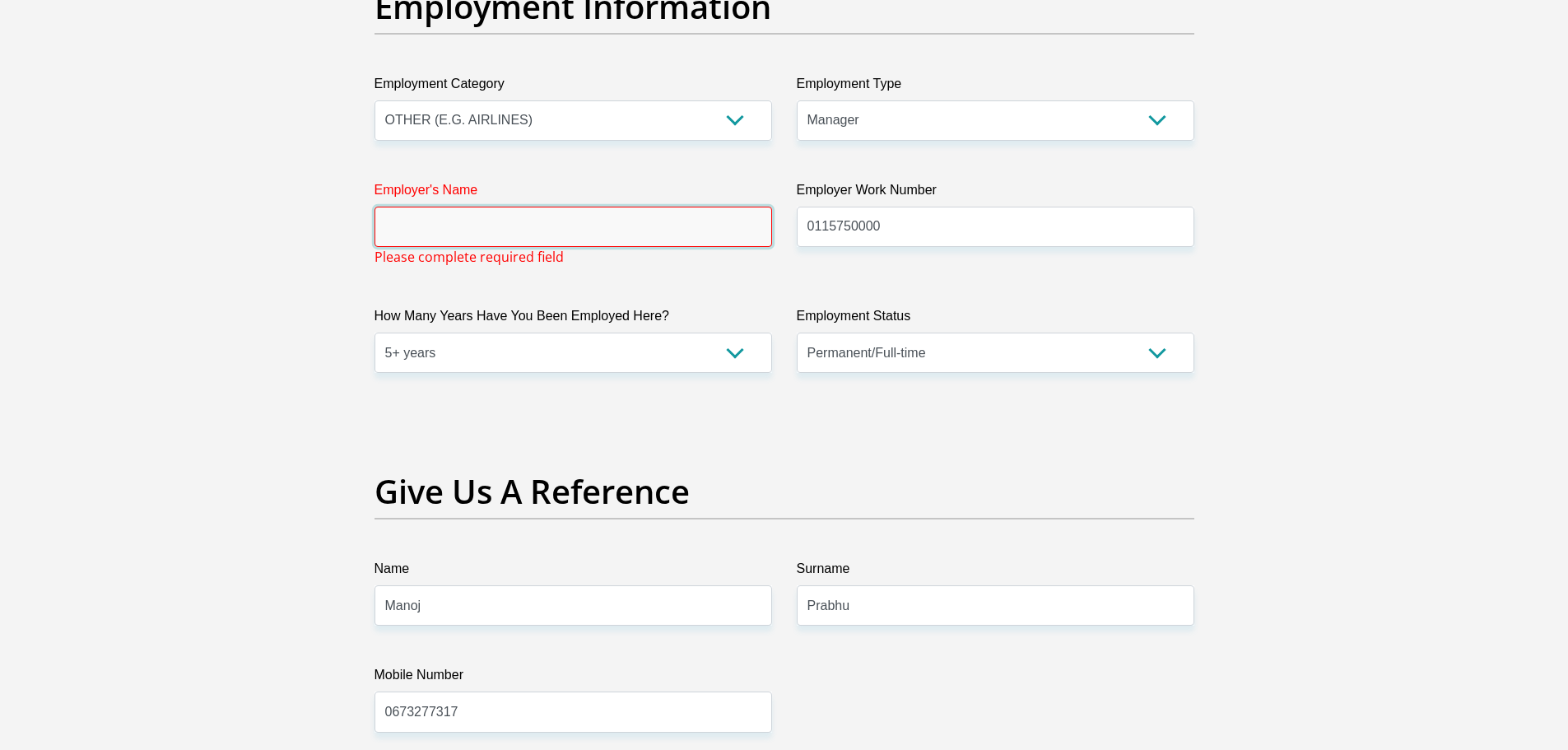
click at [534, 237] on input "Employer's Name" at bounding box center [573, 227] width 398 height 41
type input "NTTData"
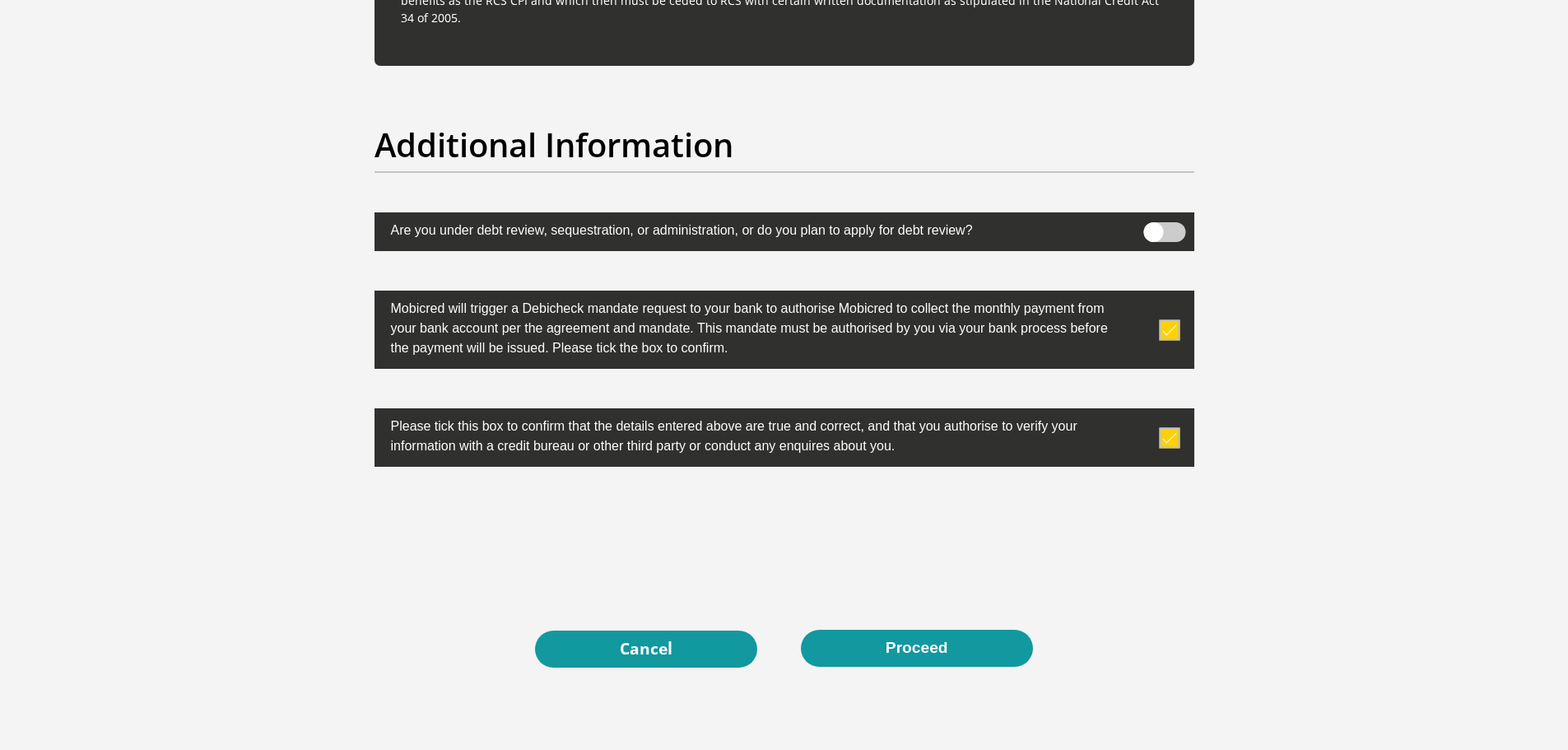
scroll to position [5062, 0]
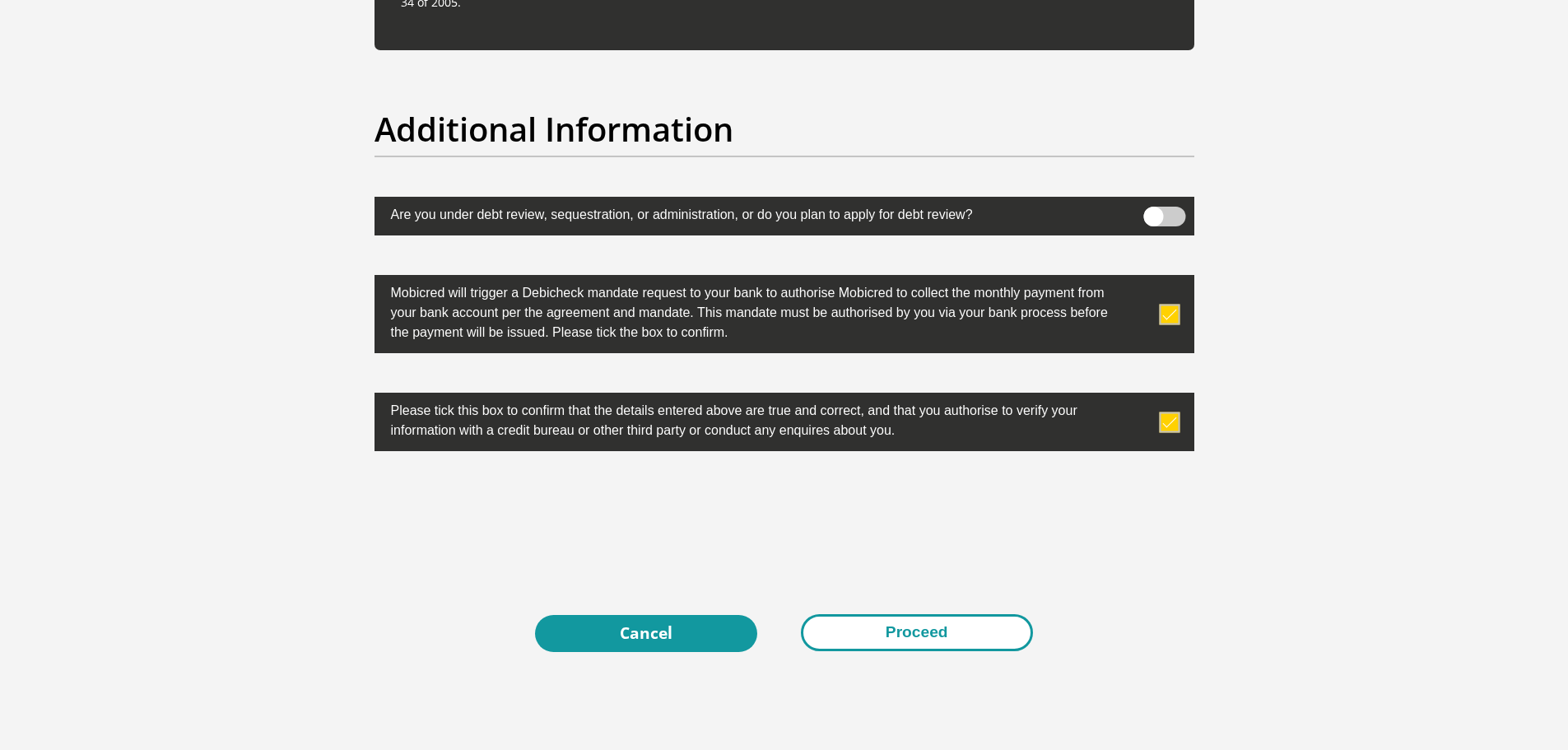
click at [925, 622] on button "Proceed" at bounding box center [917, 632] width 233 height 37
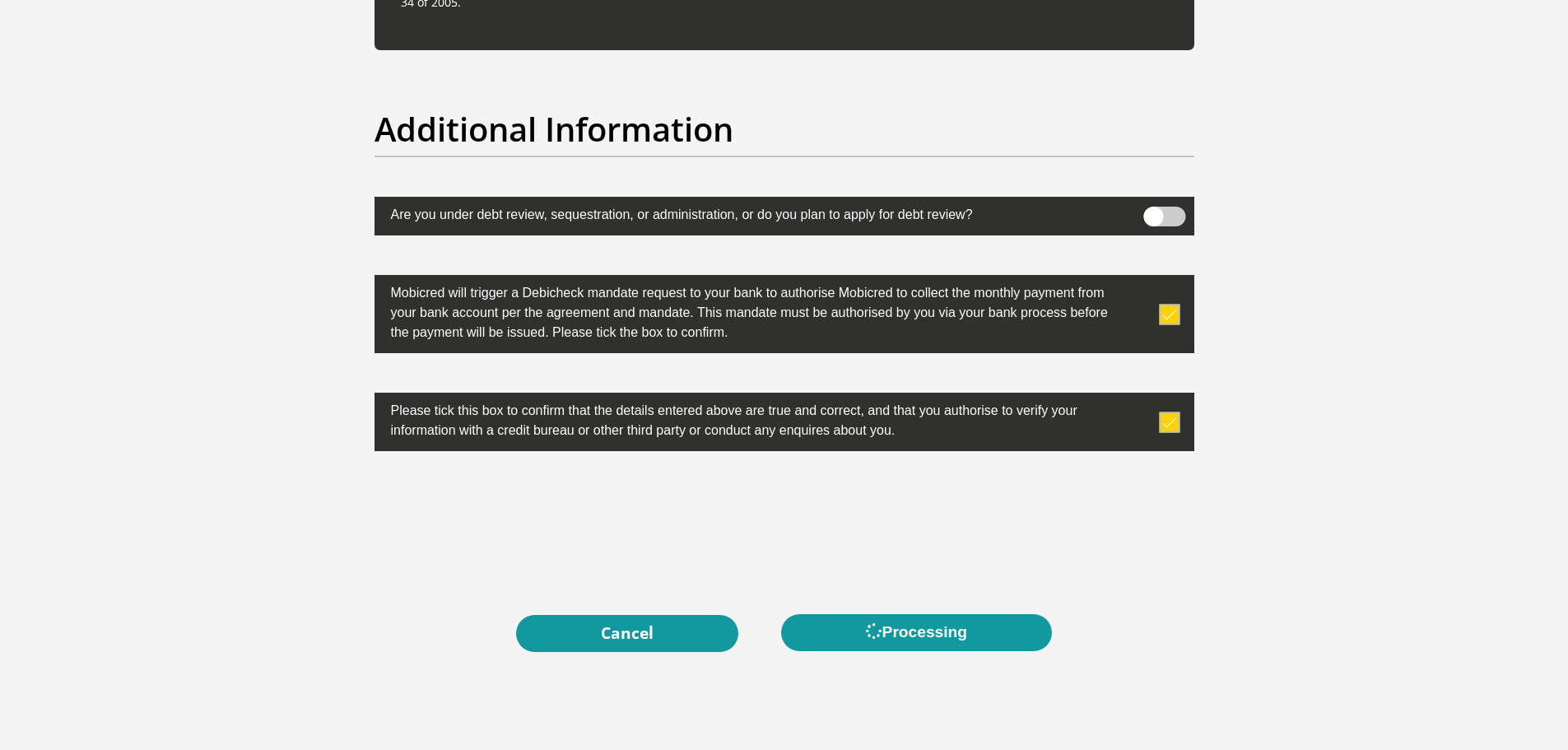
scroll to position [0, 0]
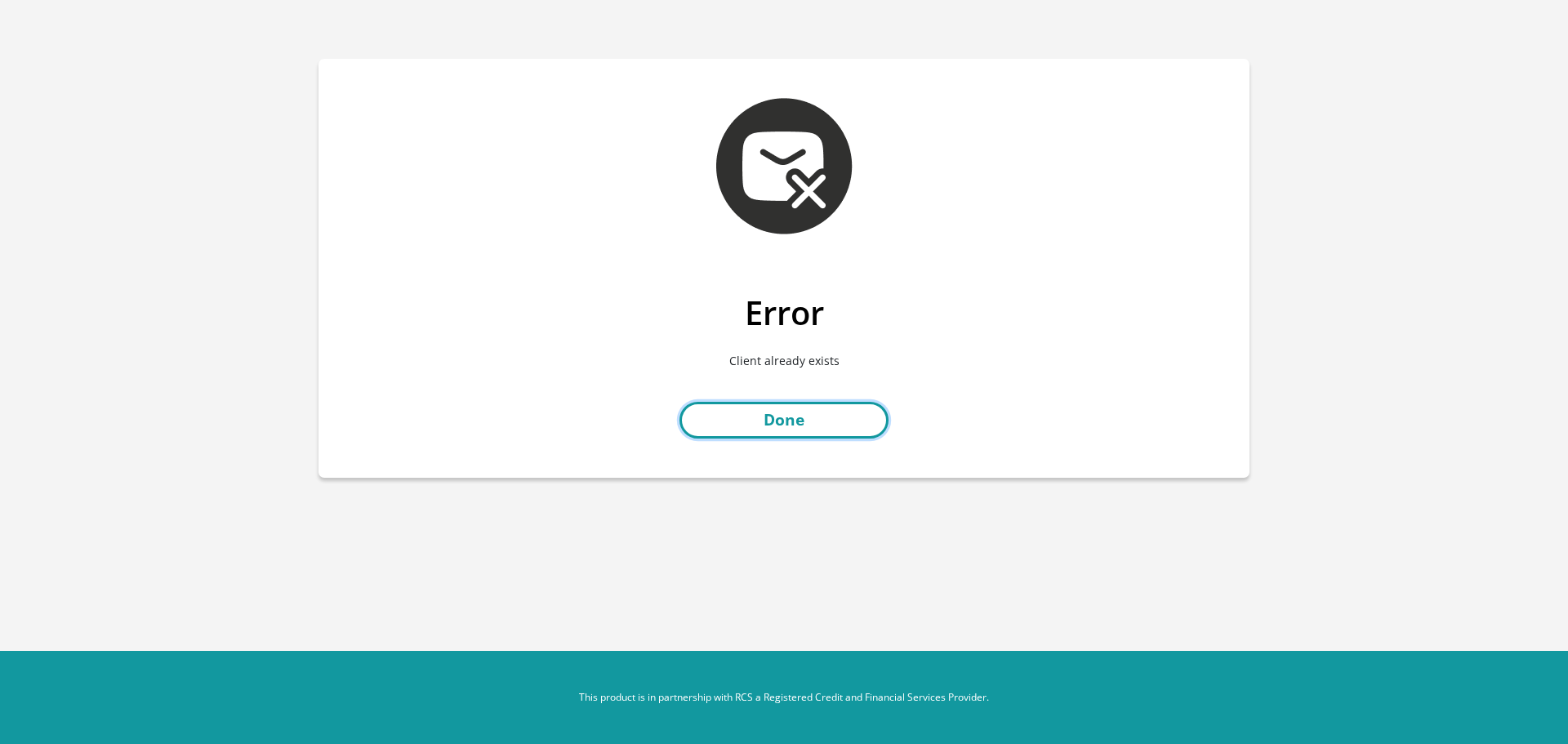
click at [775, 420] on link "Done" at bounding box center [783, 419] width 209 height 37
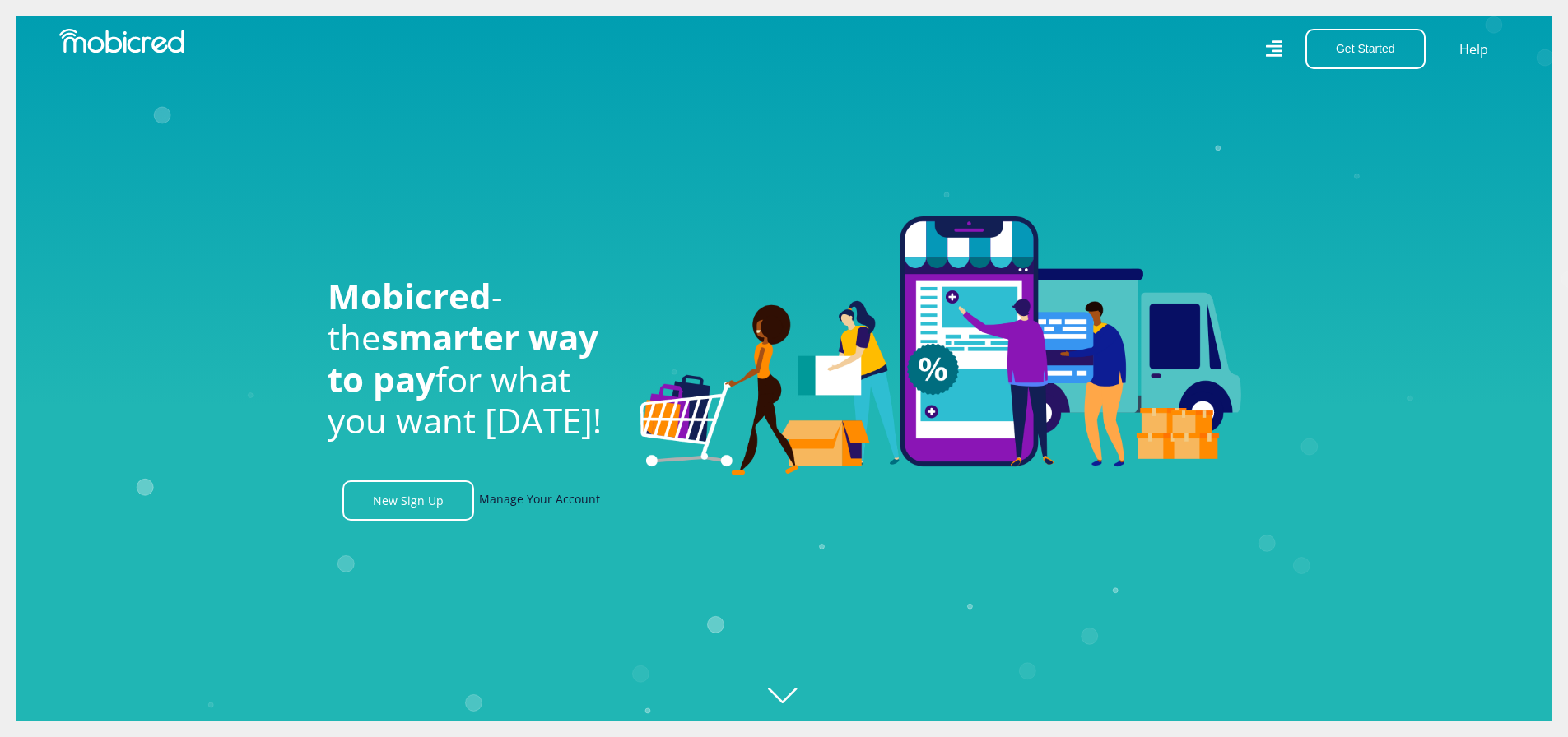
click at [550, 501] on link "Manage Your Account" at bounding box center [540, 500] width 121 height 41
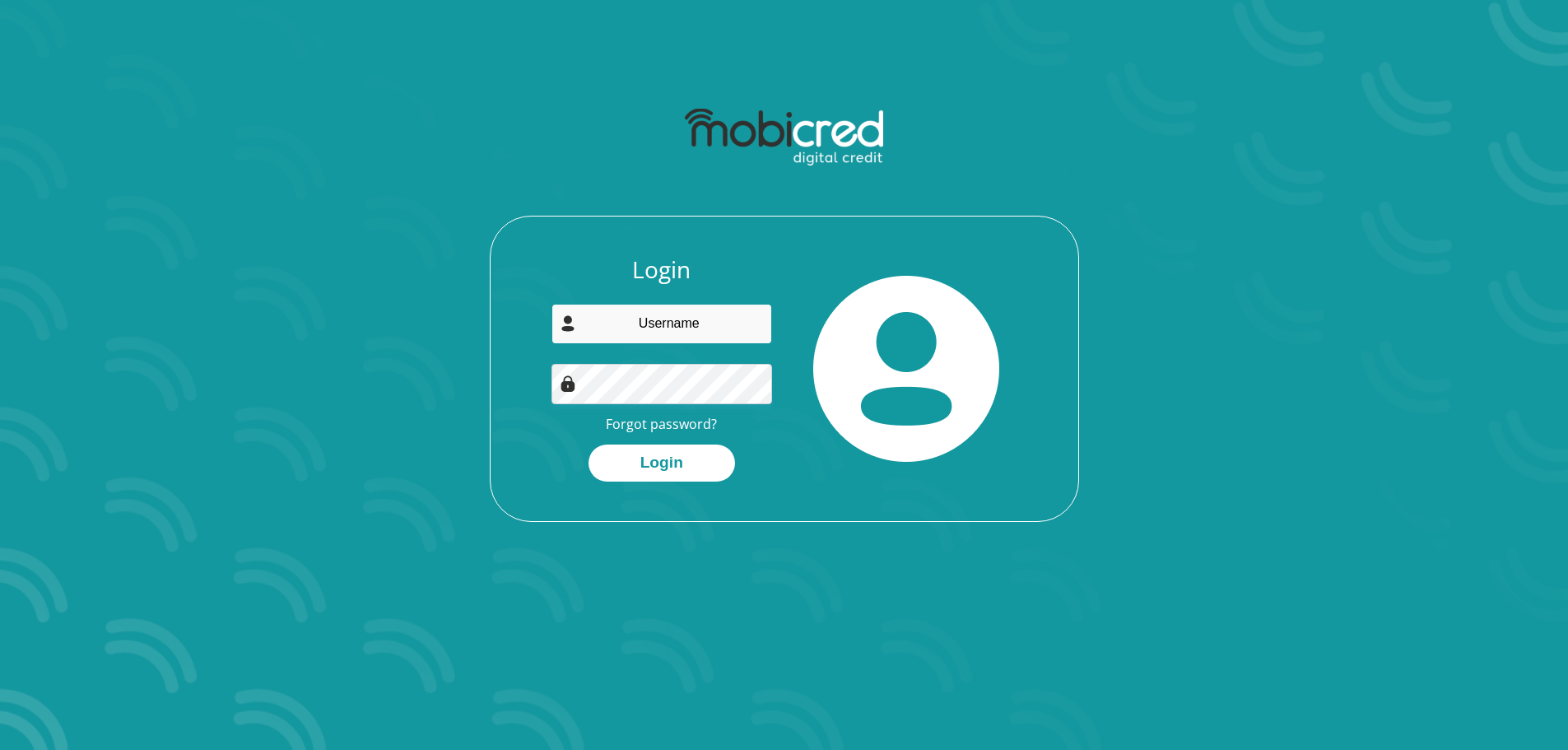
click at [637, 322] on input "email" at bounding box center [661, 323] width 220 height 41
type input "skganakga@yahoo.com"
click at [616, 452] on button "Login" at bounding box center [661, 462] width 146 height 37
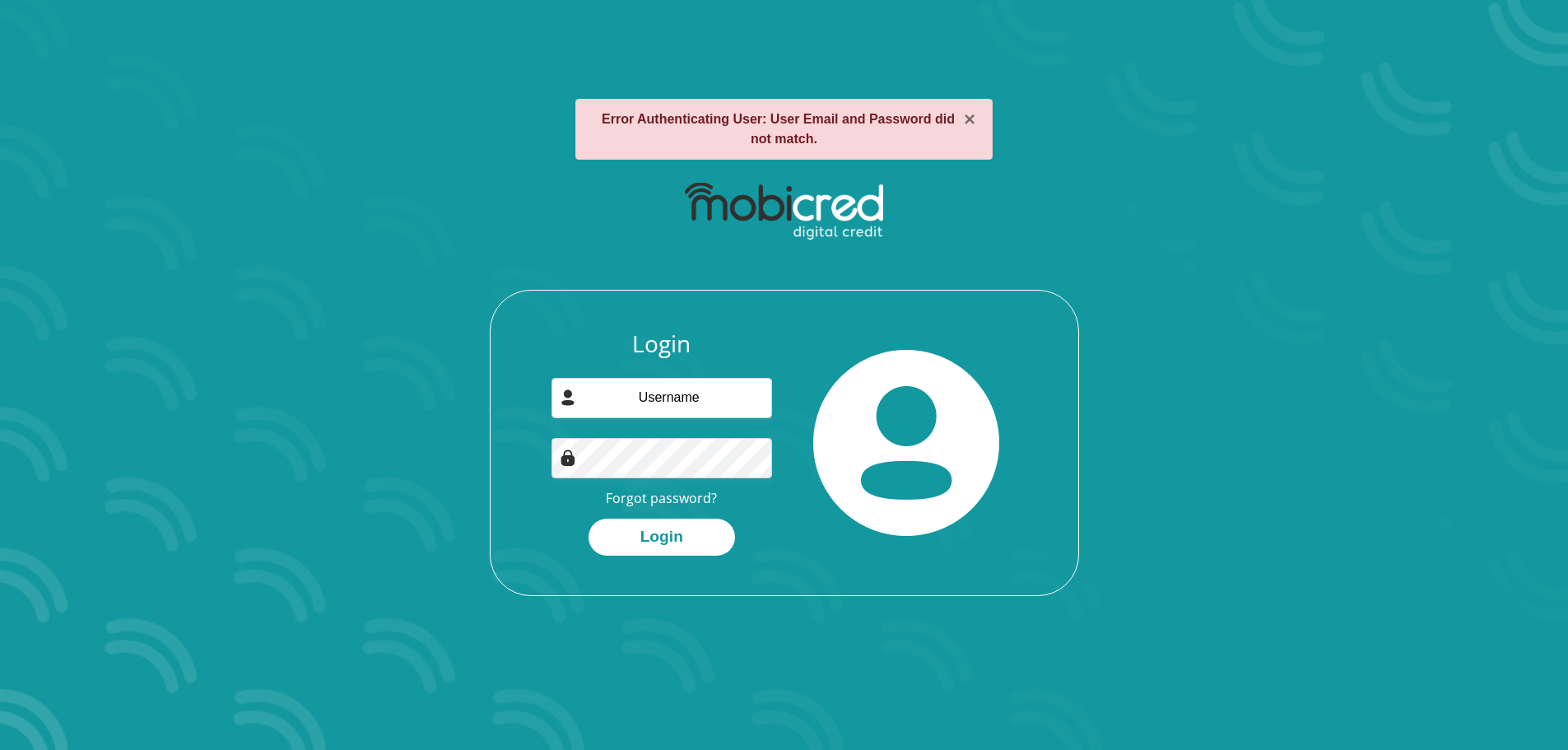
click at [646, 481] on div "Login Forgot password? Login" at bounding box center [661, 443] width 245 height 226
click at [639, 530] on button "Login" at bounding box center [661, 536] width 146 height 37
type input "[EMAIL_ADDRESS][DOMAIN_NAME]"
click at [636, 529] on button "Login" at bounding box center [661, 536] width 146 height 37
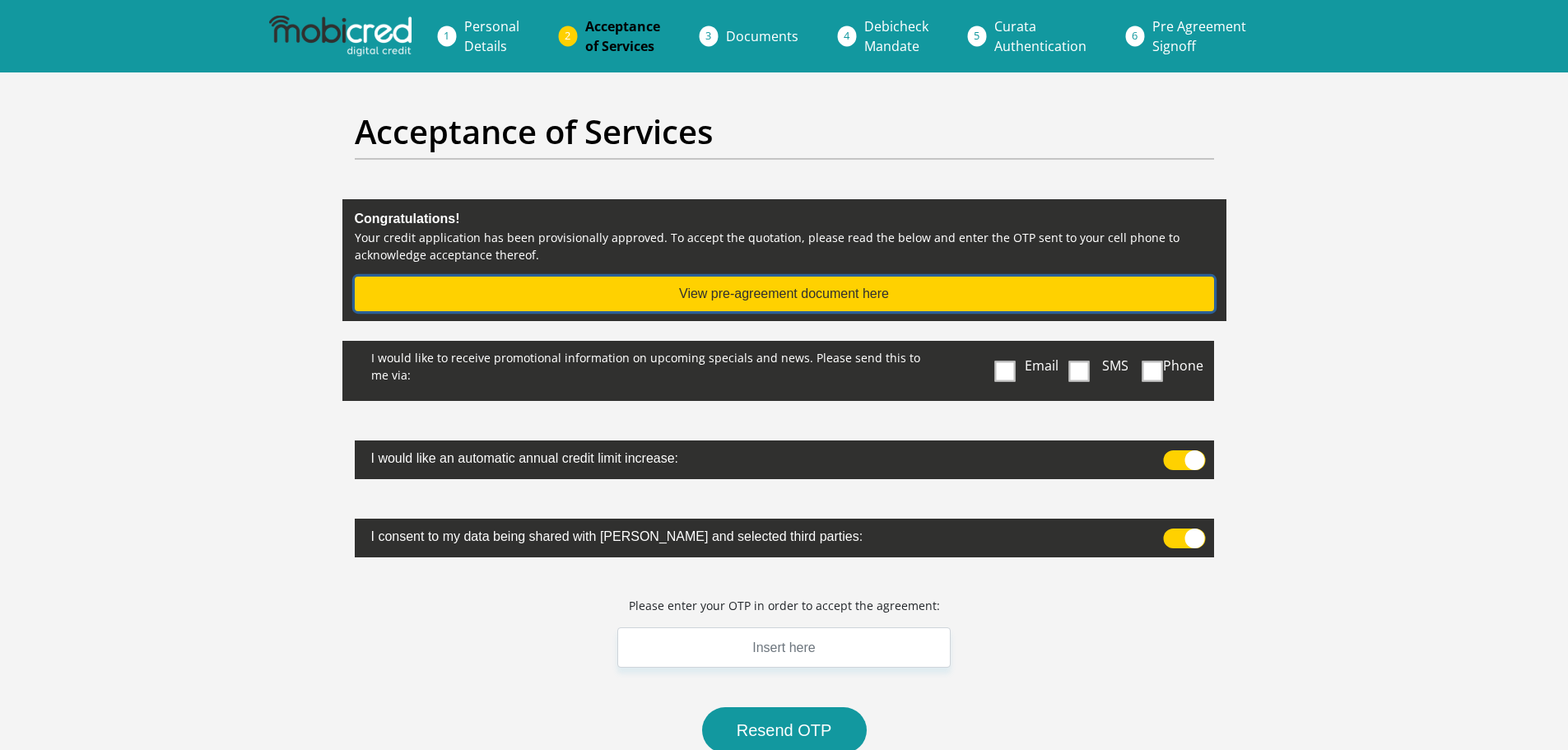
click at [607, 286] on button "View pre-agreement document here" at bounding box center [784, 294] width 859 height 35
